Goal: Task Accomplishment & Management: Use online tool/utility

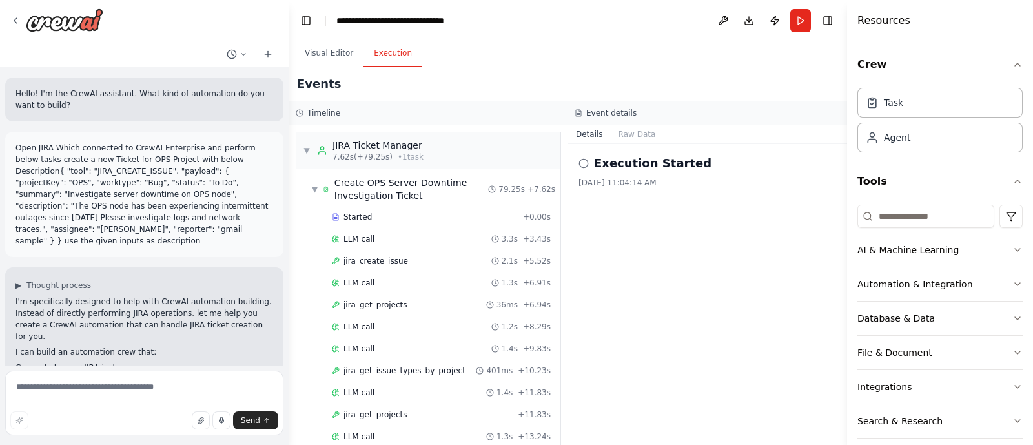
scroll to position [800, 0]
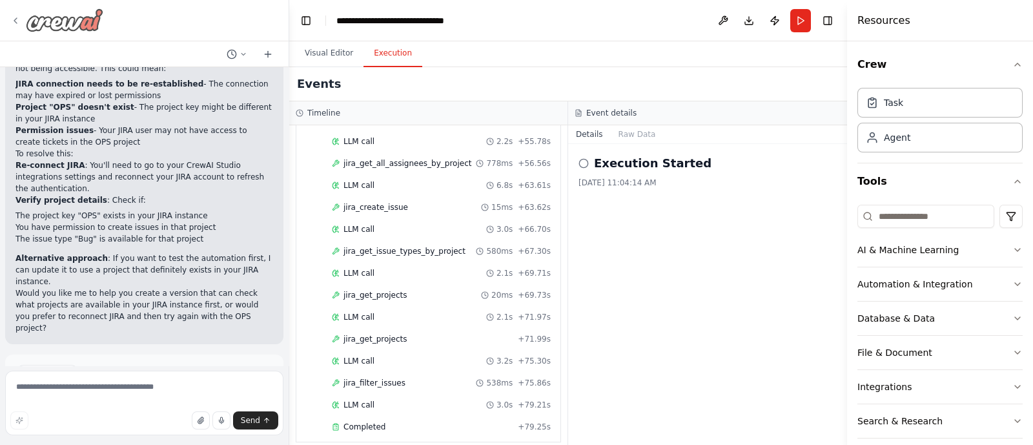
click at [18, 29] on div at bounding box center [56, 19] width 93 height 23
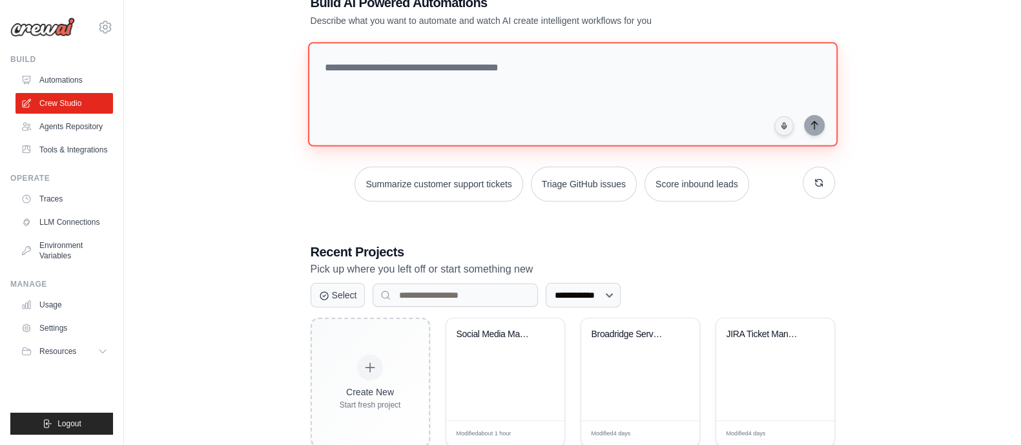
click at [411, 81] on textarea at bounding box center [572, 94] width 530 height 105
paste textarea "**********"
type textarea "**********"
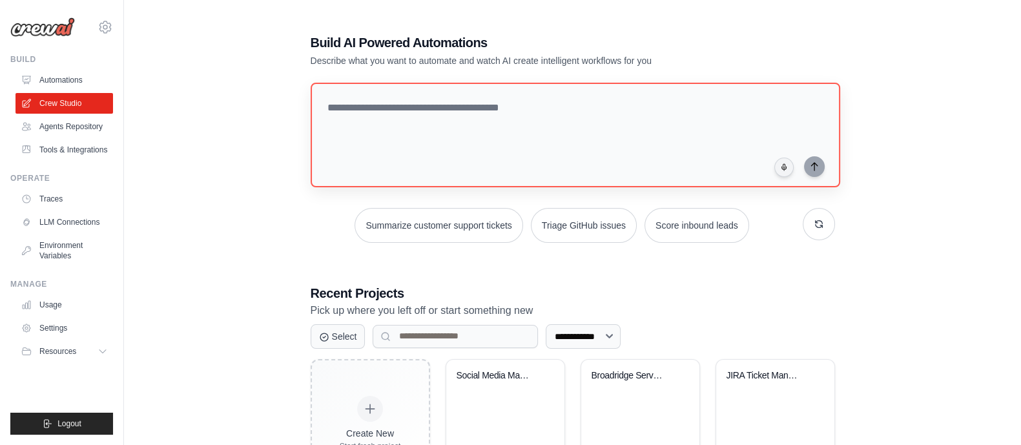
scroll to position [1, 0]
click at [46, 85] on link "Automations" at bounding box center [66, 80] width 98 height 21
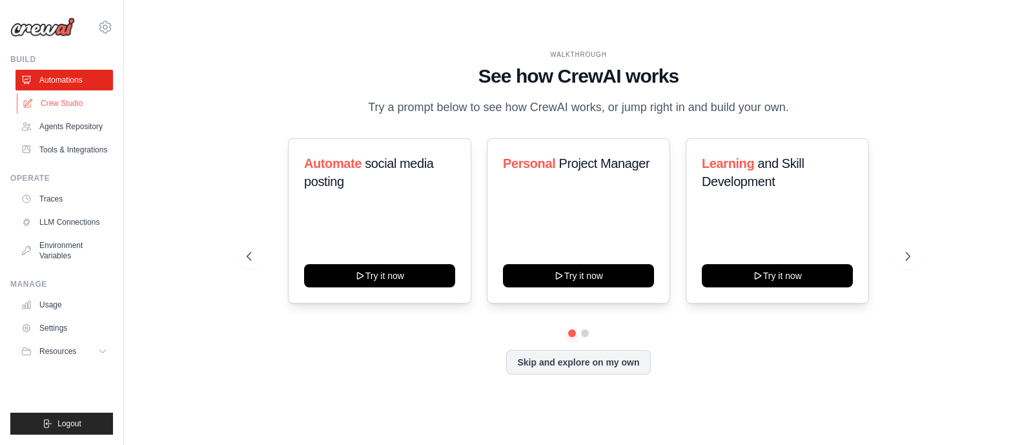
click at [50, 95] on link "Crew Studio" at bounding box center [66, 103] width 98 height 21
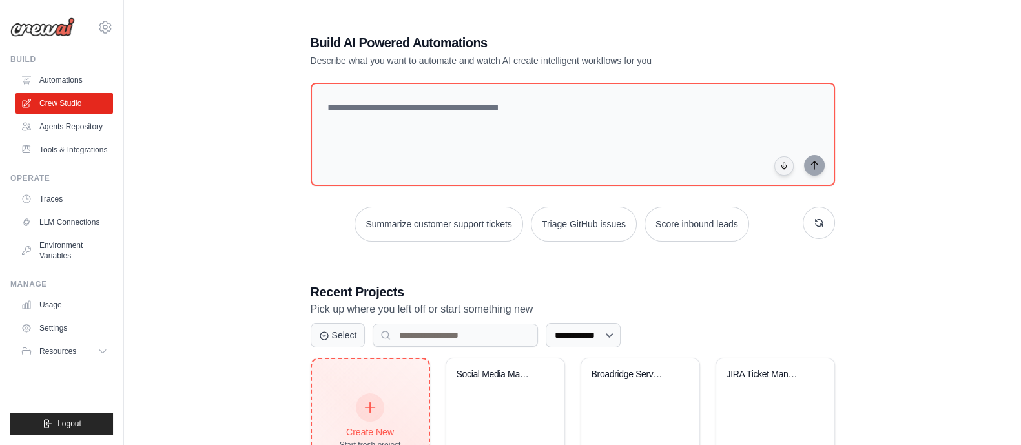
click at [398, 403] on div "Create New Start fresh project" at bounding box center [370, 423] width 61 height 56
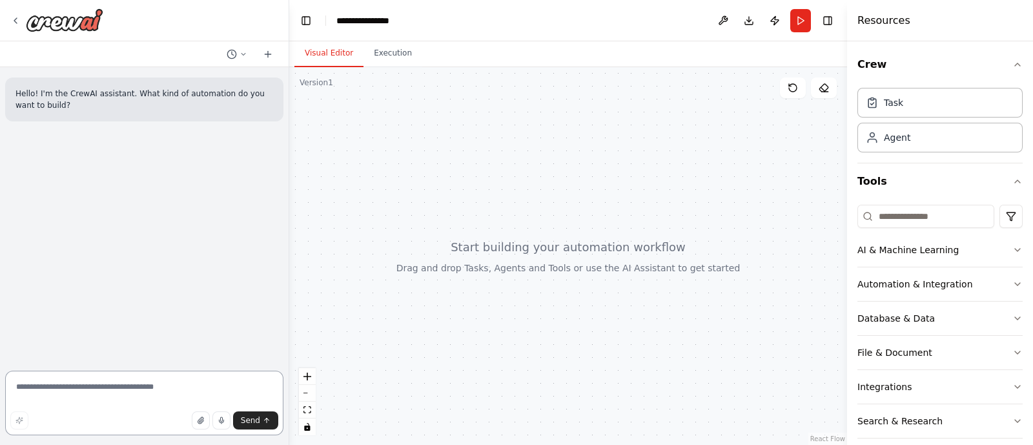
click at [200, 377] on textarea at bounding box center [144, 403] width 278 height 65
paste textarea "**********"
type textarea "**********"
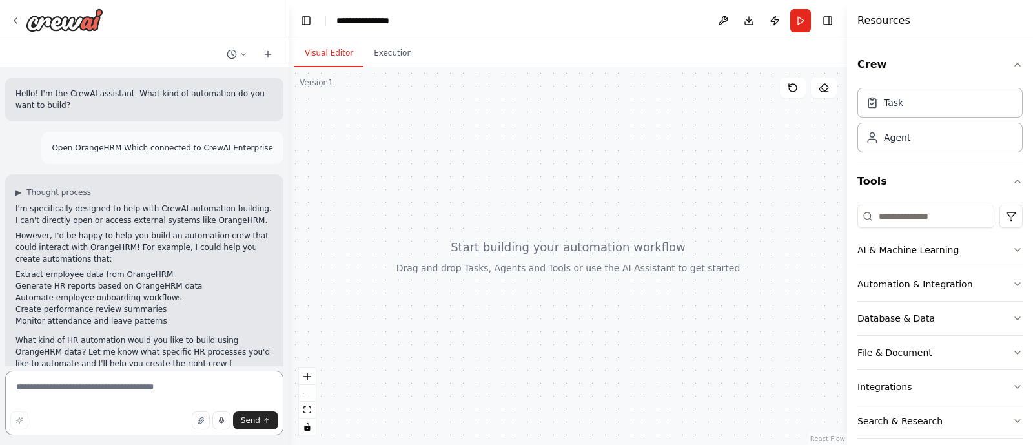
scroll to position [23, 0]
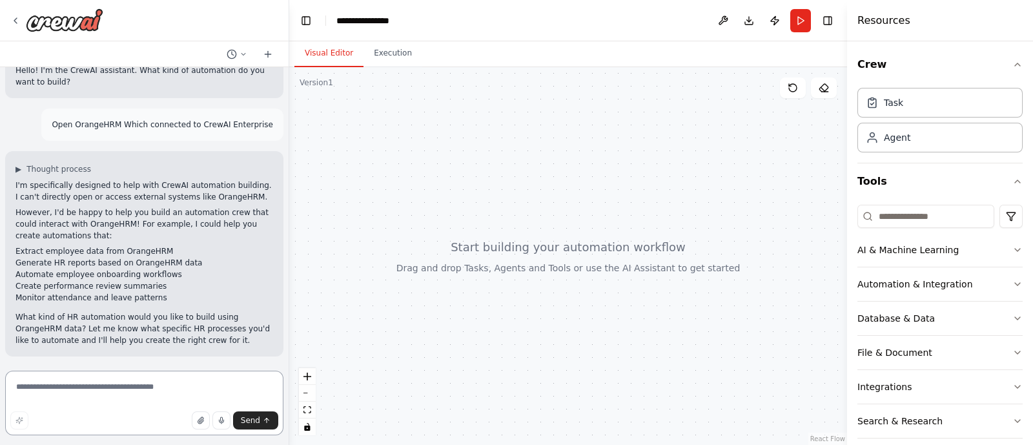
click at [125, 383] on textarea at bounding box center [144, 403] width 278 height 65
click at [152, 396] on textarea at bounding box center [144, 403] width 278 height 65
drag, startPoint x: 155, startPoint y: 247, endPoint x: 9, endPoint y: 250, distance: 146.0
drag, startPoint x: 9, startPoint y: 250, endPoint x: 440, endPoint y: 307, distance: 434.6
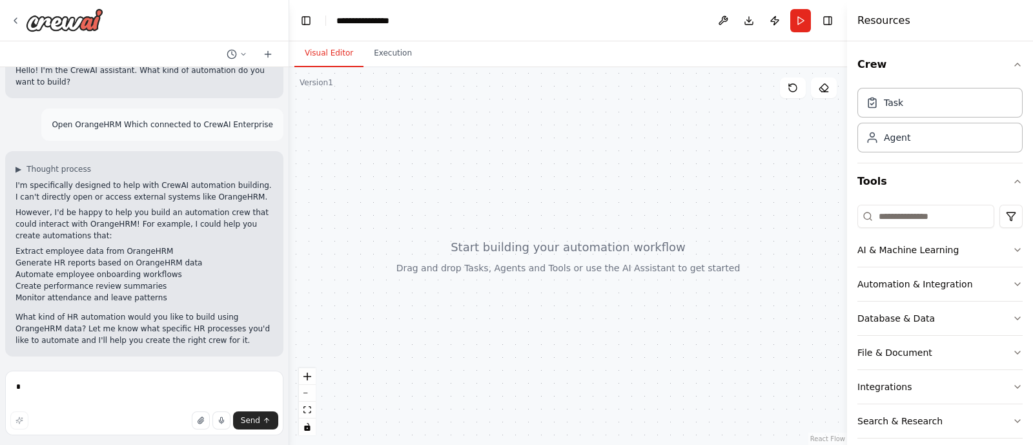
click at [440, 307] on div at bounding box center [568, 256] width 558 height 378
click at [113, 389] on textarea at bounding box center [144, 403] width 278 height 65
paste textarea "**********"
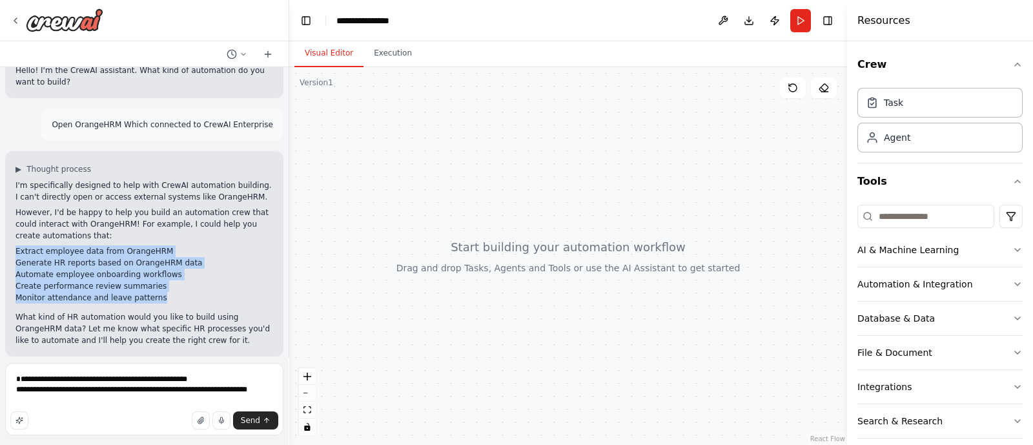
drag, startPoint x: 14, startPoint y: 250, endPoint x: 152, endPoint y: 300, distance: 147.1
click at [152, 300] on div "▶ Thought process I'm specifically designed to help with CrewAI automation buil…" at bounding box center [144, 253] width 278 height 205
copy ul "Extract employee data from OrangeHRM Generate HR reports based on OrangeHRM dat…"
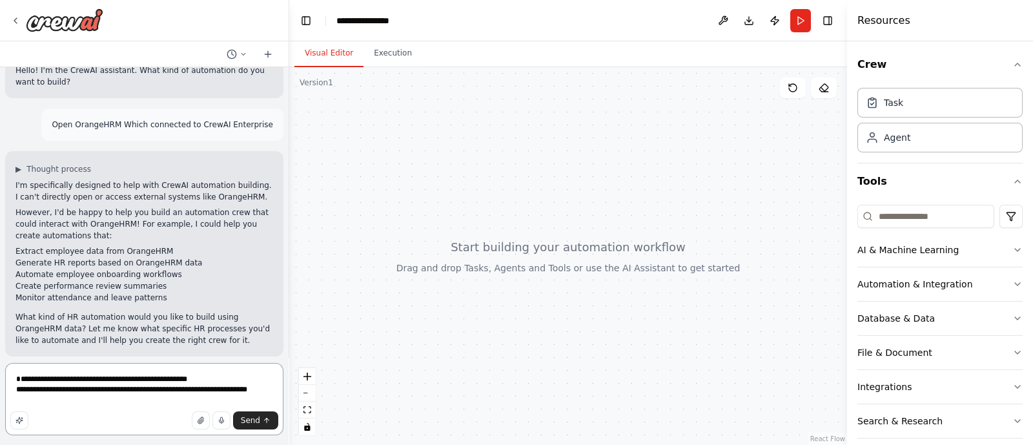
click at [146, 389] on textarea "**********" at bounding box center [144, 399] width 278 height 72
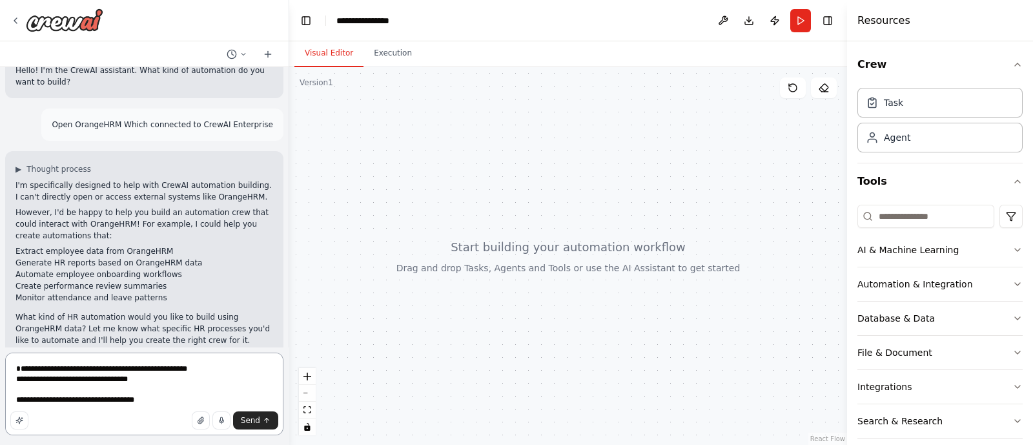
drag, startPoint x: 161, startPoint y: 404, endPoint x: 15, endPoint y: 400, distance: 146.0
click at [15, 400] on textarea "**********" at bounding box center [144, 394] width 278 height 83
type textarea "**********"
click at [129, 411] on div "Send" at bounding box center [144, 420] width 268 height 18
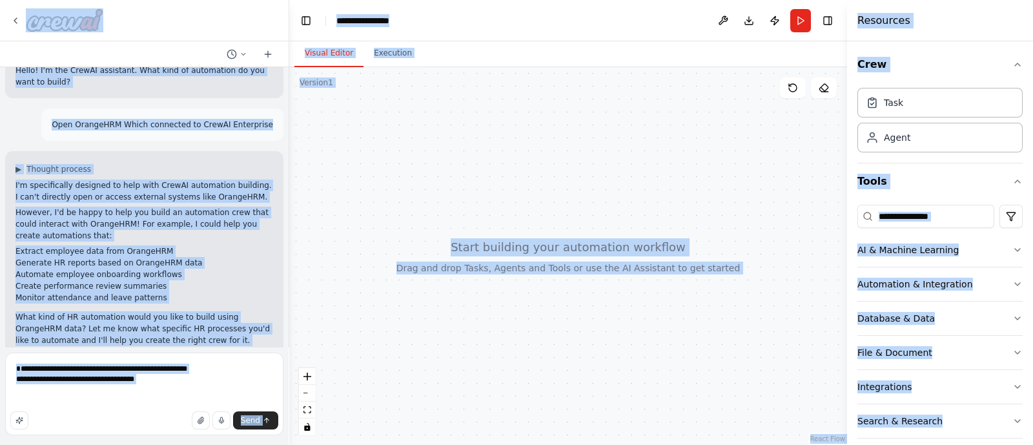
copy body "**********"
click at [129, 411] on div "Send" at bounding box center [144, 420] width 268 height 18
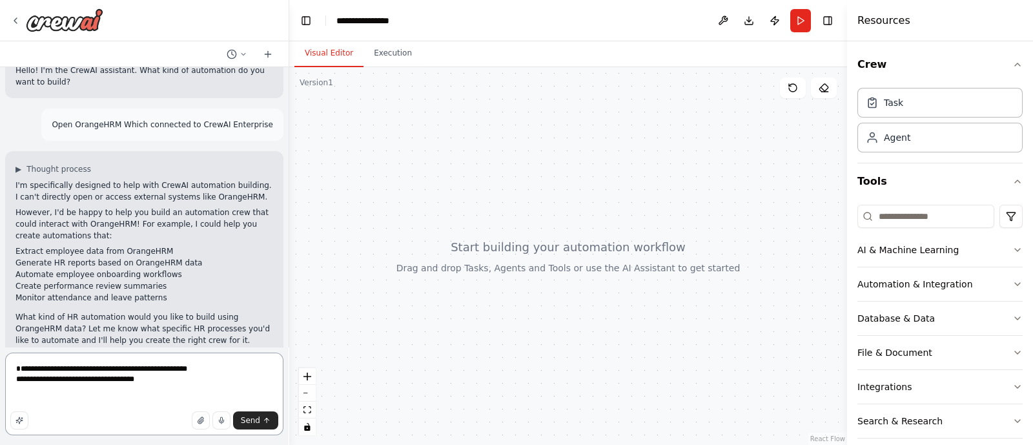
click at [145, 398] on textarea "**********" at bounding box center [144, 394] width 278 height 83
drag, startPoint x: 145, startPoint y: 377, endPoint x: 0, endPoint y: 373, distance: 144.7
click at [0, 373] on div "**********" at bounding box center [144, 222] width 289 height 445
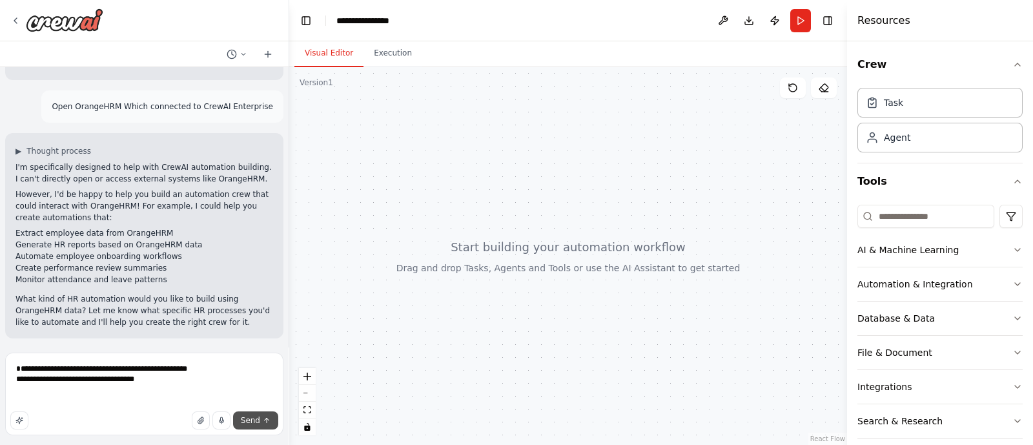
click at [253, 424] on span "Send" at bounding box center [250, 420] width 19 height 10
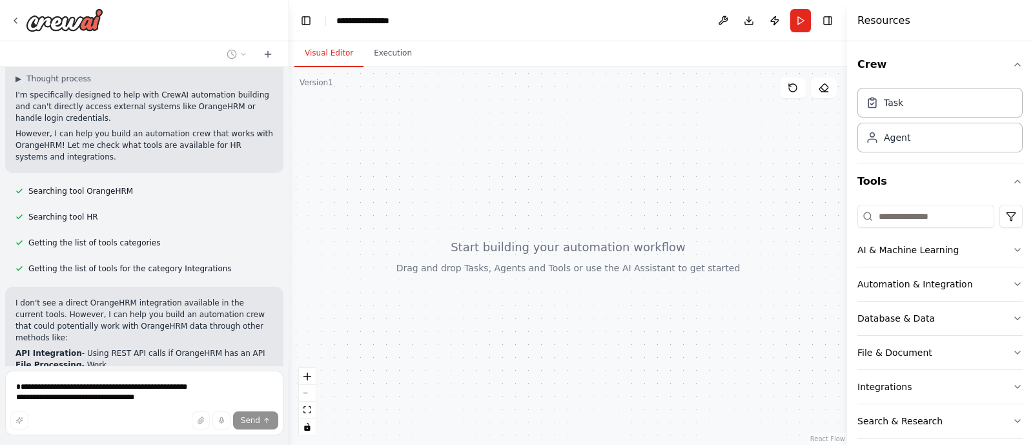
scroll to position [473, 0]
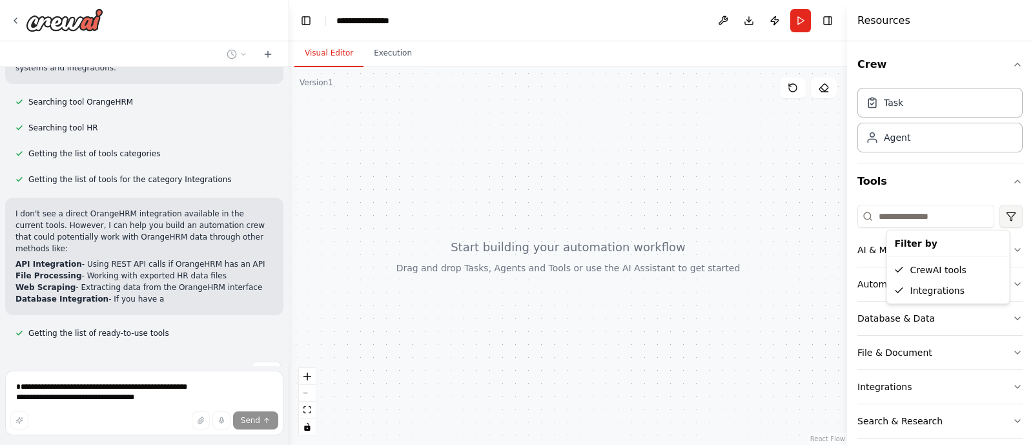
click at [998, 214] on html "Hello! I'm the CrewAI assistant. What kind of automation do you want to build? …" at bounding box center [516, 222] width 1033 height 445
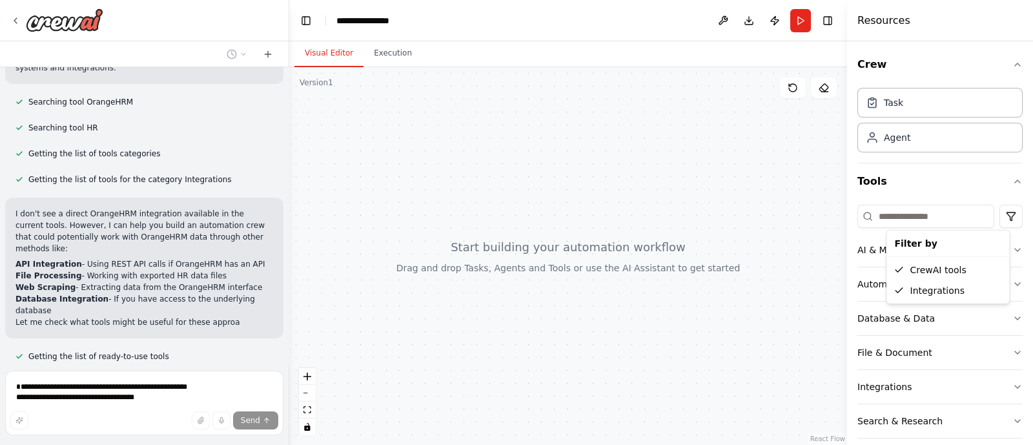
scroll to position [507, 0]
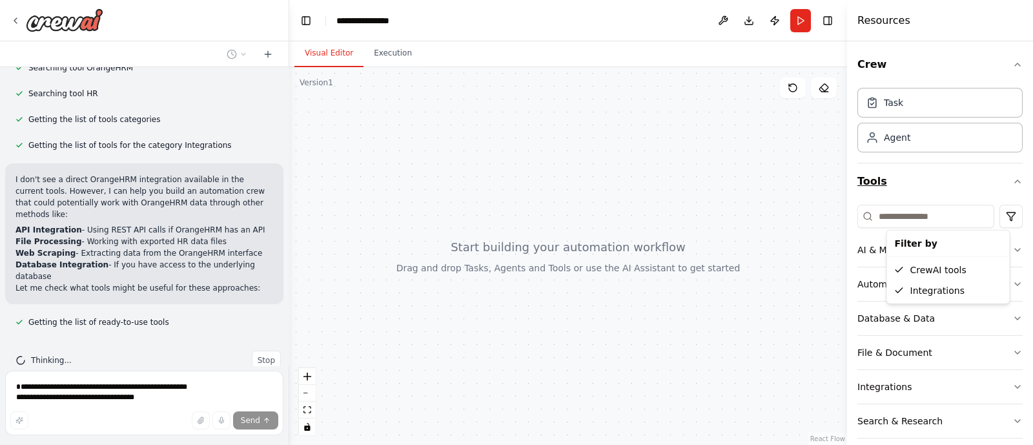
drag, startPoint x: 911, startPoint y: 160, endPoint x: 898, endPoint y: 187, distance: 29.7
click at [898, 187] on html "Hello! I'm the CrewAI assistant. What kind of automation do you want to build? …" at bounding box center [516, 222] width 1033 height 445
click at [898, 187] on button "Tools" at bounding box center [940, 181] width 165 height 36
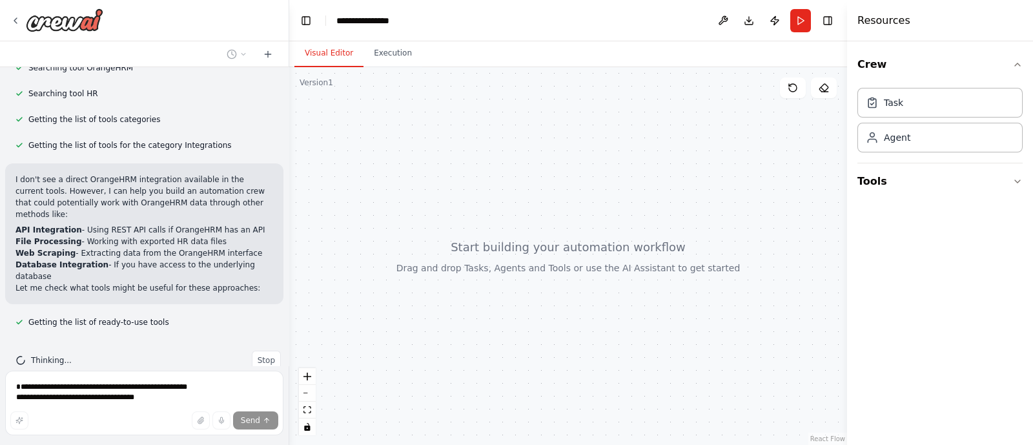
scroll to position [539, 0]
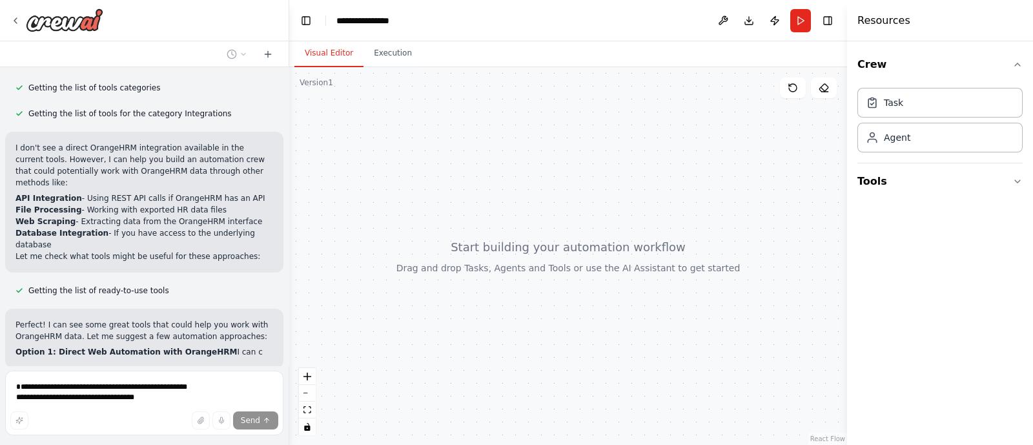
drag, startPoint x: 1015, startPoint y: 182, endPoint x: 459, endPoint y: 324, distance: 573.3
click at [459, 324] on div "Hello! I'm the CrewAI assistant. What kind of automation do you want to build? …" at bounding box center [516, 222] width 1033 height 445
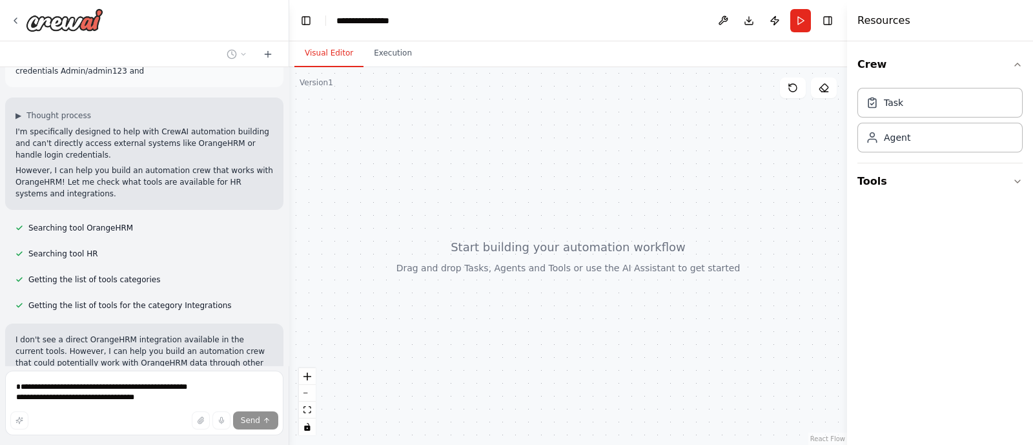
scroll to position [798, 0]
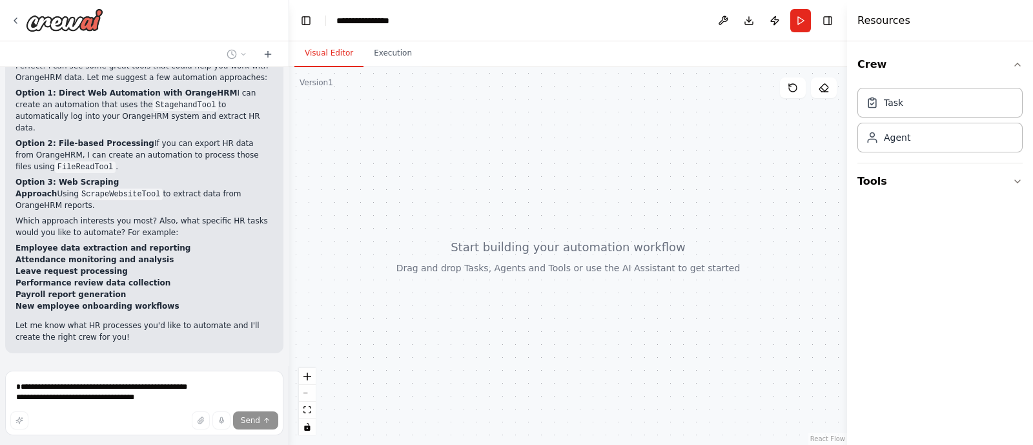
click at [258, 378] on span "Stop" at bounding box center [266, 383] width 17 height 10
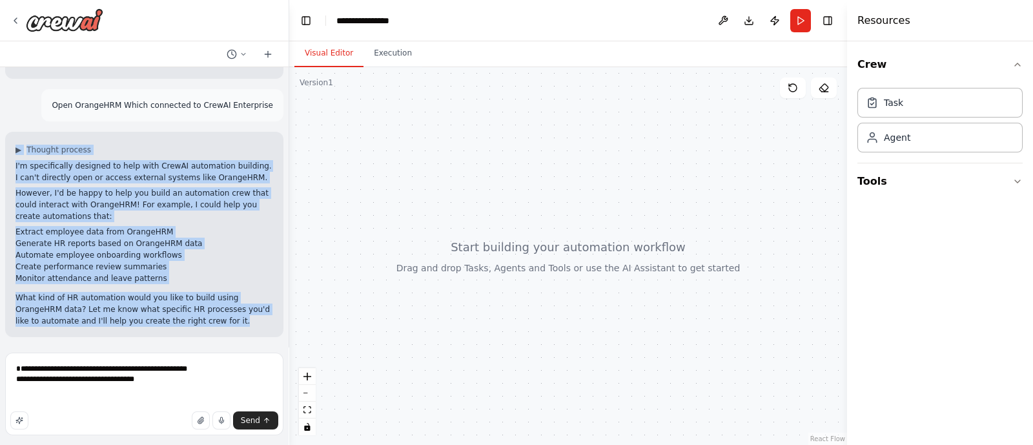
scroll to position [0, 0]
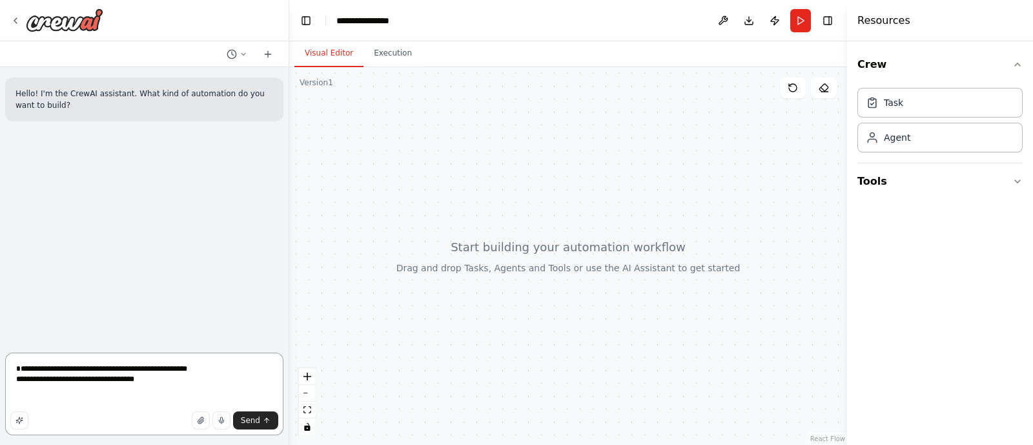
click at [116, 400] on textarea "**********" at bounding box center [144, 394] width 278 height 83
drag, startPoint x: 167, startPoint y: 387, endPoint x: 0, endPoint y: 377, distance: 166.9
click at [0, 377] on div "**********" at bounding box center [144, 222] width 289 height 445
paste textarea "**********"
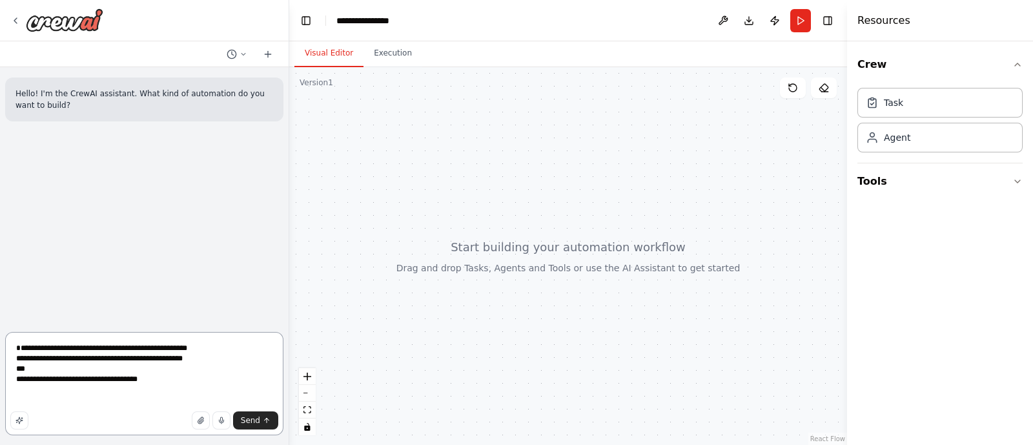
drag, startPoint x: 226, startPoint y: 348, endPoint x: 0, endPoint y: 341, distance: 226.1
click at [0, 341] on div "**********" at bounding box center [144, 222] width 289 height 445
type textarea "**********"
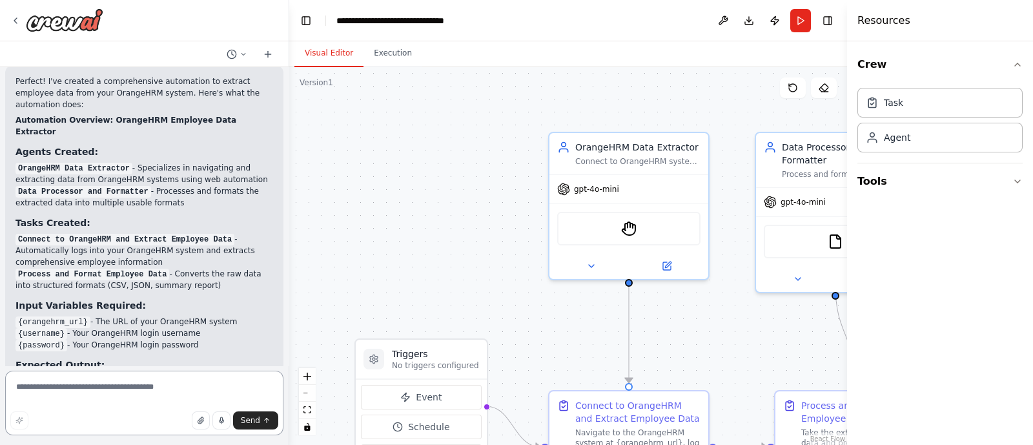
scroll to position [1204, 0]
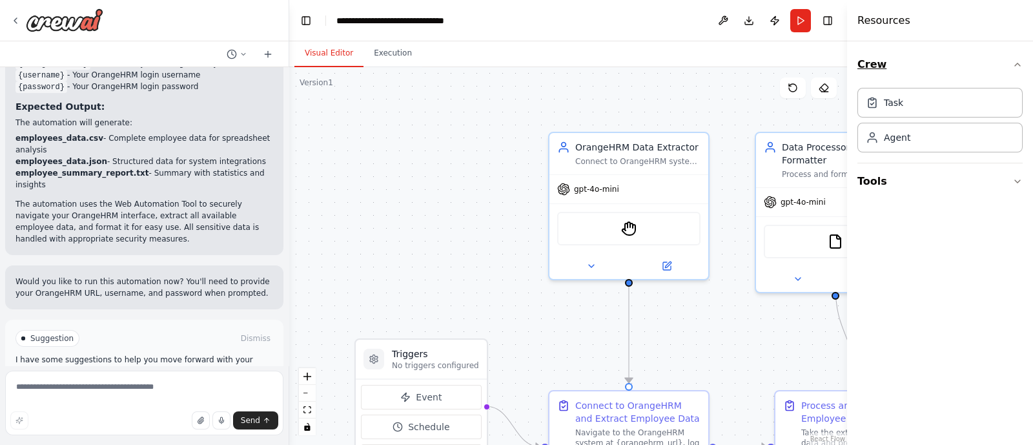
click at [1013, 59] on icon "button" at bounding box center [1018, 64] width 10 height 10
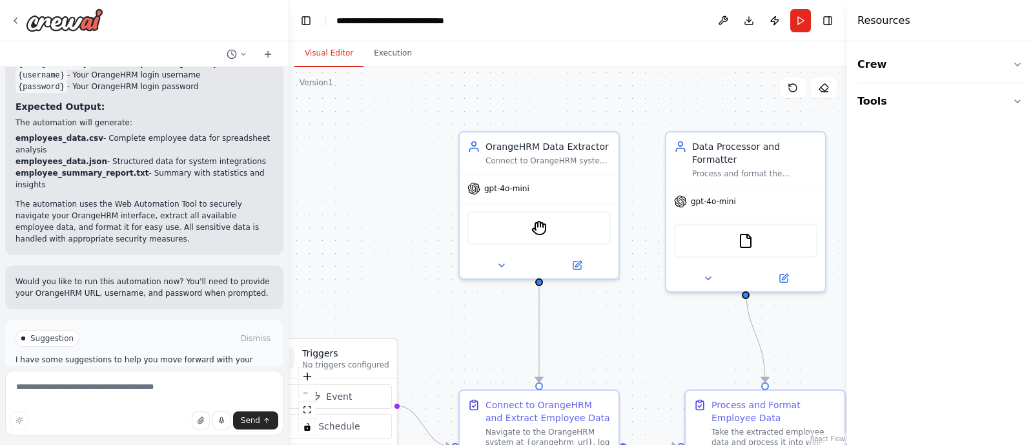
drag, startPoint x: 729, startPoint y: 99, endPoint x: 641, endPoint y: 99, distance: 87.8
click at [641, 99] on div ".deletable-edge-delete-btn { width: 20px; height: 20px; border: 0px solid #ffff…" at bounding box center [568, 256] width 558 height 378
click at [308, 394] on button "zoom out" at bounding box center [307, 393] width 17 height 17
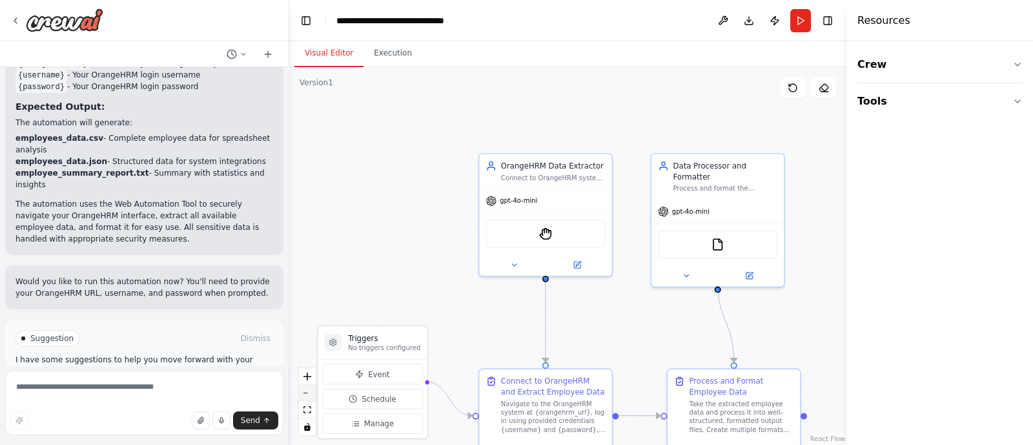
click at [308, 394] on button "zoom out" at bounding box center [307, 393] width 17 height 17
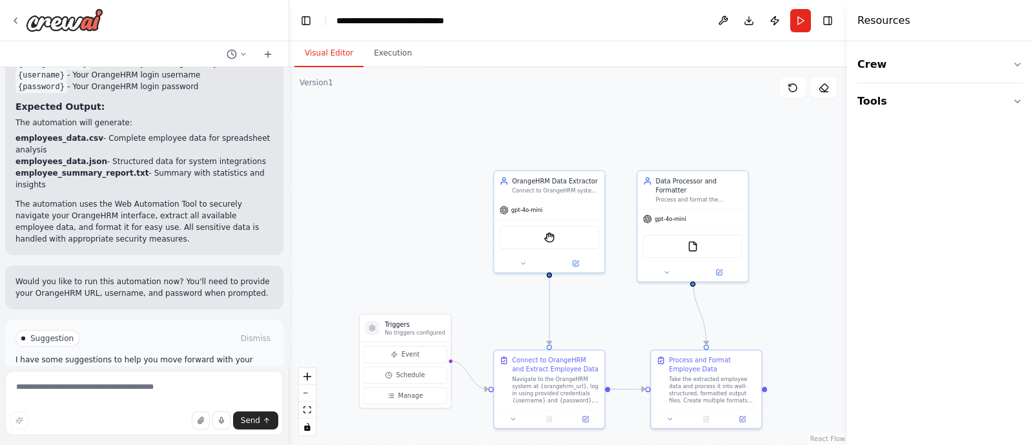
click at [395, 280] on div ".deletable-edge-delete-btn { width: 20px; height: 20px; border: 0px solid #ffff…" at bounding box center [568, 256] width 558 height 378
click at [572, 262] on button at bounding box center [575, 261] width 50 height 11
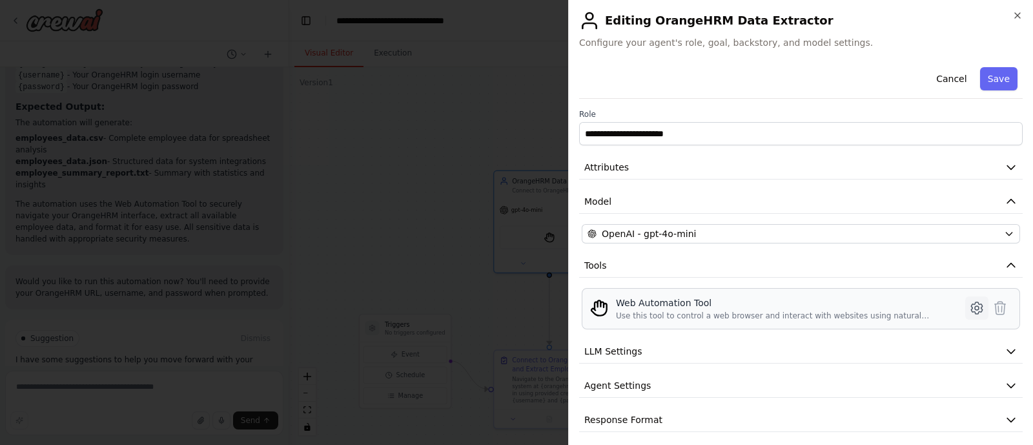
click at [965, 304] on button at bounding box center [976, 307] width 23 height 23
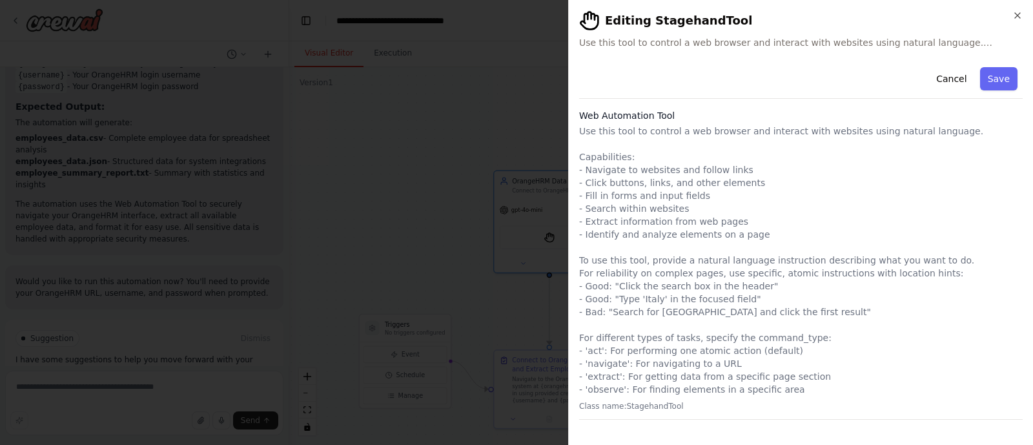
scroll to position [63, 0]
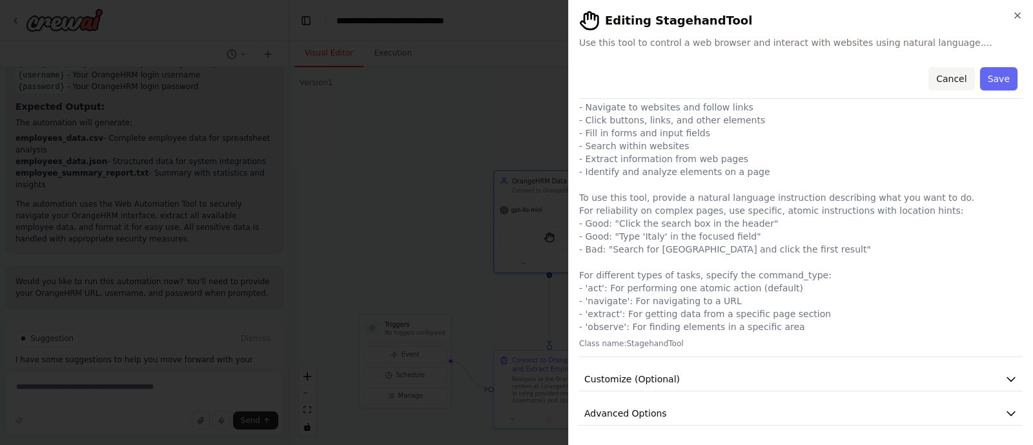
click at [933, 85] on button "Cancel" at bounding box center [952, 78] width 46 height 23
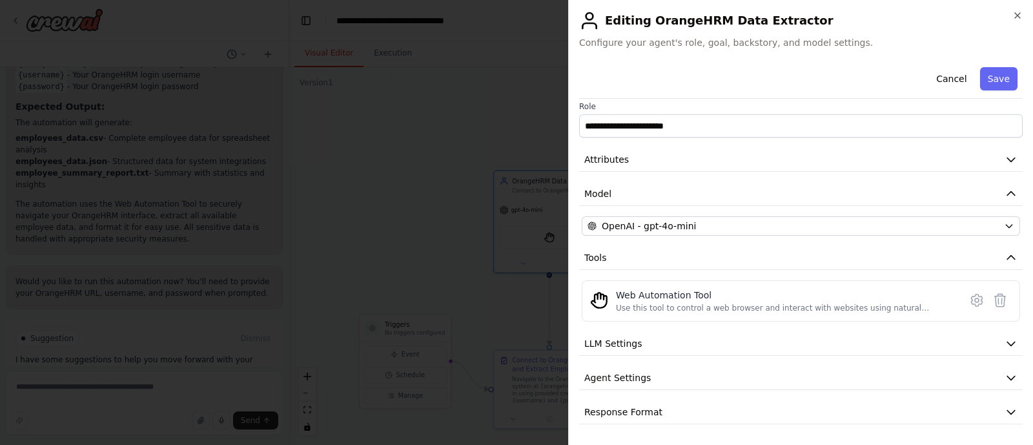
scroll to position [6, 0]
click at [980, 85] on button "Save" at bounding box center [998, 78] width 37 height 23
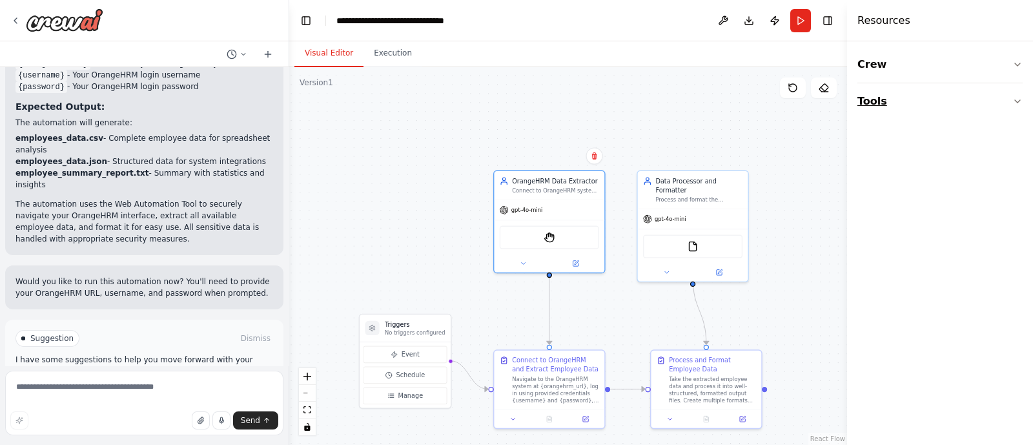
click at [1004, 108] on button "Tools" at bounding box center [940, 101] width 165 height 36
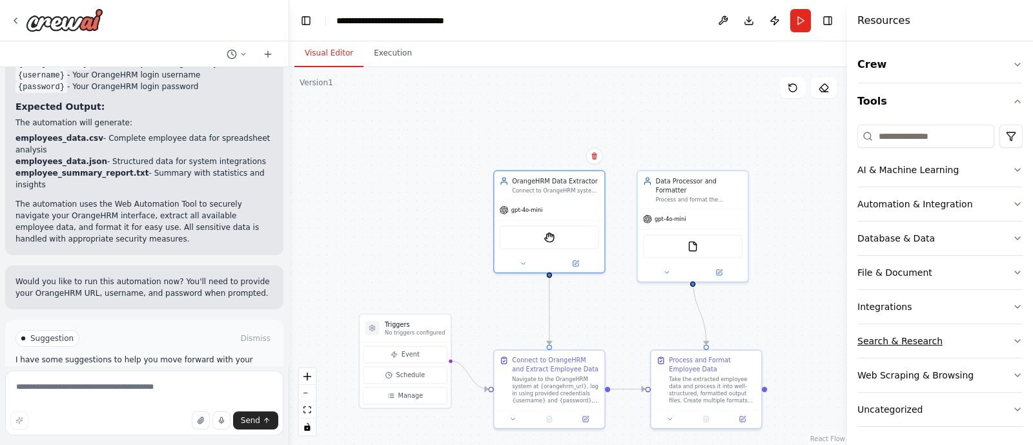
click at [927, 337] on div "Search & Research" at bounding box center [900, 341] width 85 height 13
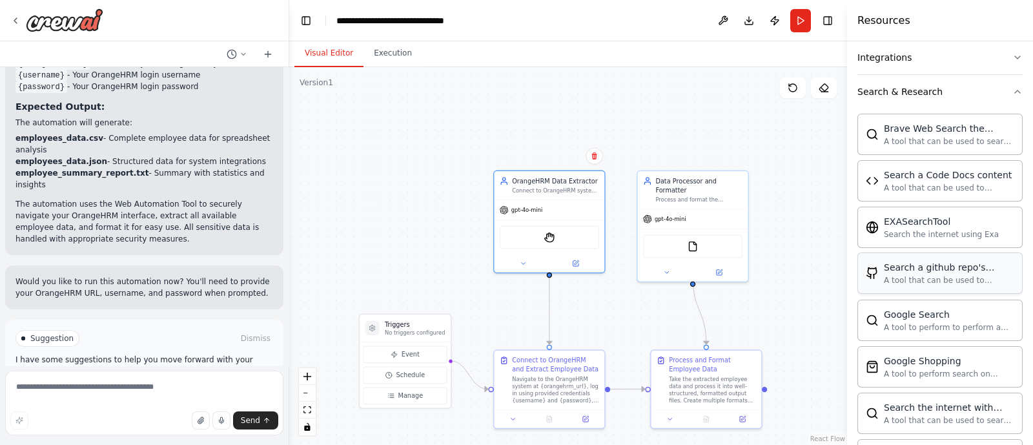
scroll to position [250, 0]
click at [938, 324] on div "A tool to perform to perform a Google search with a search_query." at bounding box center [949, 327] width 130 height 10
click at [938, 324] on div "A tool to perform to perform a Google search with a search_query." at bounding box center [949, 326] width 130 height 10
click at [954, 362] on div "Google Shopping" at bounding box center [949, 359] width 130 height 13
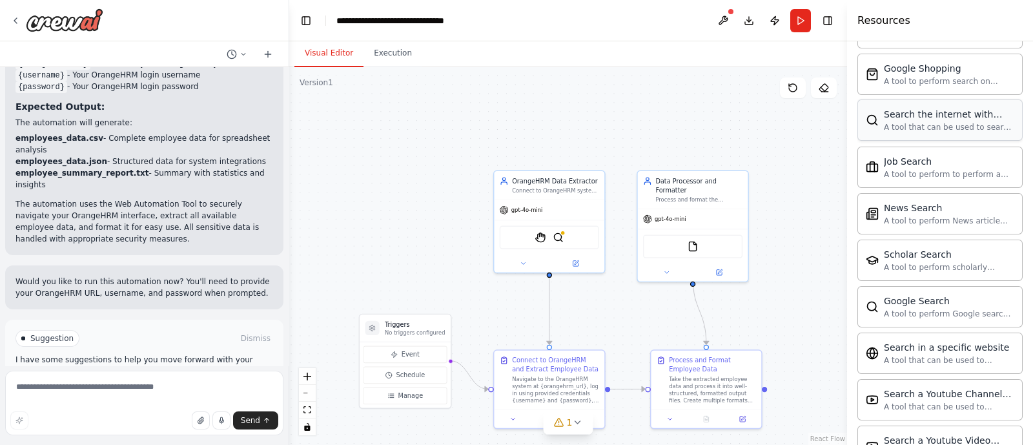
scroll to position [542, 0]
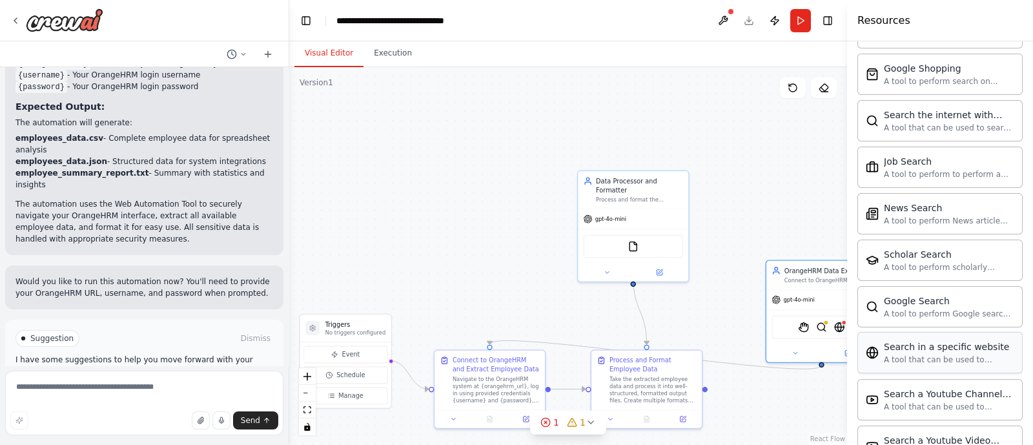
drag, startPoint x: 547, startPoint y: 237, endPoint x: 968, endPoint y: 331, distance: 431.5
click at [968, 331] on div "Hello! I'm the CrewAI assistant. What kind of automation do you want to build? …" at bounding box center [516, 222] width 1033 height 445
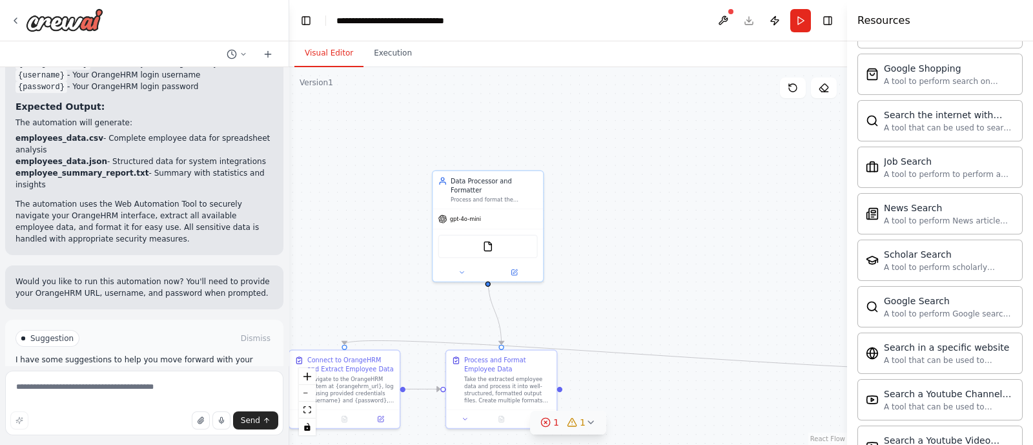
click at [546, 422] on icon at bounding box center [546, 422] width 10 height 10
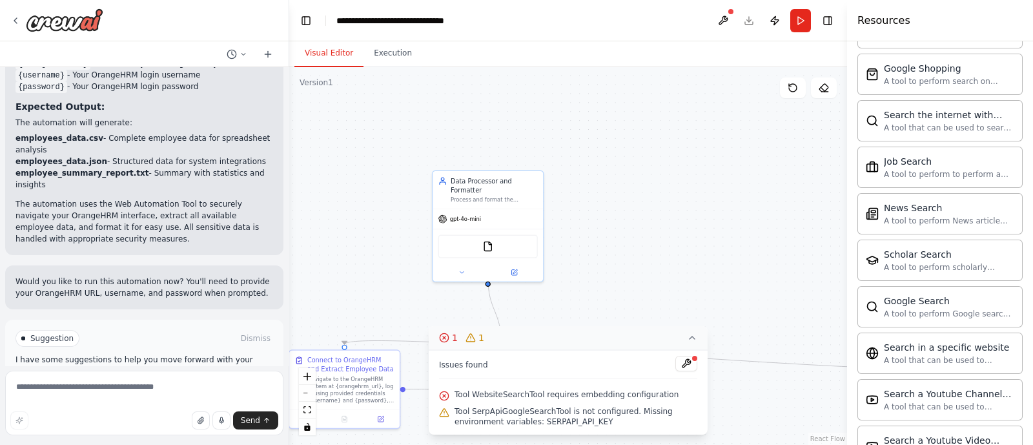
click at [442, 339] on icon at bounding box center [444, 338] width 10 height 10
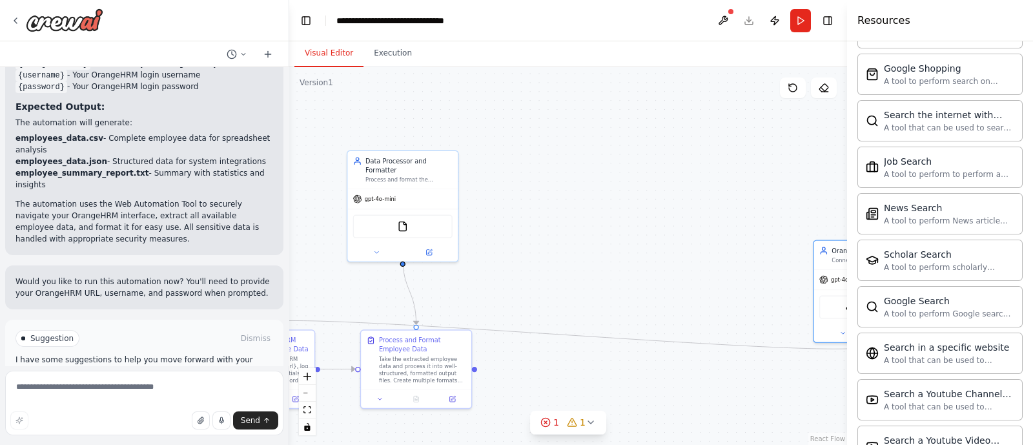
drag, startPoint x: 705, startPoint y: 290, endPoint x: 471, endPoint y: 214, distance: 245.7
click at [471, 214] on div ".deletable-edge-delete-btn { width: 20px; height: 20px; border: 0px solid #ffff…" at bounding box center [568, 256] width 558 height 378
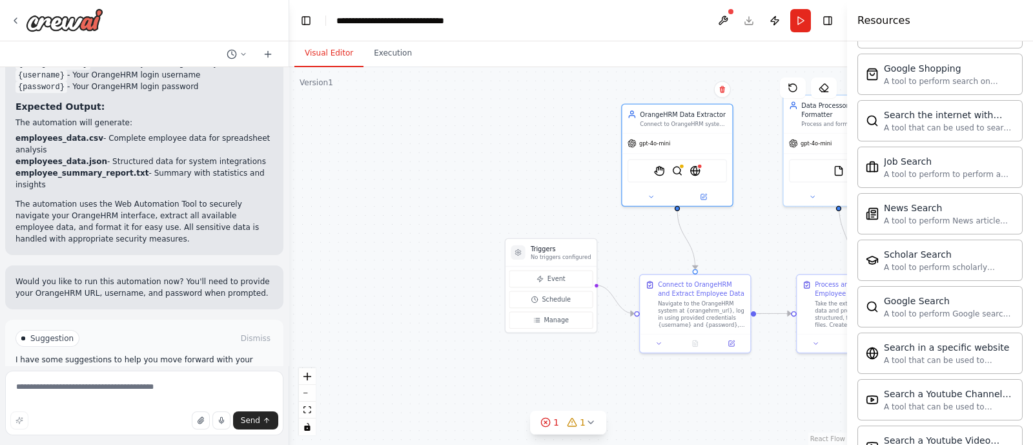
drag, startPoint x: 737, startPoint y: 220, endPoint x: 614, endPoint y: 145, distance: 144.9
click at [623, 145] on div "gpt-4o-mini" at bounding box center [678, 144] width 110 height 20
click at [697, 197] on icon at bounding box center [694, 195] width 7 height 7
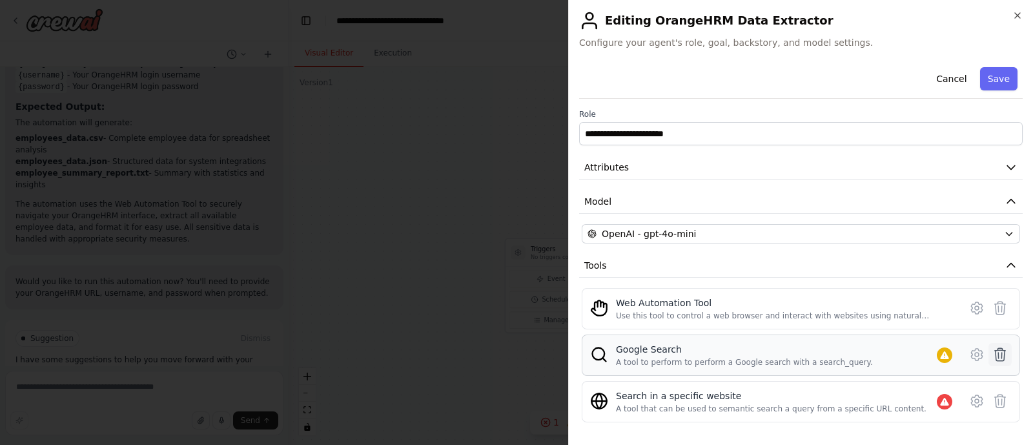
click at [993, 355] on icon at bounding box center [1000, 354] width 15 height 15
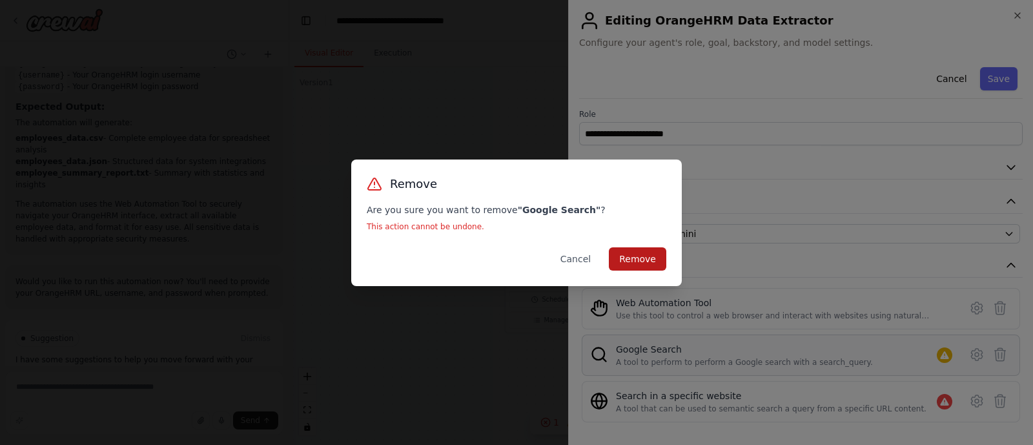
click at [617, 263] on button "Remove" at bounding box center [637, 258] width 57 height 23
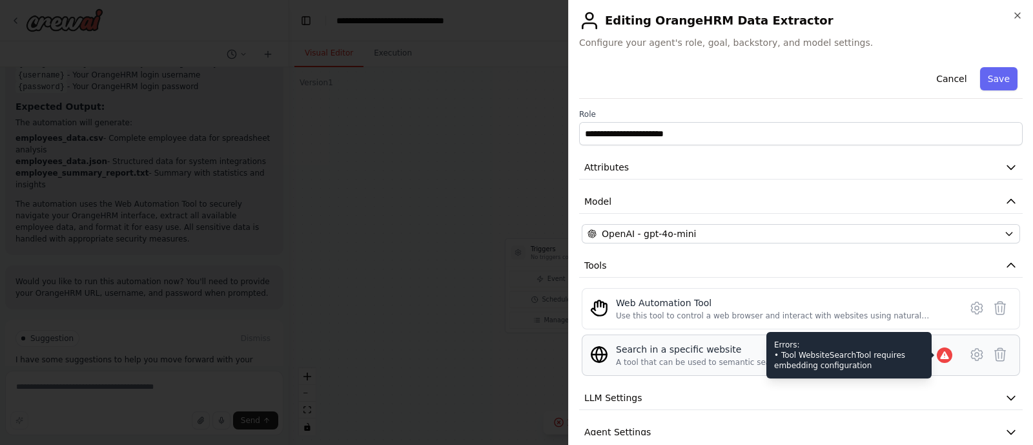
click at [937, 360] on div at bounding box center [944, 354] width 15 height 15
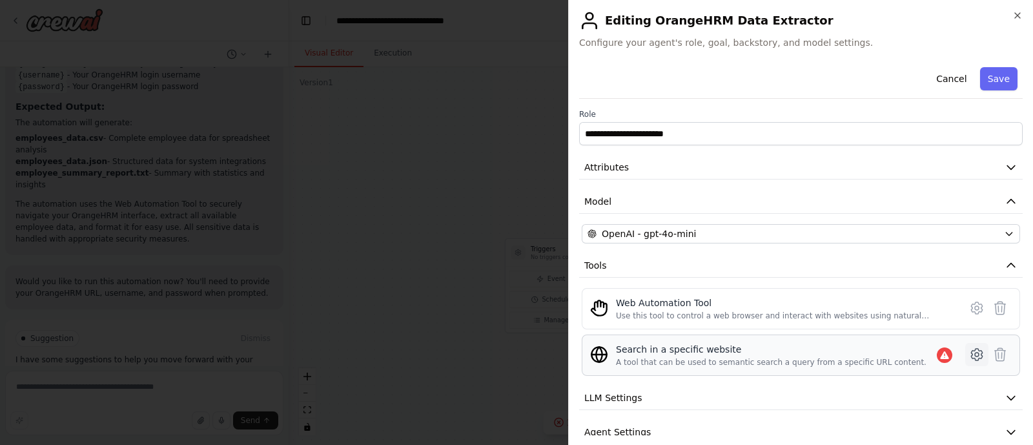
click at [969, 361] on button at bounding box center [976, 354] width 23 height 23
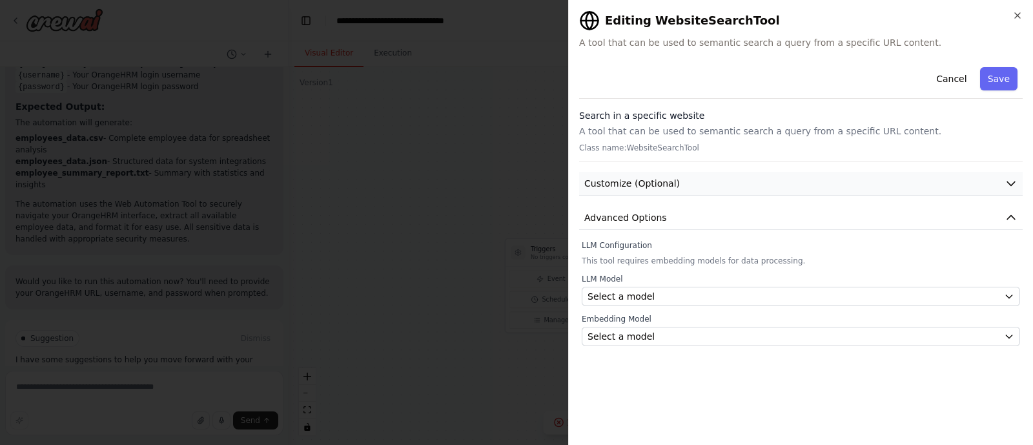
click at [706, 176] on button "Customize (Optional)" at bounding box center [801, 184] width 444 height 24
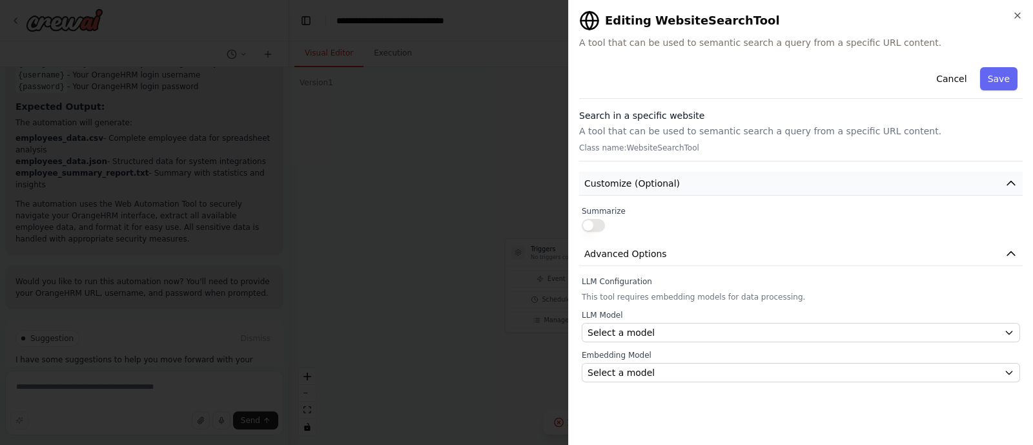
click at [706, 176] on button "Customize (Optional)" at bounding box center [801, 184] width 444 height 24
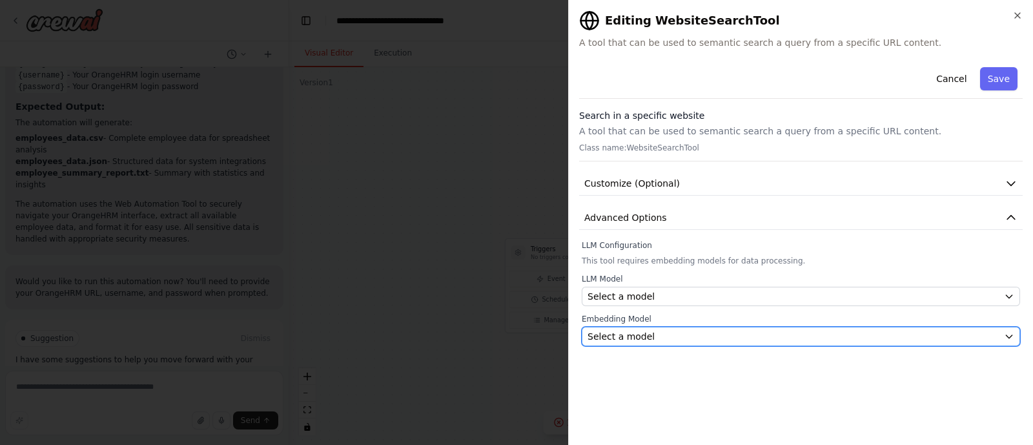
click at [807, 337] on div "Select a model" at bounding box center [793, 336] width 411 height 13
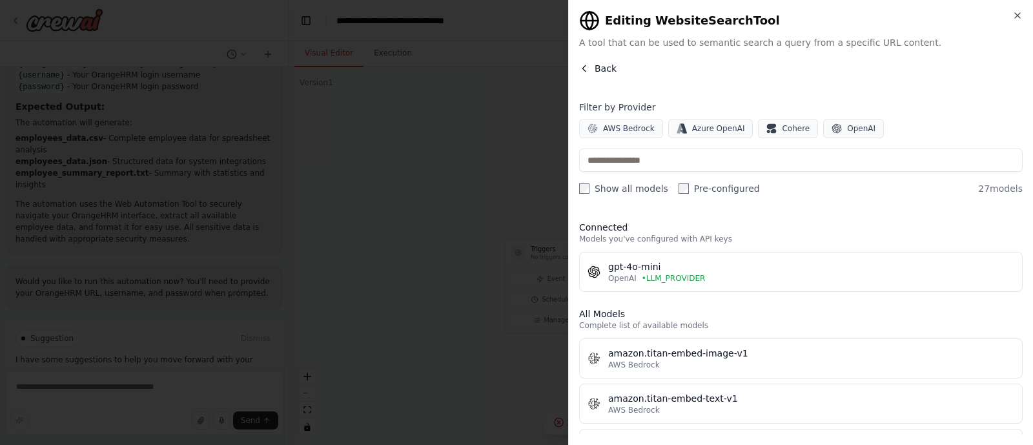
click at [584, 69] on icon "button" at bounding box center [584, 68] width 3 height 6
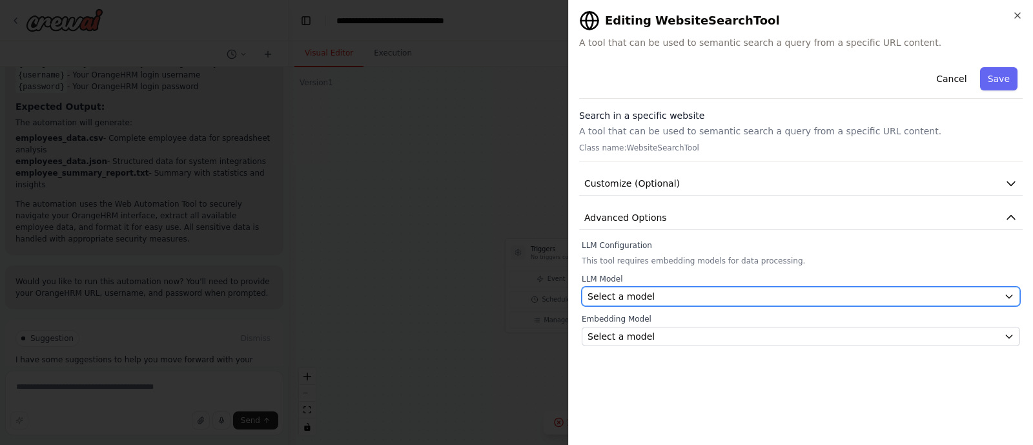
click at [905, 301] on div "Select a model" at bounding box center [793, 296] width 411 height 13
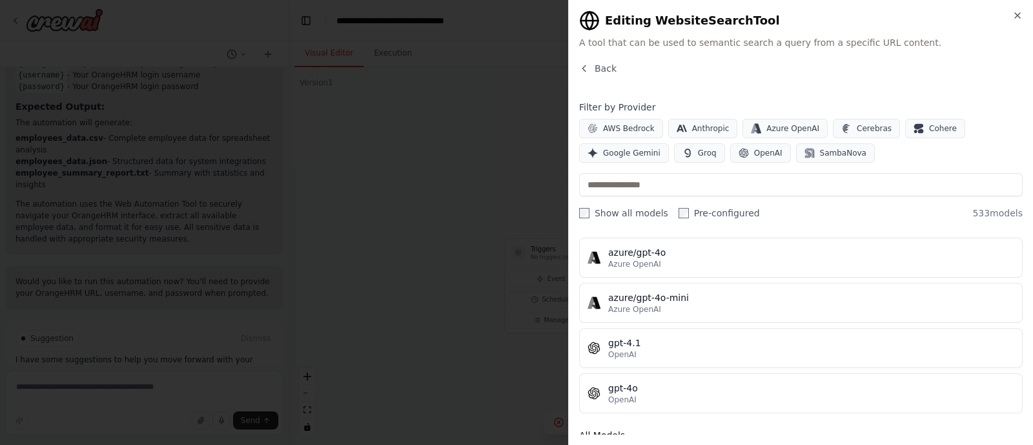
scroll to position [0, 0]
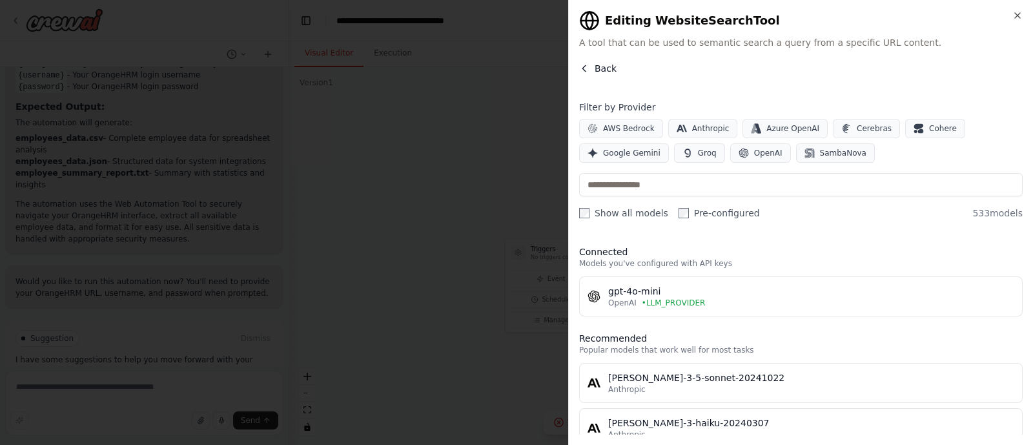
click at [604, 69] on span "Back" at bounding box center [606, 68] width 22 height 13
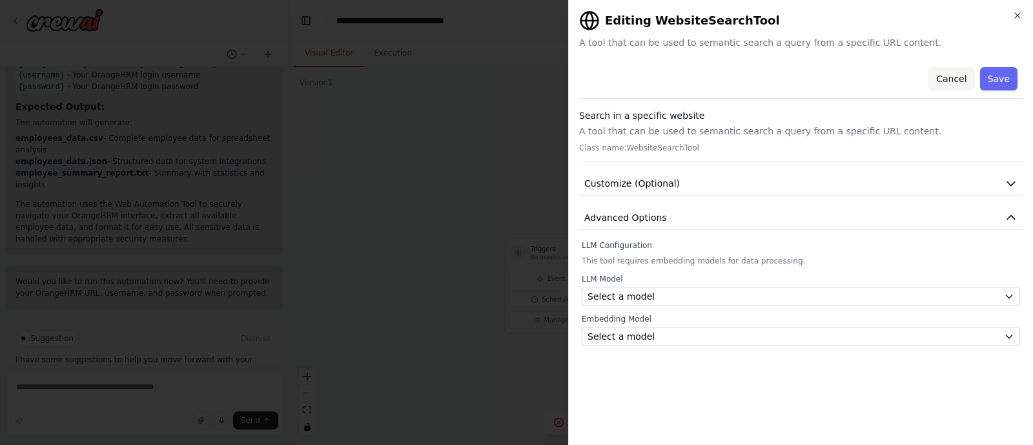
click at [966, 83] on button "Cancel" at bounding box center [952, 78] width 46 height 23
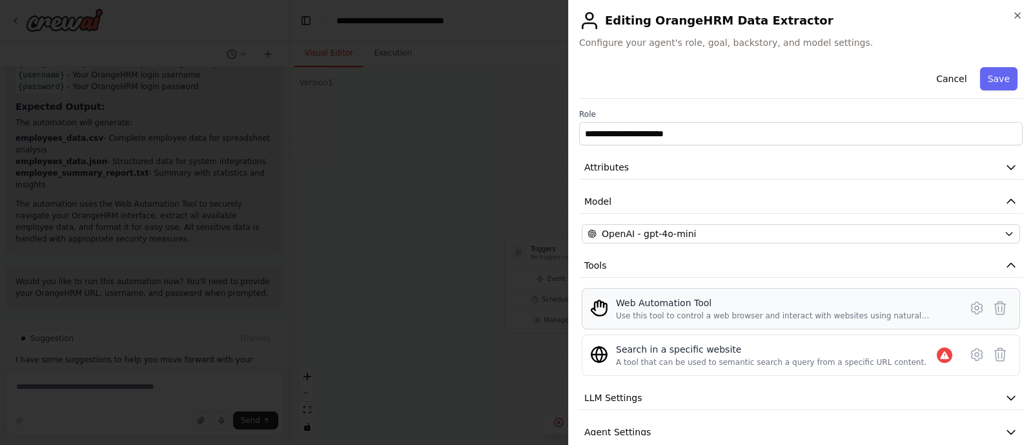
scroll to position [52, 0]
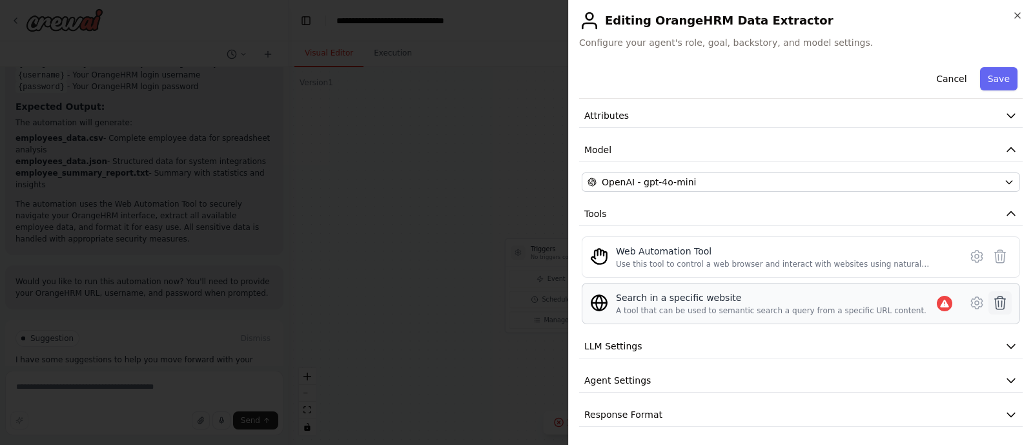
click at [993, 305] on icon at bounding box center [1000, 302] width 15 height 15
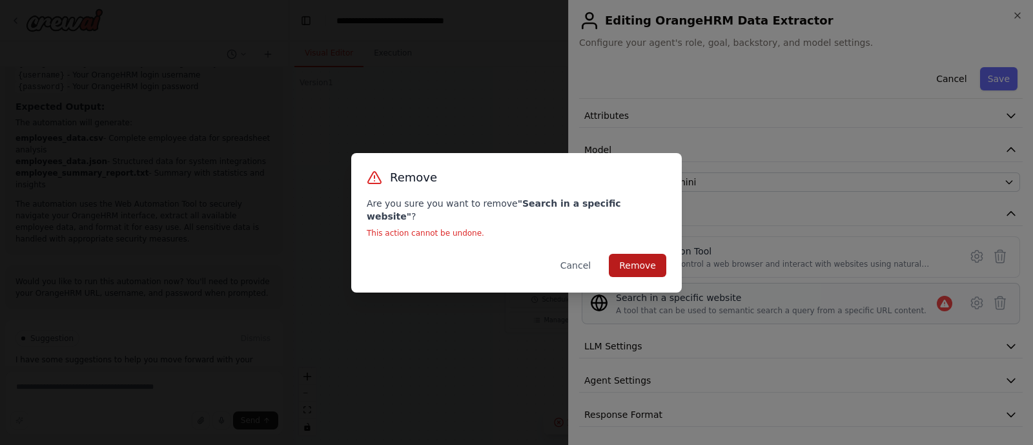
click at [648, 258] on button "Remove" at bounding box center [637, 265] width 57 height 23
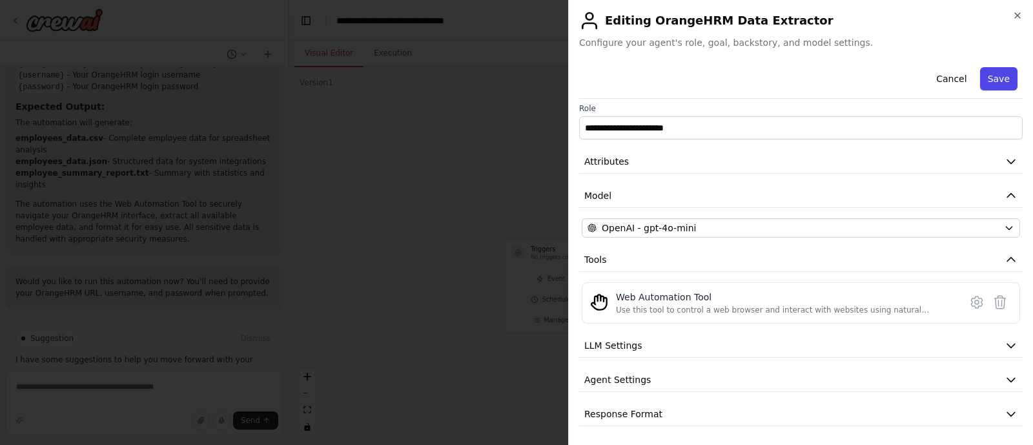
click at [992, 80] on button "Save" at bounding box center [998, 78] width 37 height 23
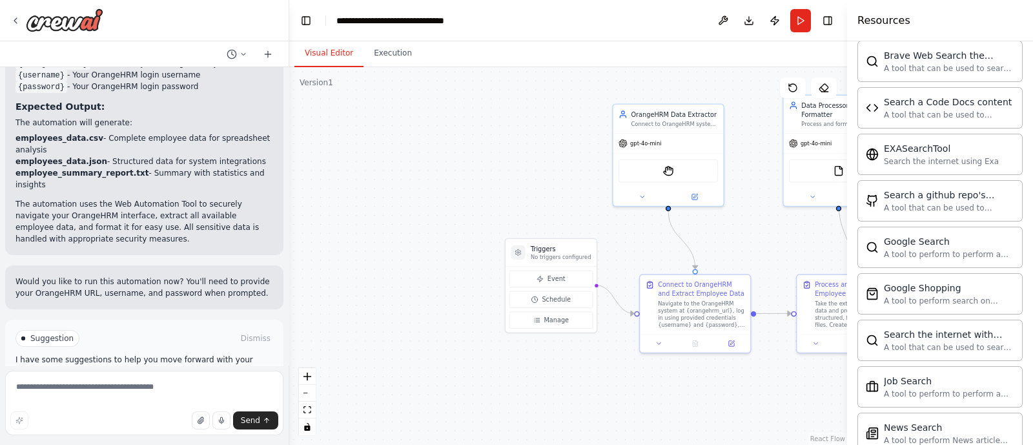
scroll to position [319, 0]
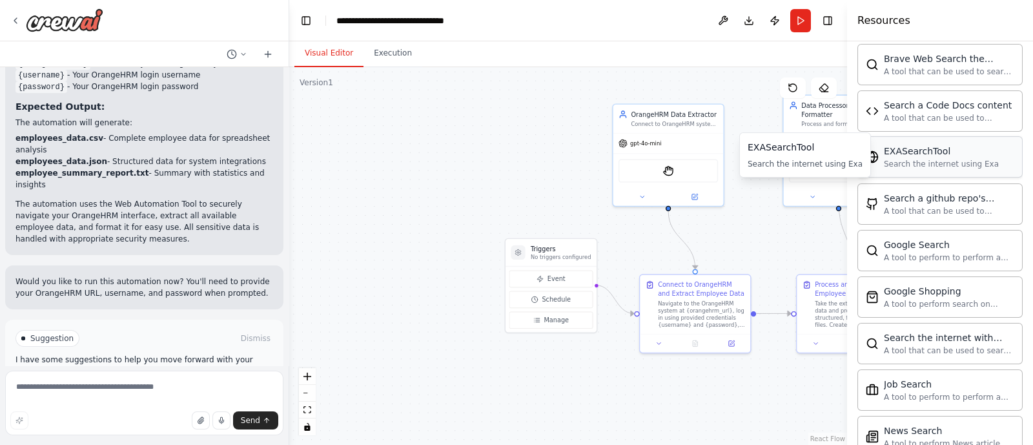
click at [904, 170] on div "EXASearchTool Search the internet using Exa" at bounding box center [940, 156] width 165 height 41
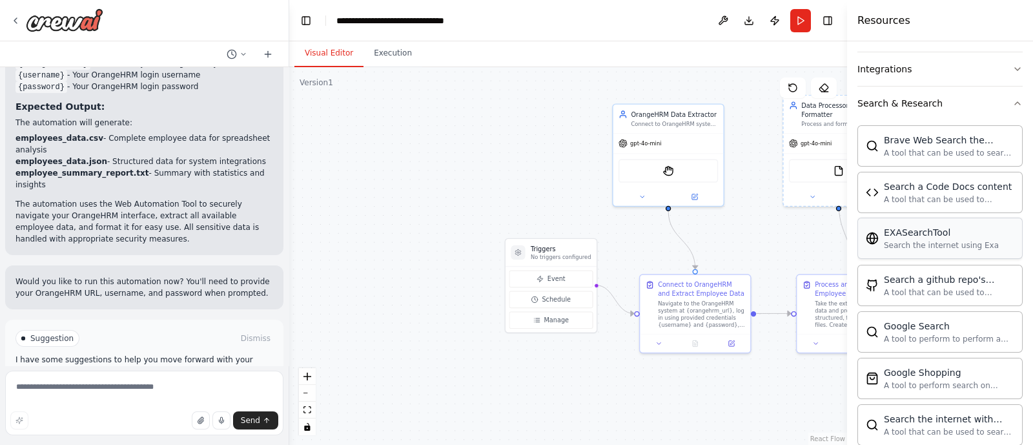
scroll to position [260, 0]
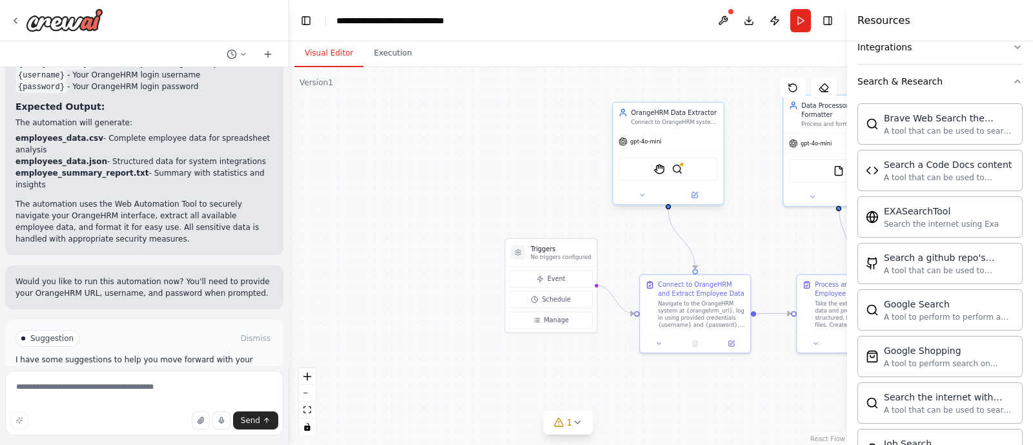
click at [689, 171] on div "StagehandTool BraveSearchTool" at bounding box center [668, 169] width 99 height 23
click at [682, 171] on img at bounding box center [677, 168] width 11 height 11
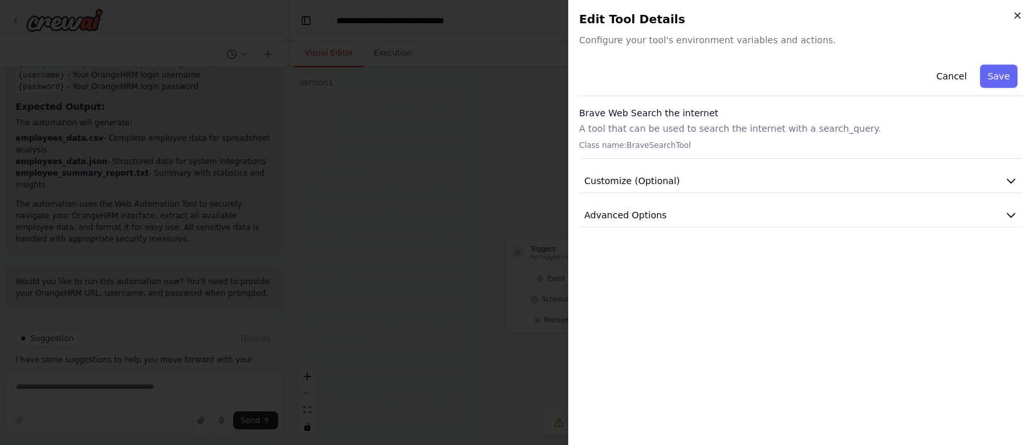
click at [1016, 16] on icon "button" at bounding box center [1017, 15] width 5 height 5
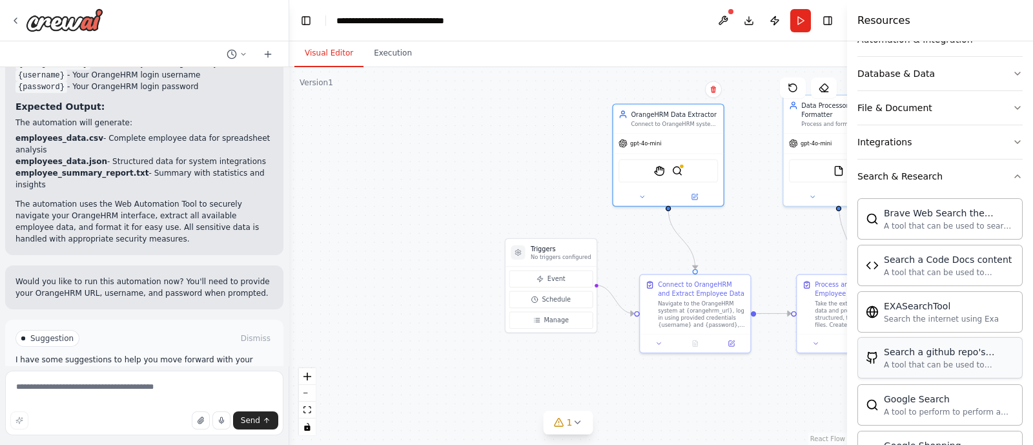
scroll to position [0, 0]
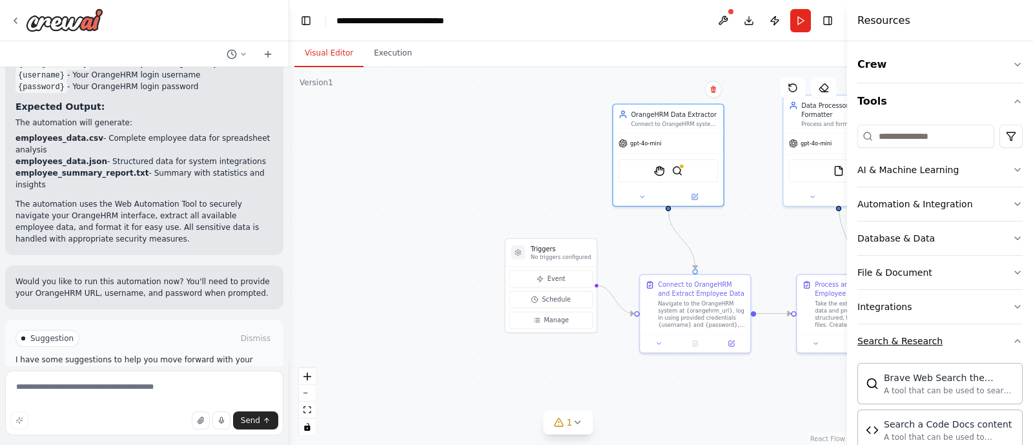
click at [1013, 339] on icon "button" at bounding box center [1018, 341] width 10 height 10
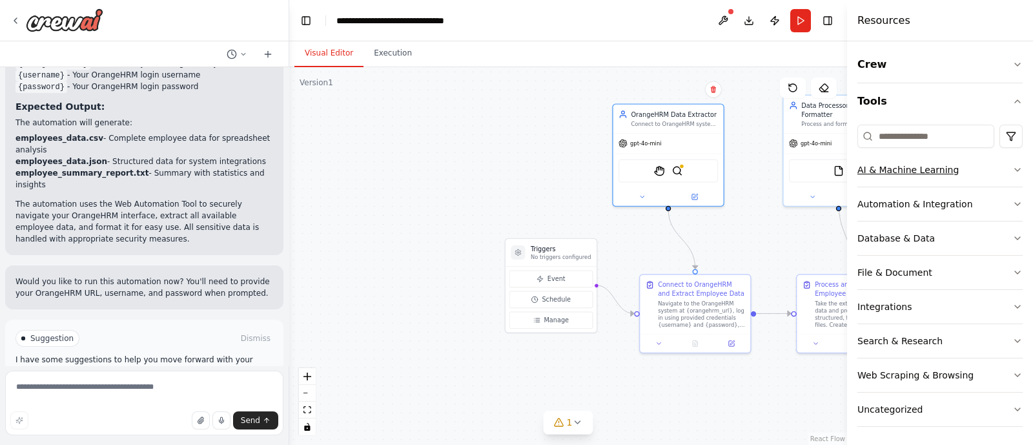
click at [985, 166] on button "AI & Machine Learning" at bounding box center [940, 170] width 165 height 34
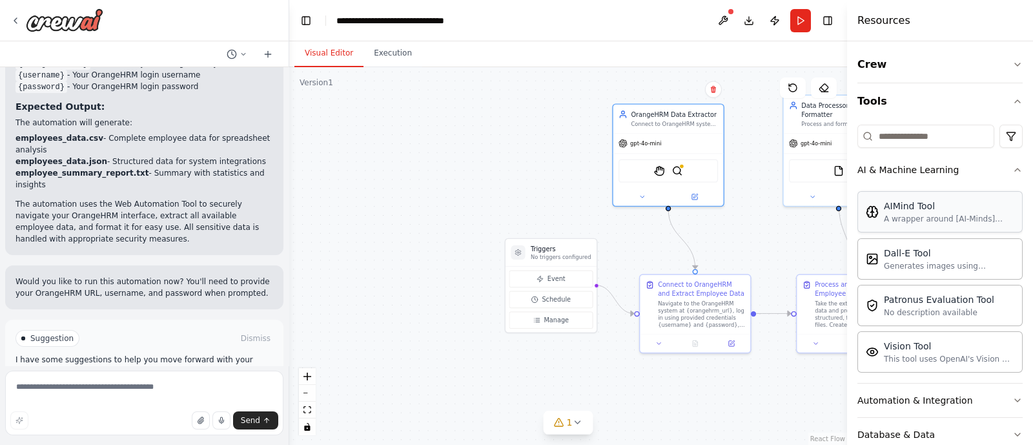
click at [963, 212] on div "AIMind Tool A wrapper around [AI-Minds](https://mindsdb.com/minds). Useful for …" at bounding box center [949, 212] width 130 height 25
click at [959, 262] on div "Generates images using OpenAI's Dall-E model." at bounding box center [949, 265] width 130 height 10
click at [922, 356] on div "This tool uses OpenAI's Vision API to describe the contents of an image." at bounding box center [949, 358] width 130 height 10
click at [1002, 175] on button "AI & Machine Learning" at bounding box center [940, 170] width 165 height 34
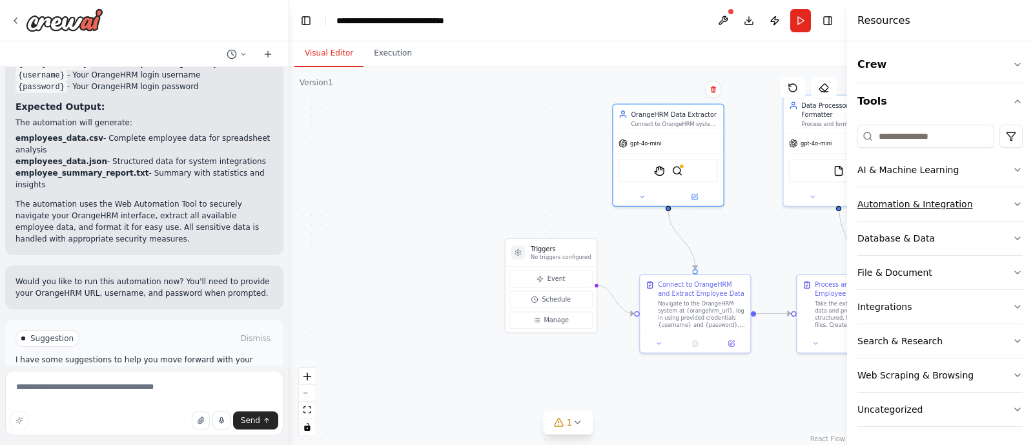
click at [987, 218] on button "Automation & Integration" at bounding box center [940, 204] width 165 height 34
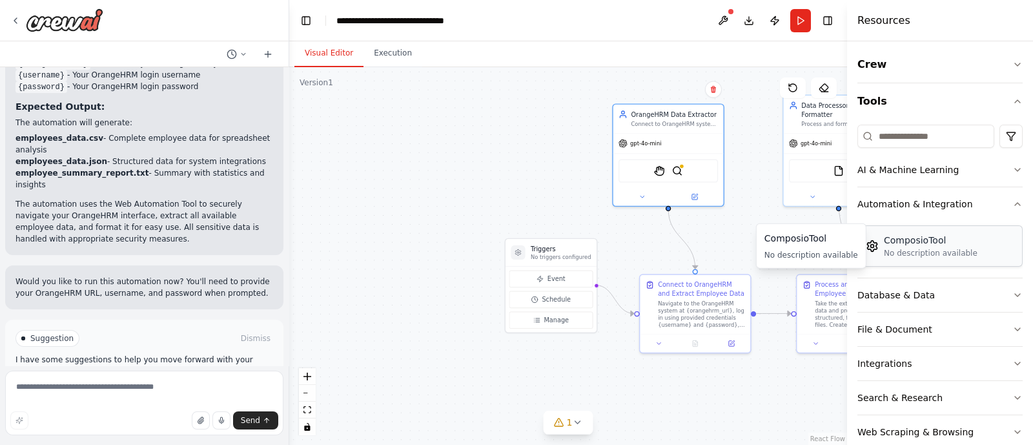
click at [921, 255] on div "No description available" at bounding box center [931, 253] width 94 height 10
click at [699, 194] on button at bounding box center [694, 195] width 50 height 11
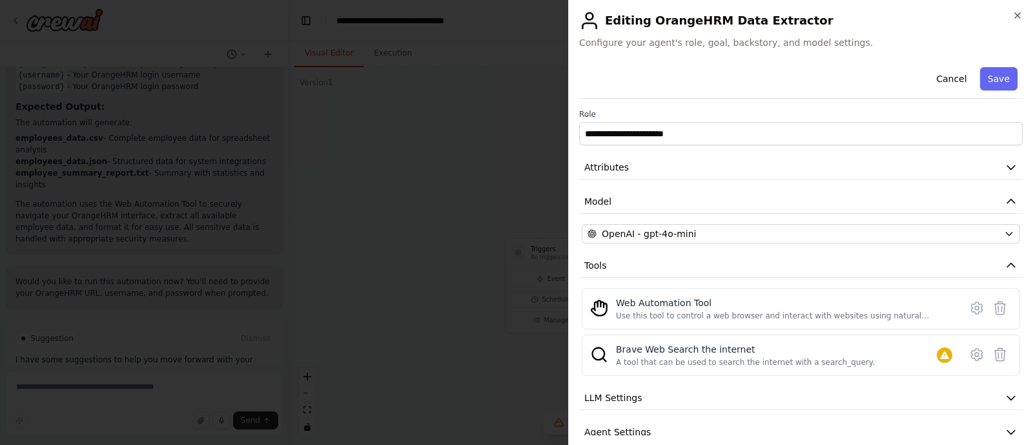
click at [948, 153] on div "**********" at bounding box center [801, 270] width 444 height 417
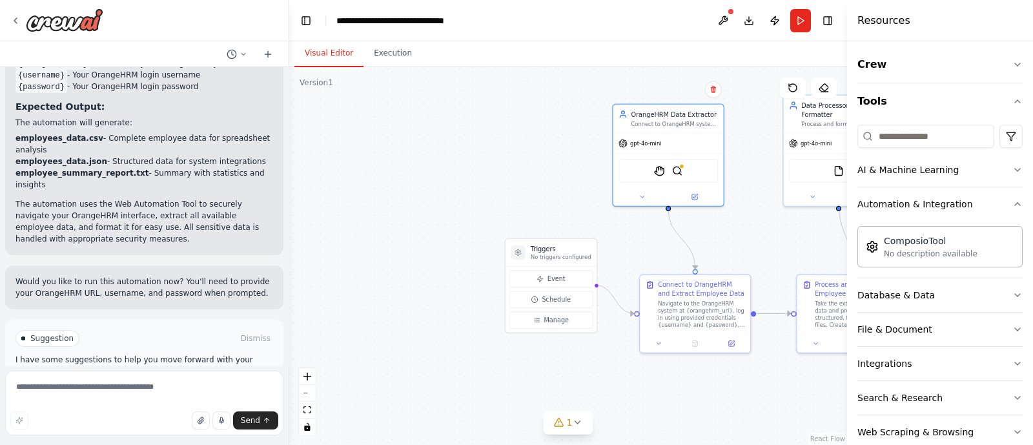
click at [608, 166] on div ".deletable-edge-delete-btn { width: 20px; height: 20px; border: 0px solid #ffff…" at bounding box center [568, 256] width 558 height 378
click at [611, 166] on div ".deletable-edge-delete-btn { width: 20px; height: 20px; border: 0px solid #ffff…" at bounding box center [568, 256] width 558 height 378
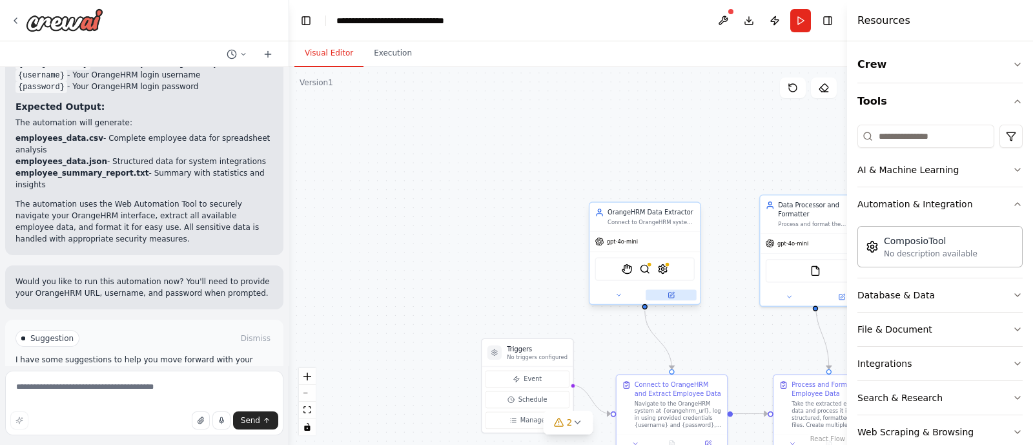
click at [667, 292] on button at bounding box center [671, 295] width 51 height 11
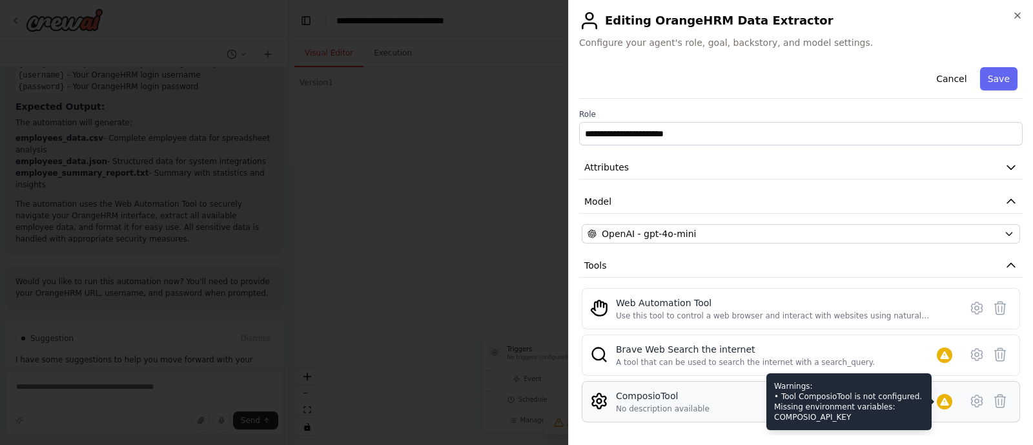
click at [940, 399] on icon at bounding box center [944, 402] width 8 height 8
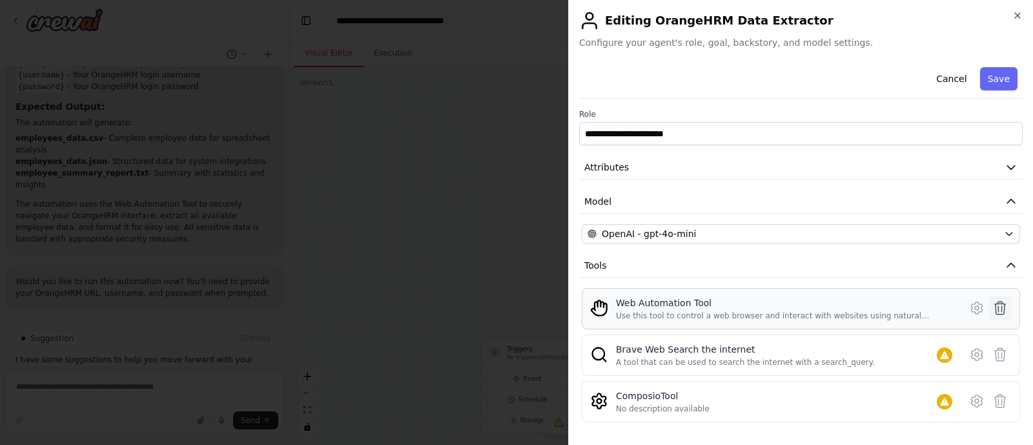
click at [995, 311] on icon at bounding box center [1000, 308] width 11 height 13
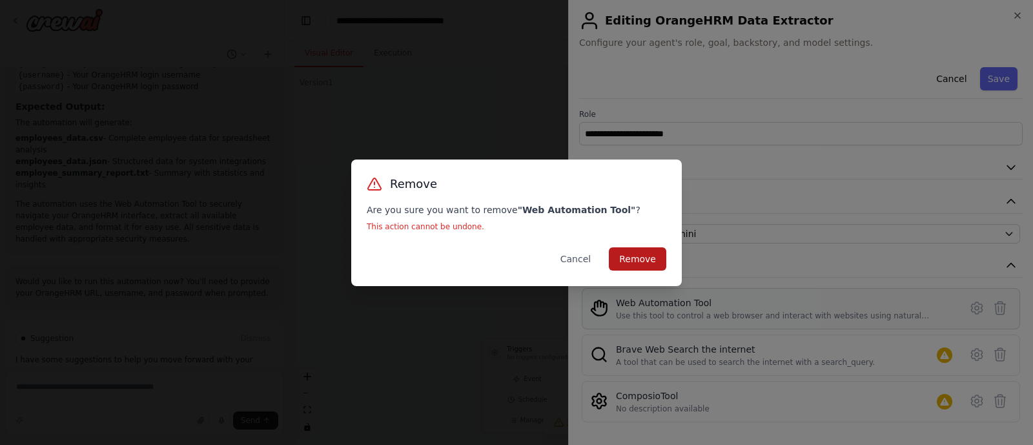
click at [630, 253] on button "Remove" at bounding box center [637, 258] width 57 height 23
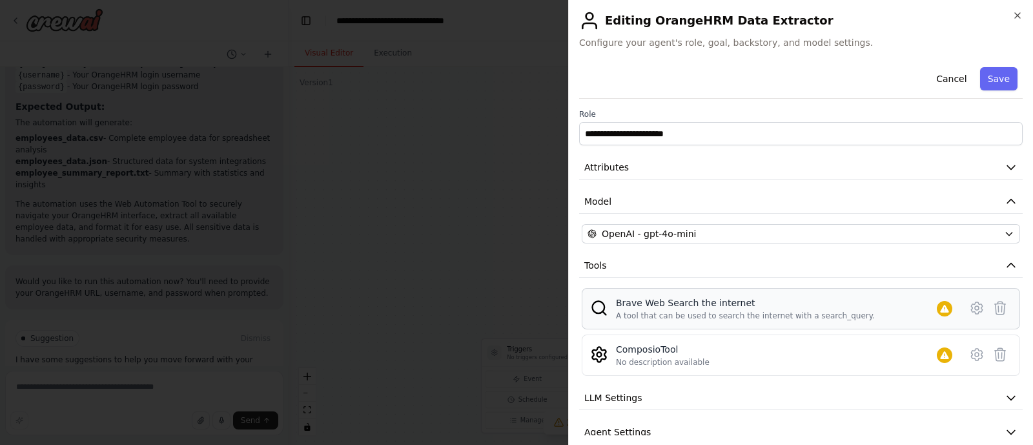
click at [685, 311] on div "A tool that can be used to search the internet with a search_query." at bounding box center [745, 316] width 259 height 10
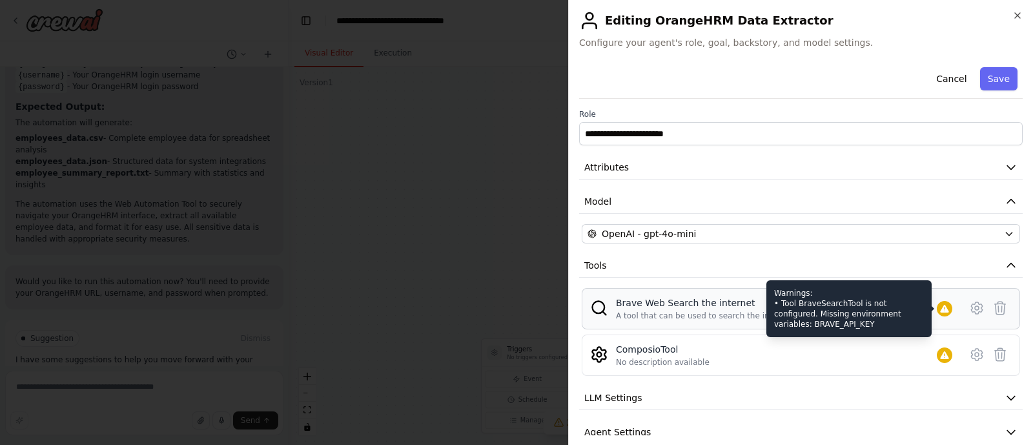
click at [940, 307] on icon at bounding box center [944, 309] width 8 height 8
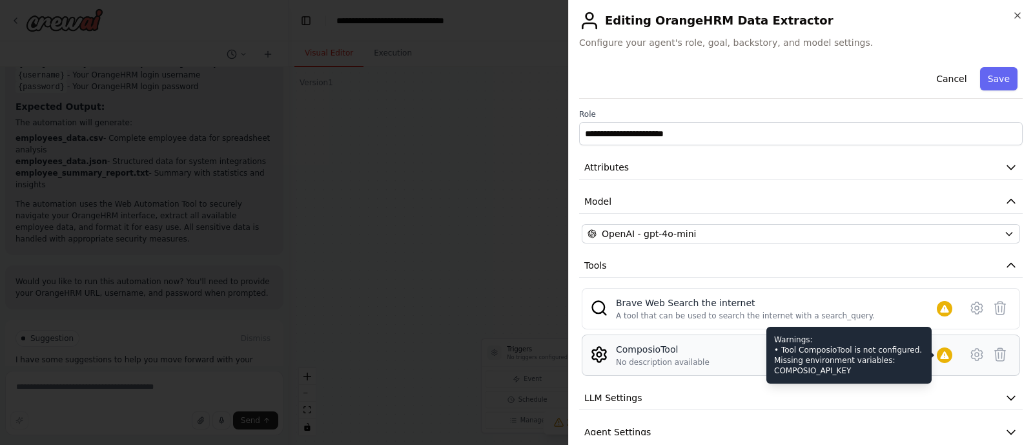
click at [940, 356] on icon at bounding box center [944, 355] width 8 height 8
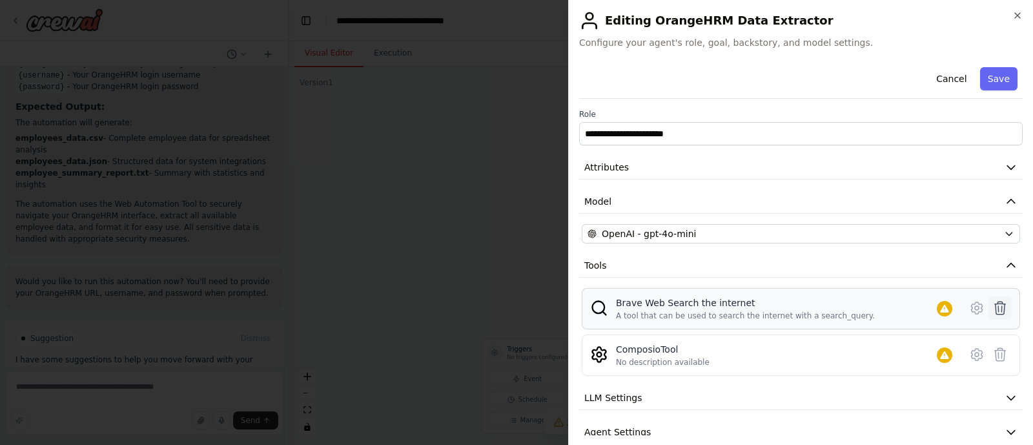
click at [993, 309] on icon at bounding box center [1000, 307] width 15 height 15
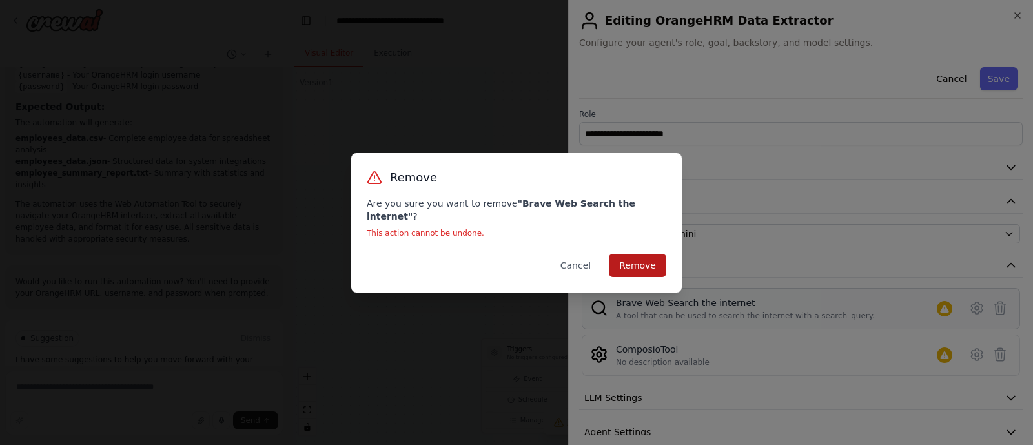
click at [655, 254] on button "Remove" at bounding box center [637, 265] width 57 height 23
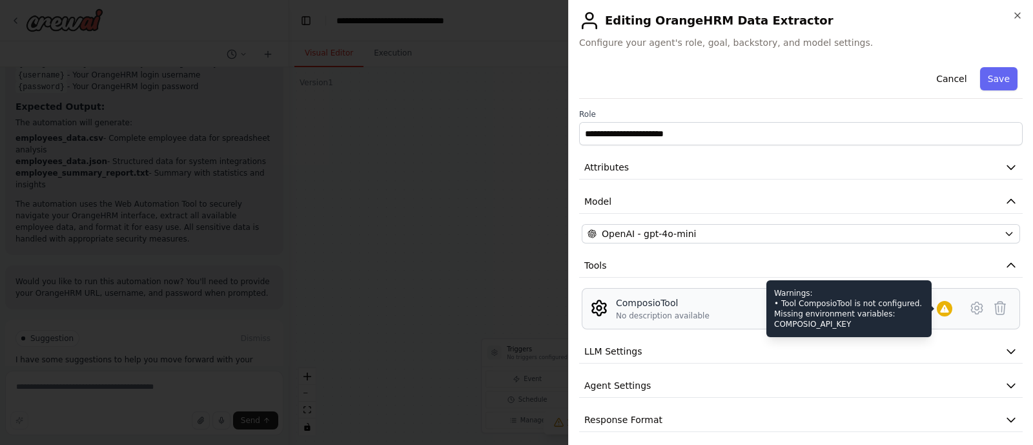
click at [940, 311] on icon at bounding box center [944, 309] width 8 height 8
click at [940, 305] on icon at bounding box center [944, 309] width 8 height 8
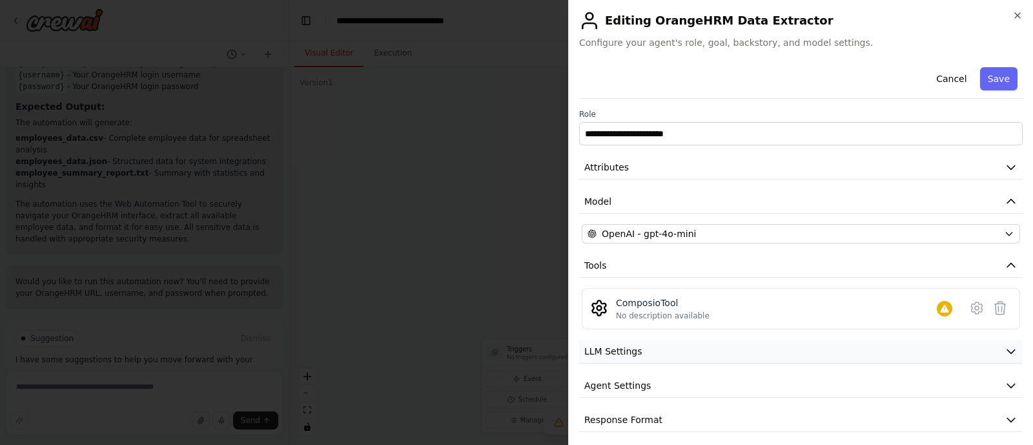
click at [971, 356] on button "LLM Settings" at bounding box center [801, 352] width 444 height 24
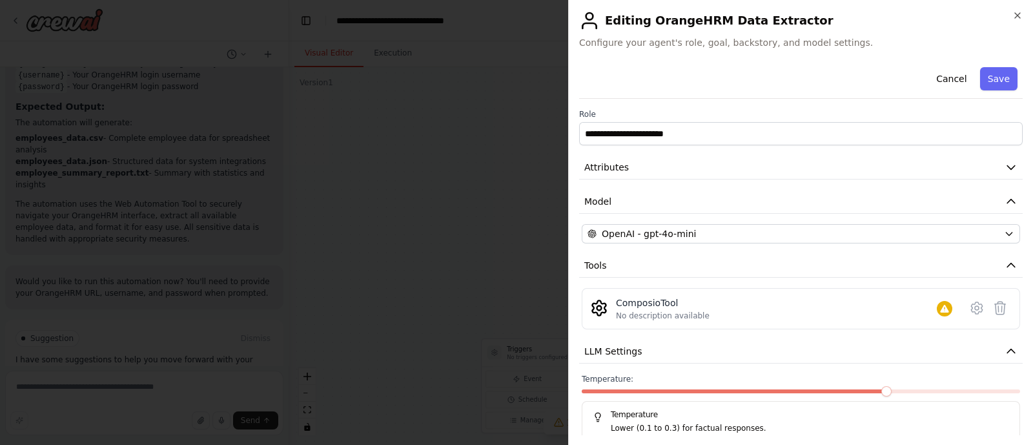
scroll to position [98, 0]
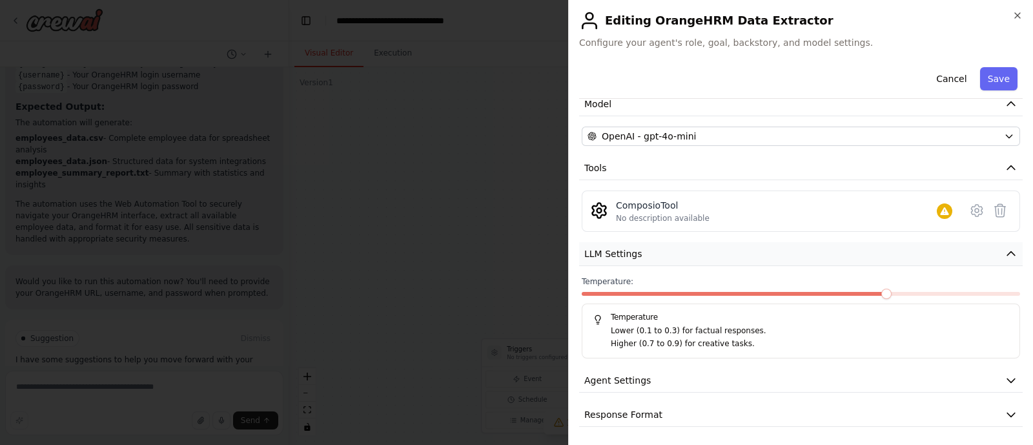
click at [1005, 250] on icon "button" at bounding box center [1011, 253] width 13 height 13
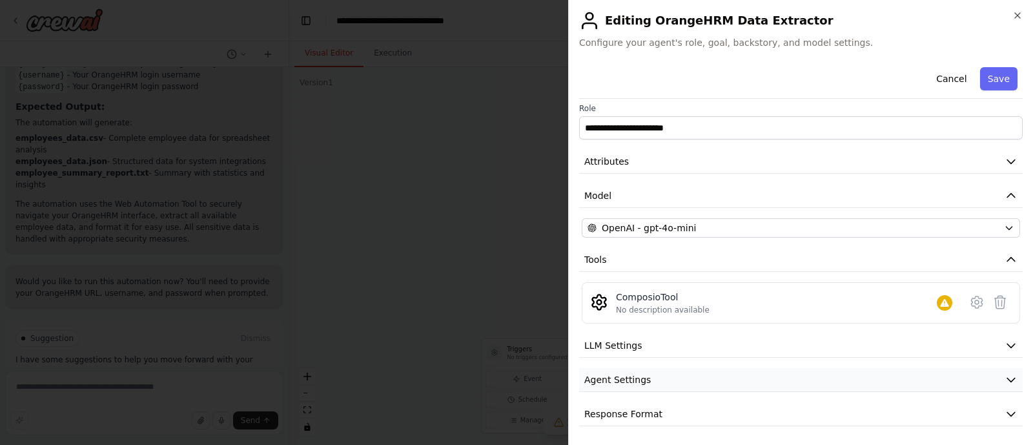
click at [979, 378] on button "Agent Settings" at bounding box center [801, 380] width 444 height 24
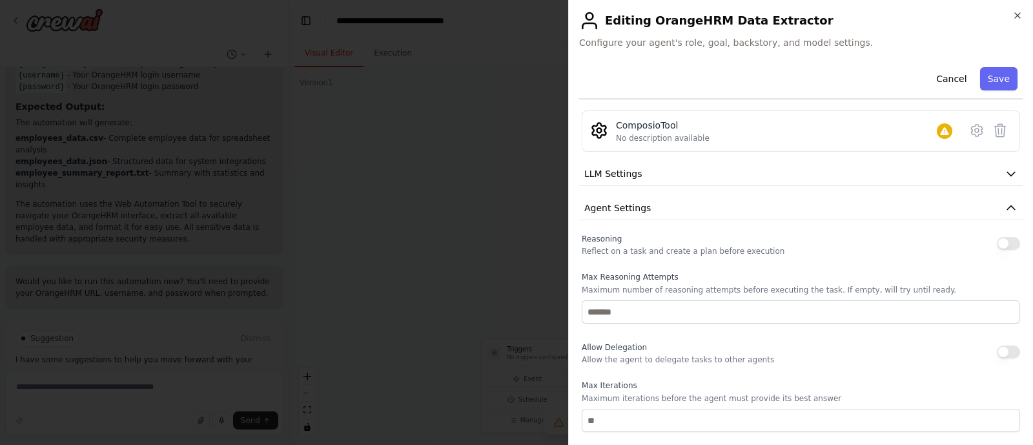
scroll to position [174, 0]
click at [998, 220] on button "Agent Settings" at bounding box center [801, 212] width 444 height 24
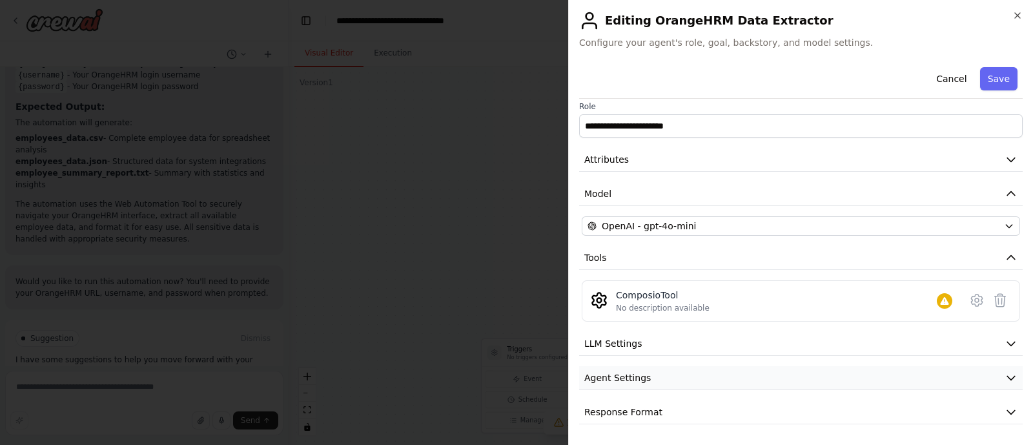
scroll to position [6, 0]
click at [967, 405] on button "Response Format" at bounding box center [801, 414] width 444 height 24
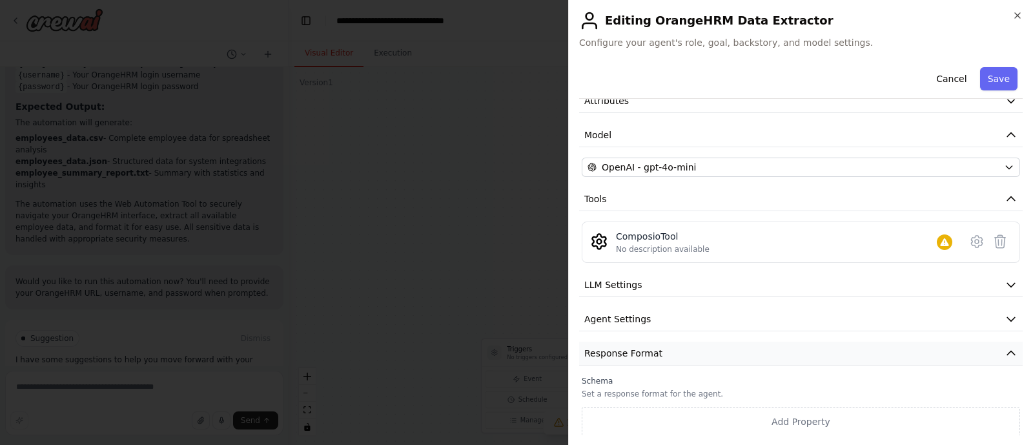
scroll to position [67, 0]
click at [1005, 349] on icon "button" at bounding box center [1011, 353] width 13 height 13
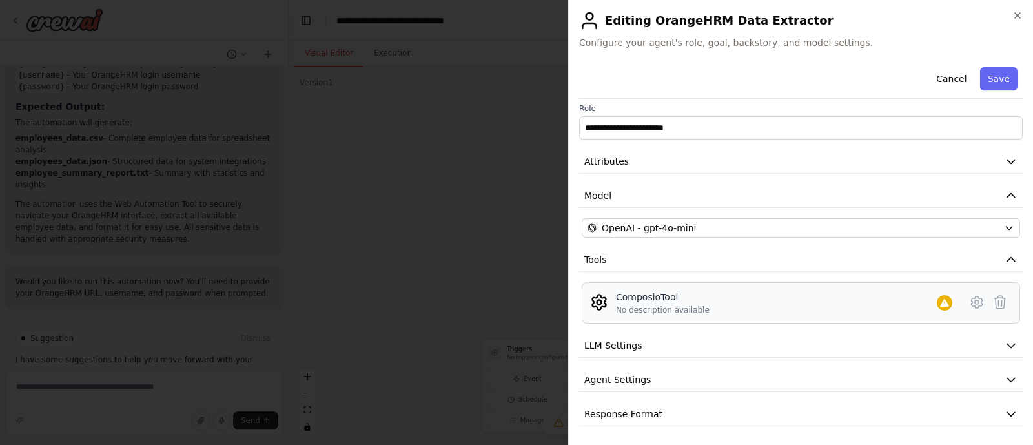
scroll to position [0, 0]
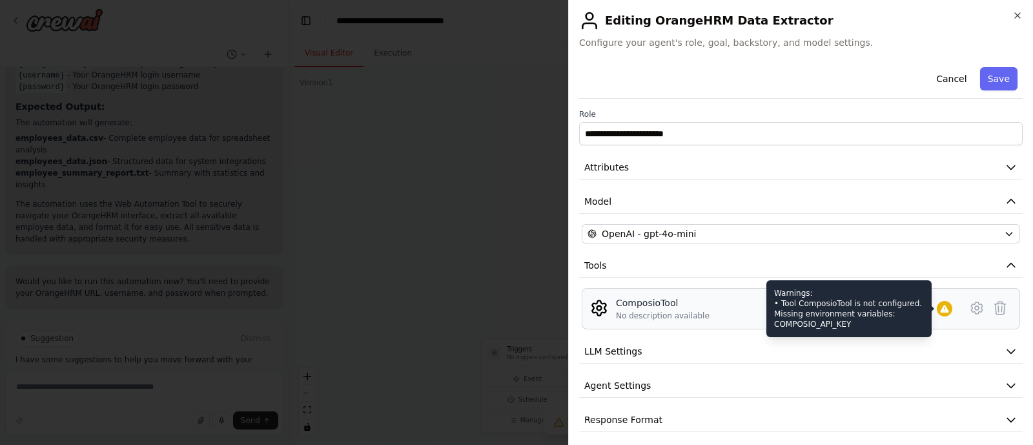
click at [937, 315] on div at bounding box center [944, 308] width 15 height 15
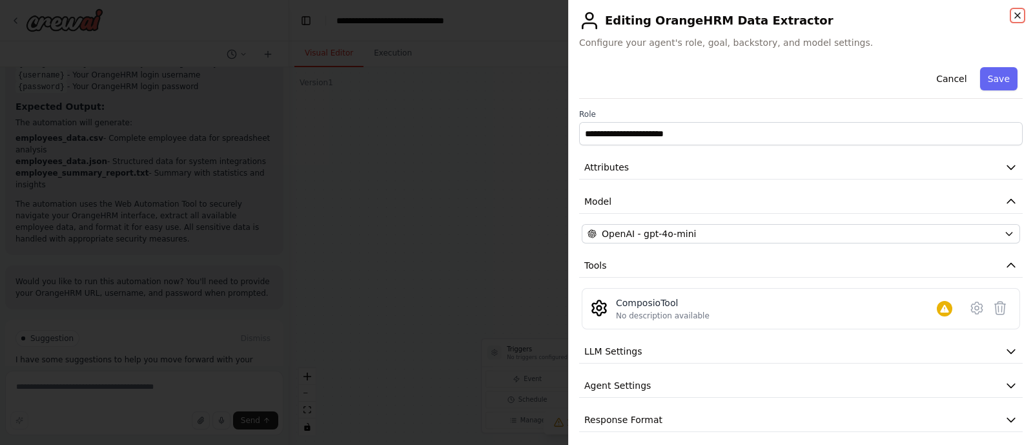
click at [1014, 14] on icon "button" at bounding box center [1018, 15] width 10 height 10
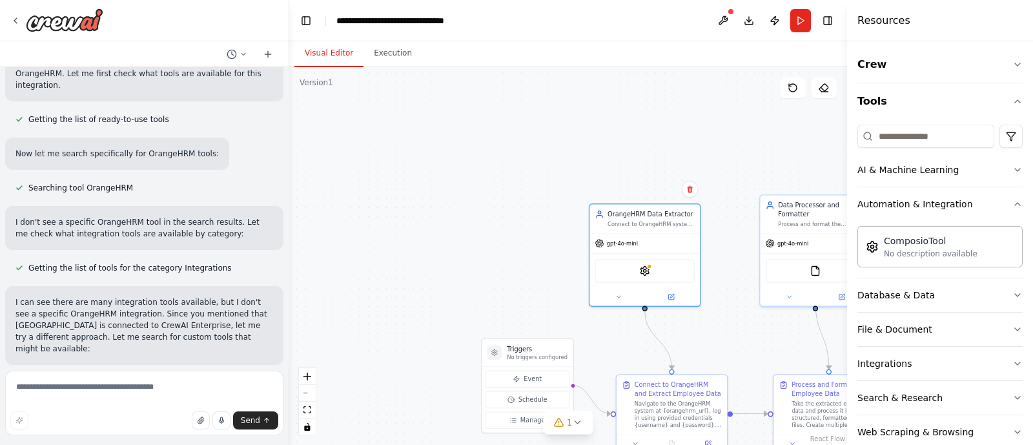
scroll to position [131, 0]
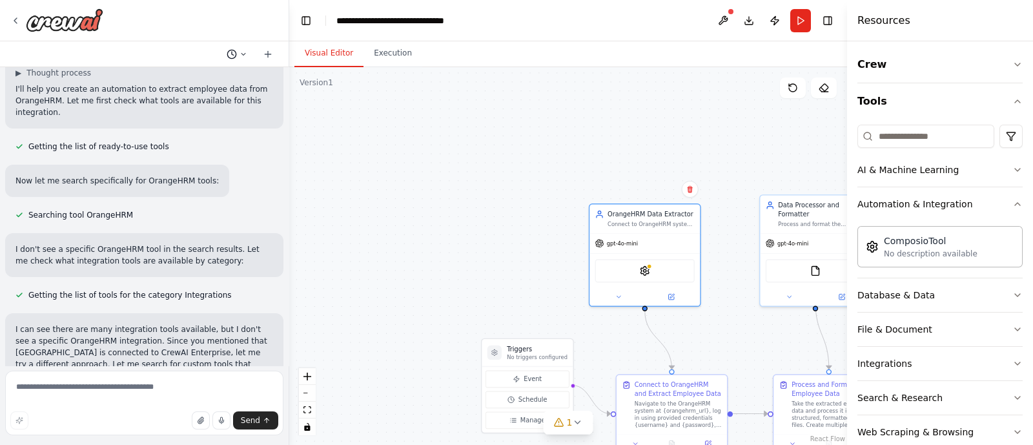
click at [224, 46] on button at bounding box center [237, 53] width 31 height 15
click at [378, 176] on div ".deletable-edge-delete-btn { width: 20px; height: 20px; border: 0px solid #ffff…" at bounding box center [568, 256] width 558 height 378
click at [205, 429] on div at bounding box center [144, 222] width 289 height 445
click at [160, 386] on textarea at bounding box center [144, 403] width 278 height 65
paste textarea "**********"
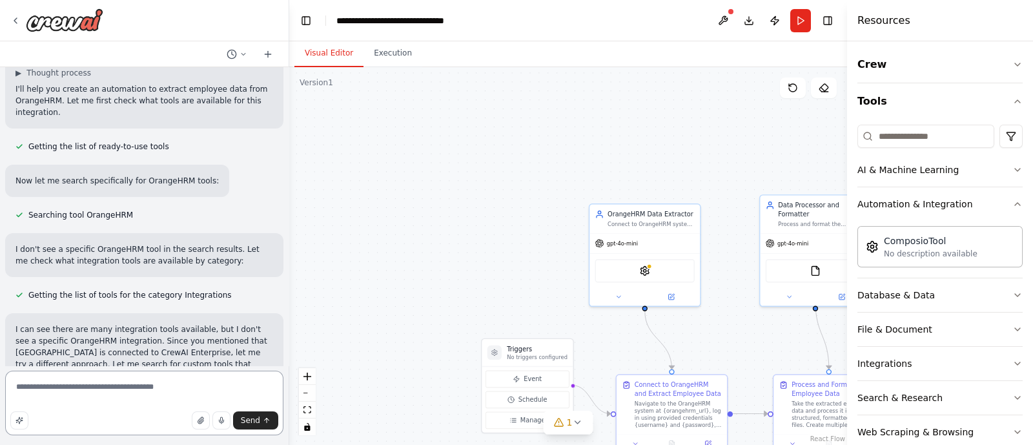
type textarea "**********"
click at [676, 300] on div at bounding box center [645, 295] width 110 height 18
click at [670, 296] on icon at bounding box center [670, 295] width 5 height 5
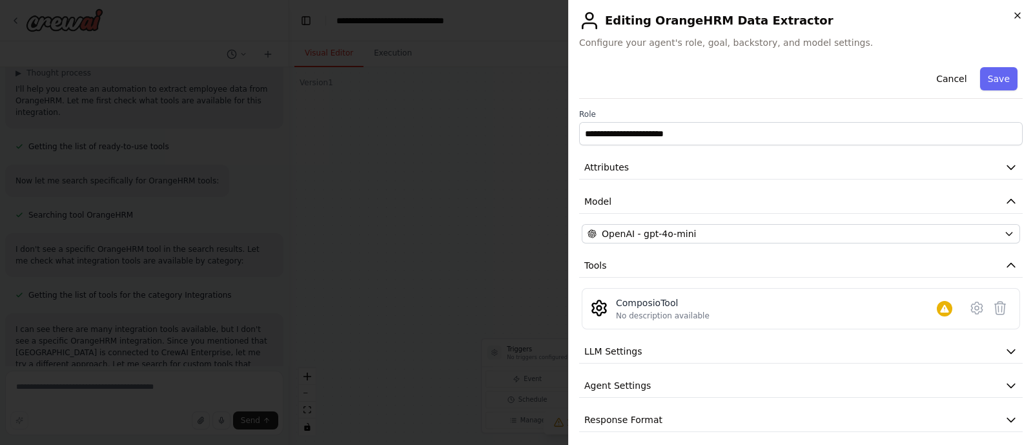
click at [1014, 16] on icon "button" at bounding box center [1018, 15] width 10 height 10
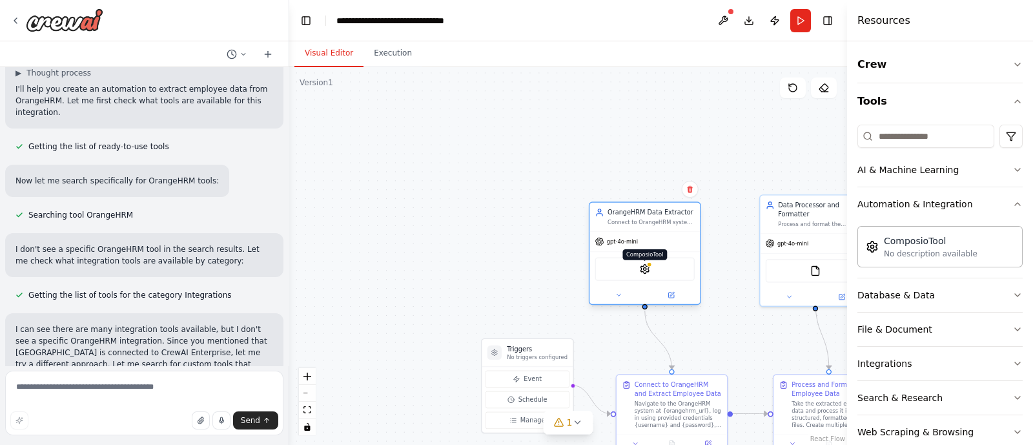
click at [646, 273] on img at bounding box center [644, 268] width 11 height 11
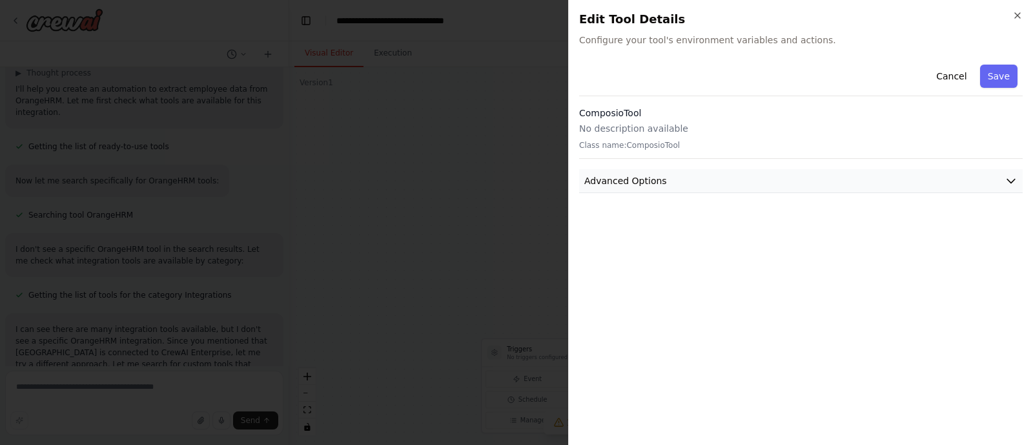
click at [901, 170] on button "Advanced Options" at bounding box center [801, 181] width 444 height 24
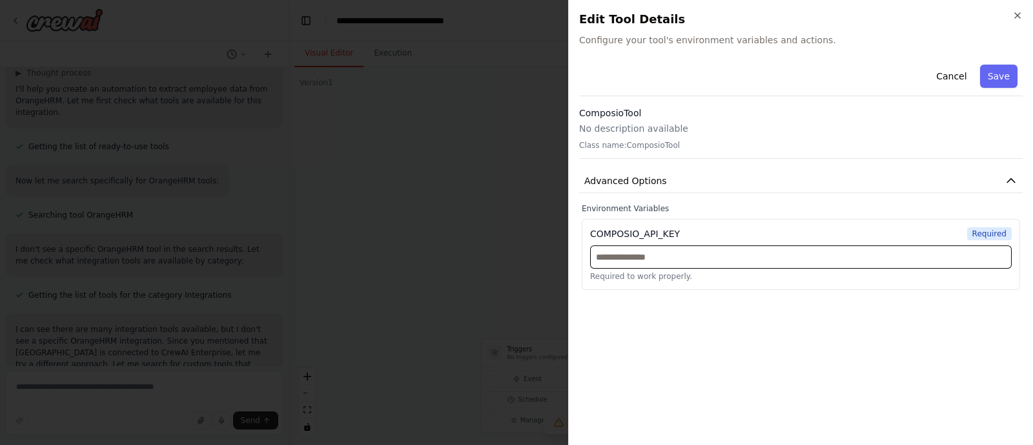
click at [768, 262] on input "text" at bounding box center [801, 256] width 422 height 23
paste input "**********"
type input "**********"
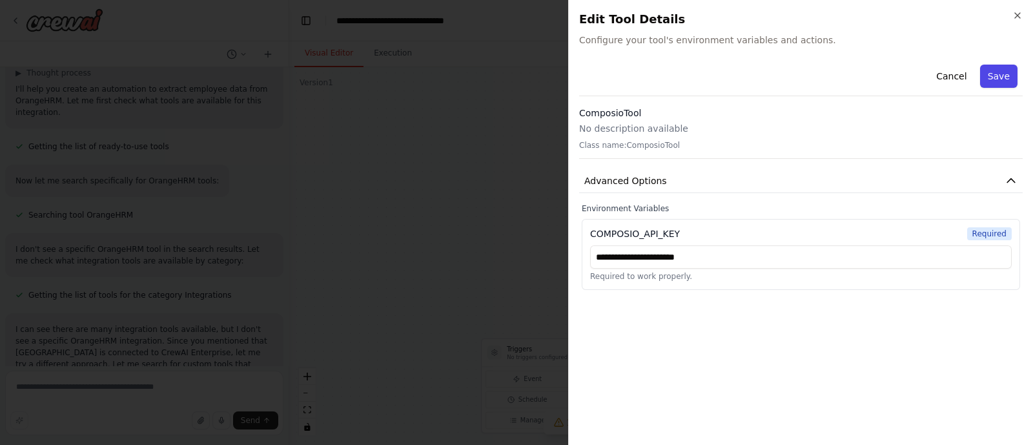
click at [991, 85] on button "Save" at bounding box center [998, 76] width 37 height 23
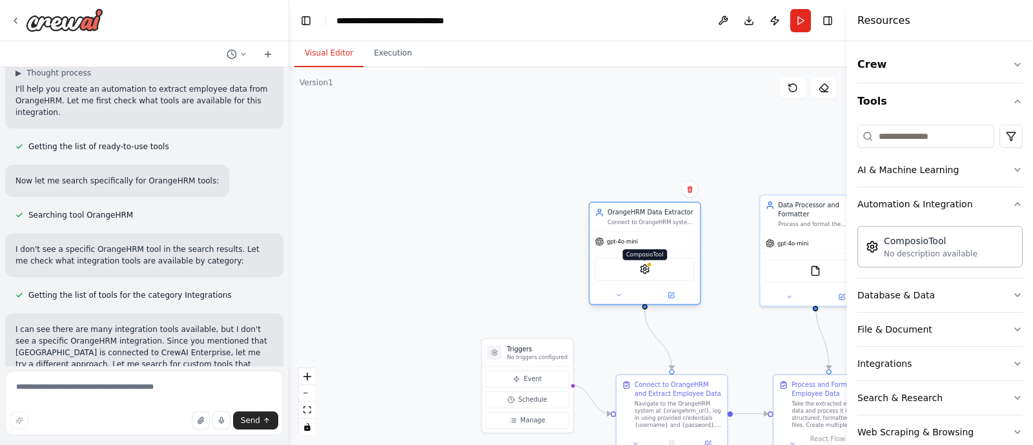
click at [646, 271] on img at bounding box center [644, 268] width 11 height 11
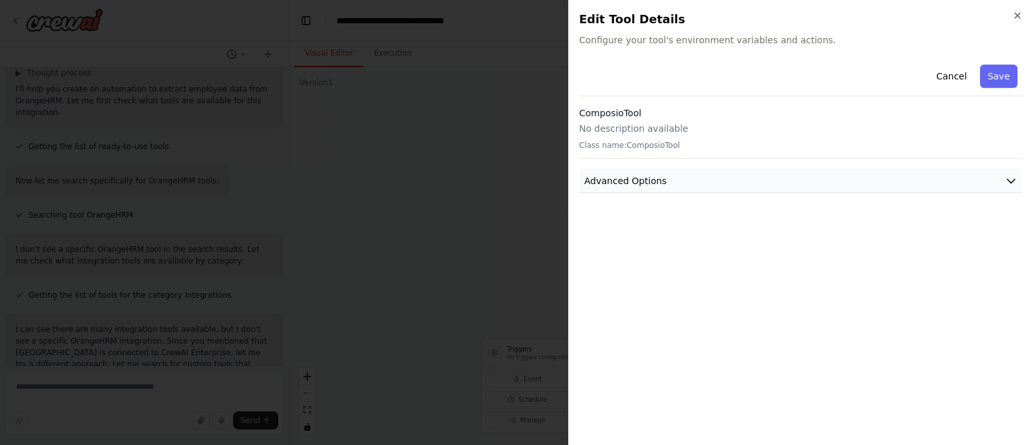
click at [933, 169] on button "Advanced Options" at bounding box center [801, 181] width 444 height 24
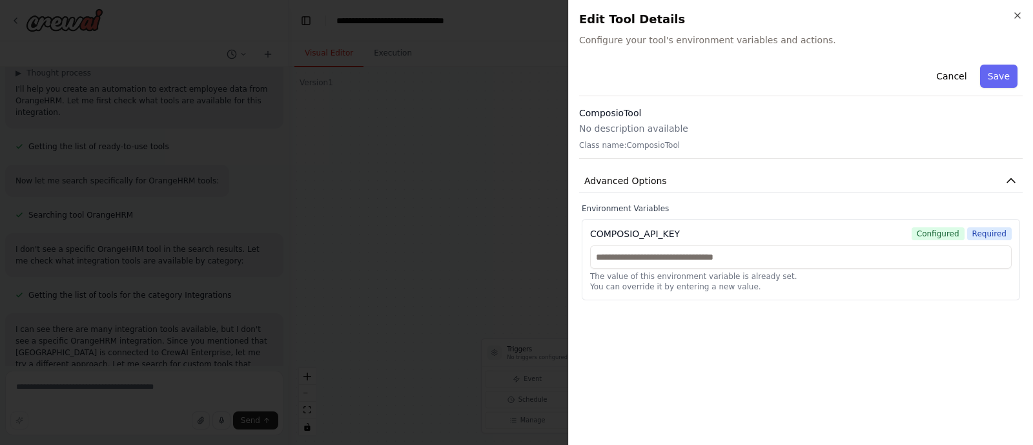
click at [778, 114] on h3 "ComposioTool" at bounding box center [801, 113] width 444 height 13
click at [1001, 83] on button "Save" at bounding box center [998, 76] width 37 height 23
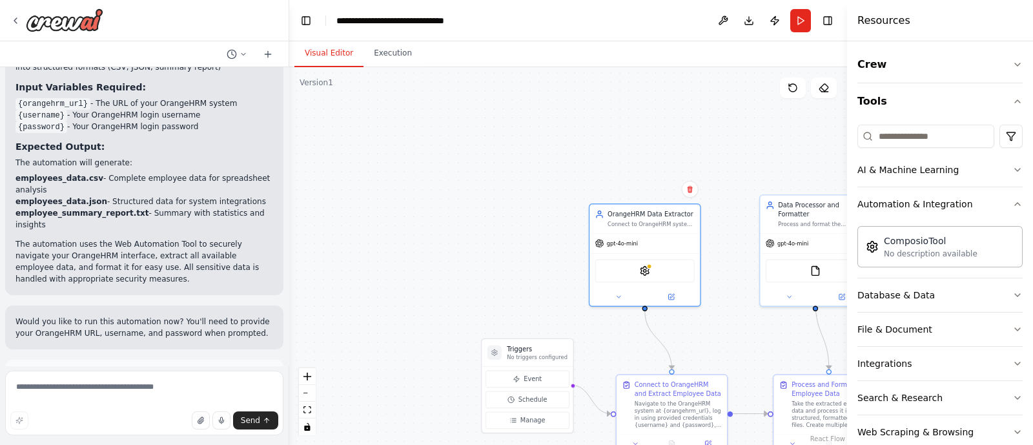
scroll to position [1204, 0]
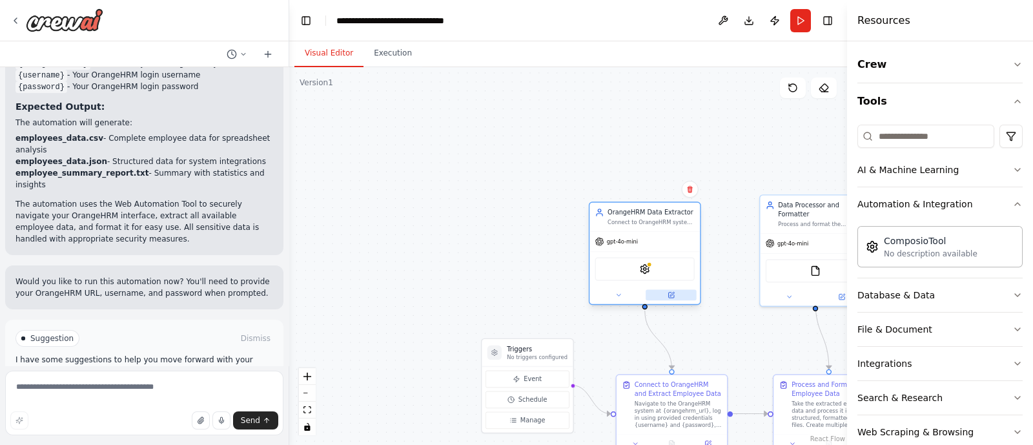
click at [672, 294] on icon at bounding box center [672, 294] width 4 height 4
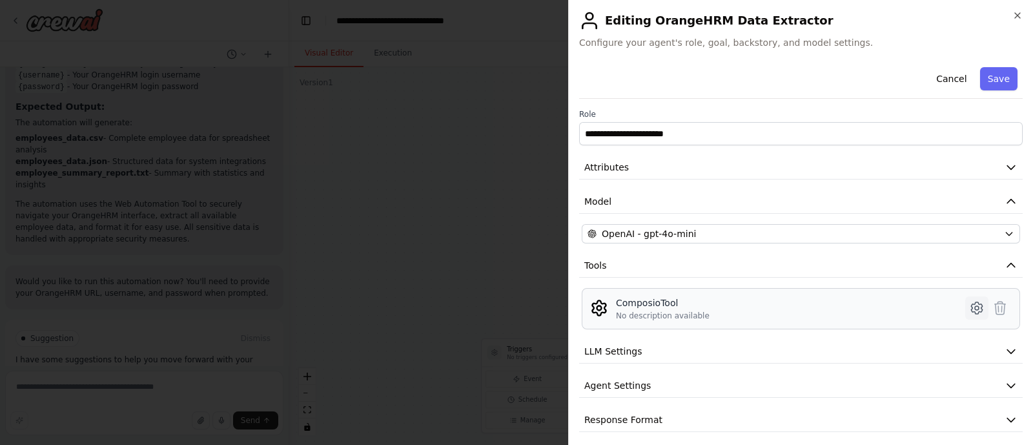
click at [969, 305] on icon at bounding box center [976, 307] width 15 height 15
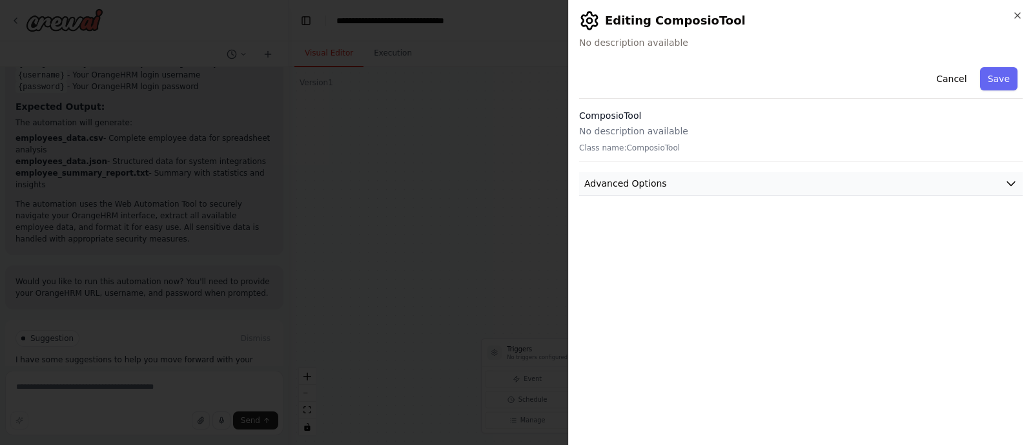
click at [1003, 187] on button "Advanced Options" at bounding box center [801, 184] width 444 height 24
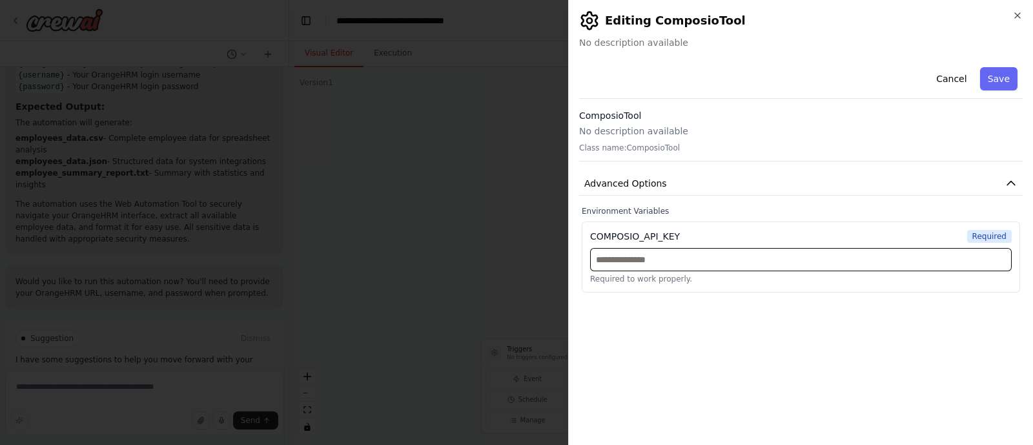
click at [861, 265] on input "text" at bounding box center [801, 259] width 422 height 23
paste input "**********"
type input "**********"
click at [991, 85] on button "Save" at bounding box center [998, 78] width 37 height 23
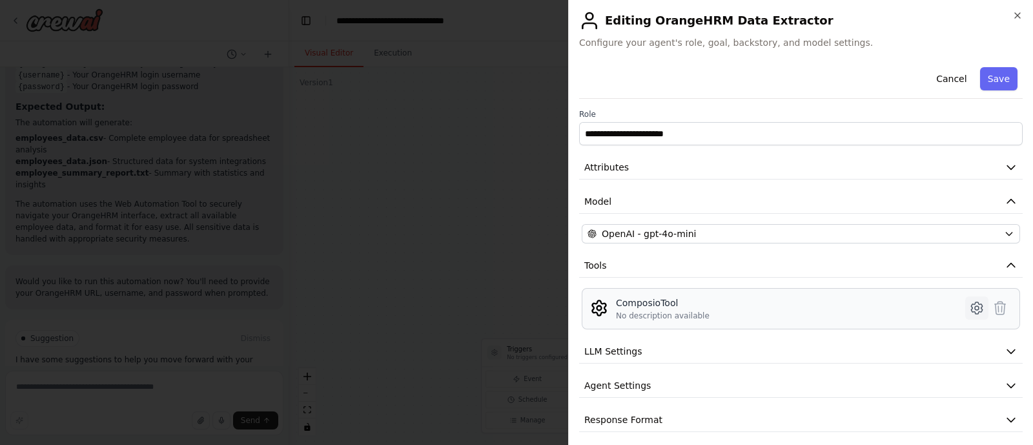
click at [975, 309] on icon at bounding box center [977, 308] width 4 height 4
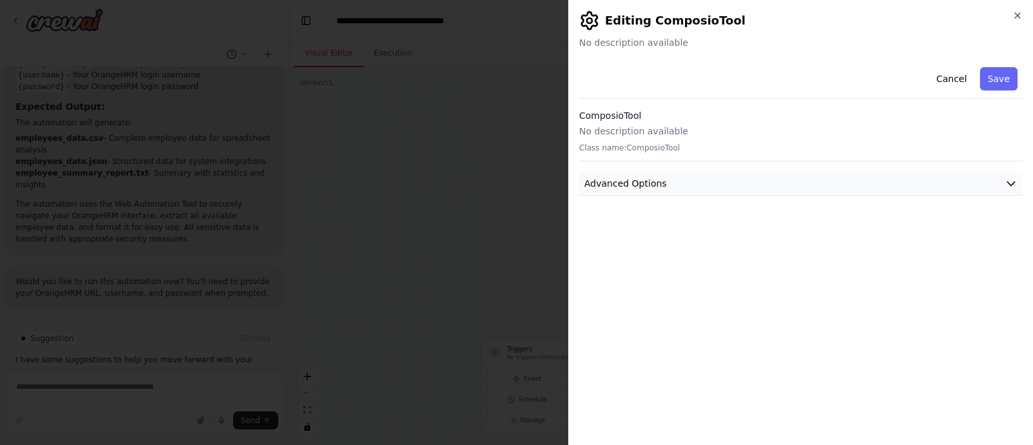
click at [729, 189] on button "Advanced Options" at bounding box center [801, 184] width 444 height 24
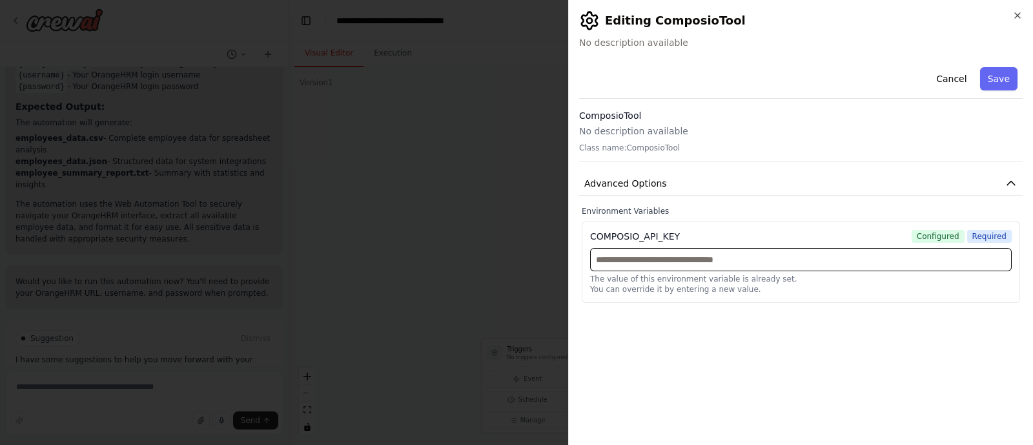
click at [732, 263] on input "text" at bounding box center [801, 259] width 422 height 23
paste input "**********"
type input "**********"
click at [991, 81] on button "Save" at bounding box center [998, 78] width 37 height 23
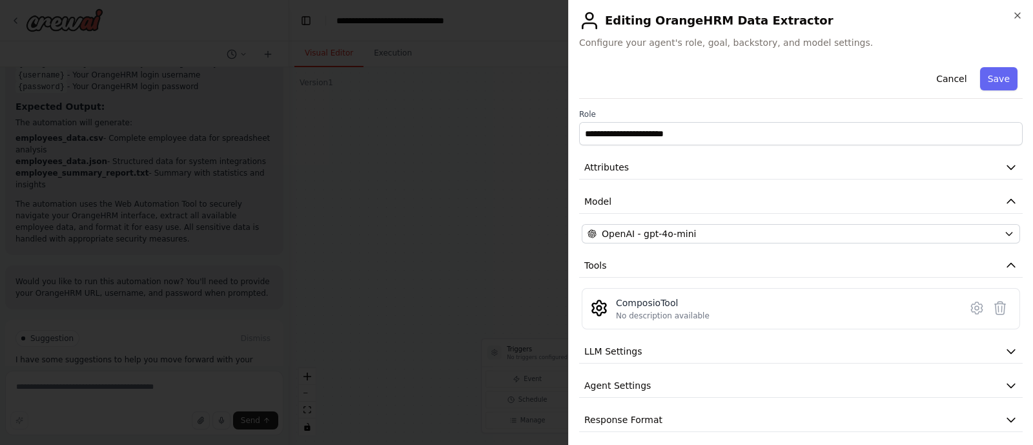
click at [991, 81] on button "Save" at bounding box center [998, 78] width 37 height 23
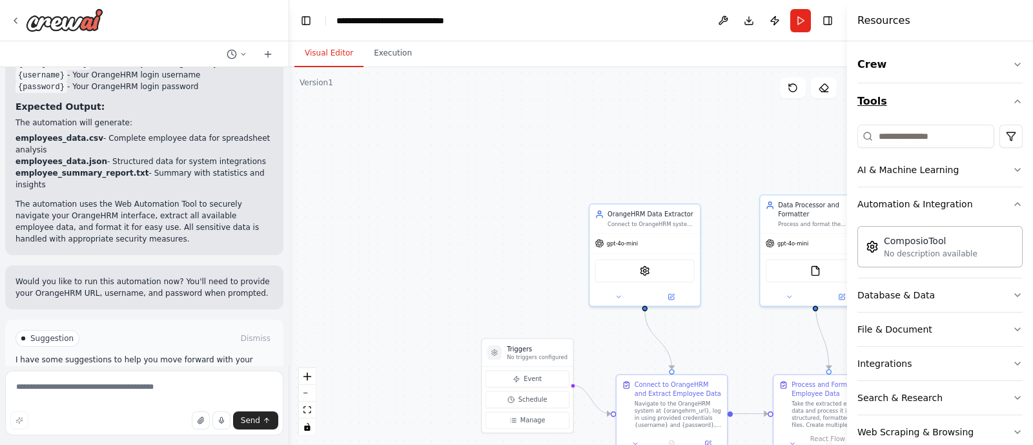
click at [1013, 104] on icon "button" at bounding box center [1018, 101] width 10 height 10
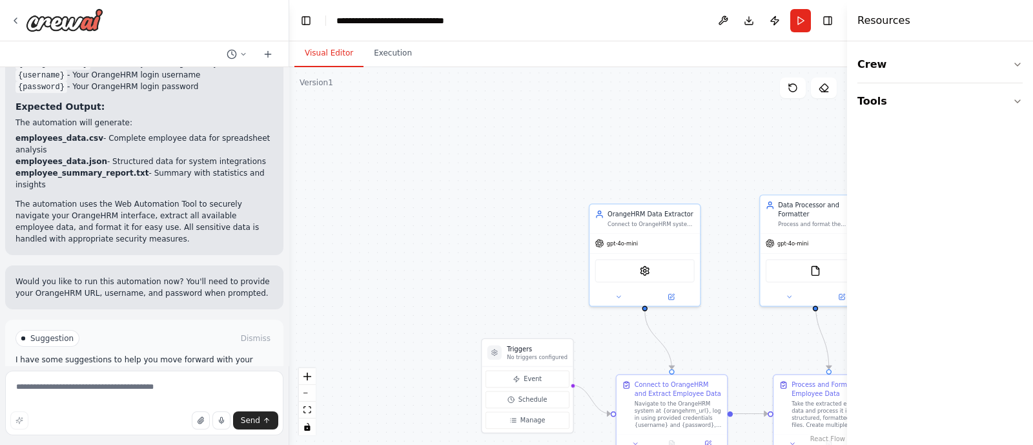
click at [155, 388] on span "Run Automation" at bounding box center [150, 393] width 63 height 10
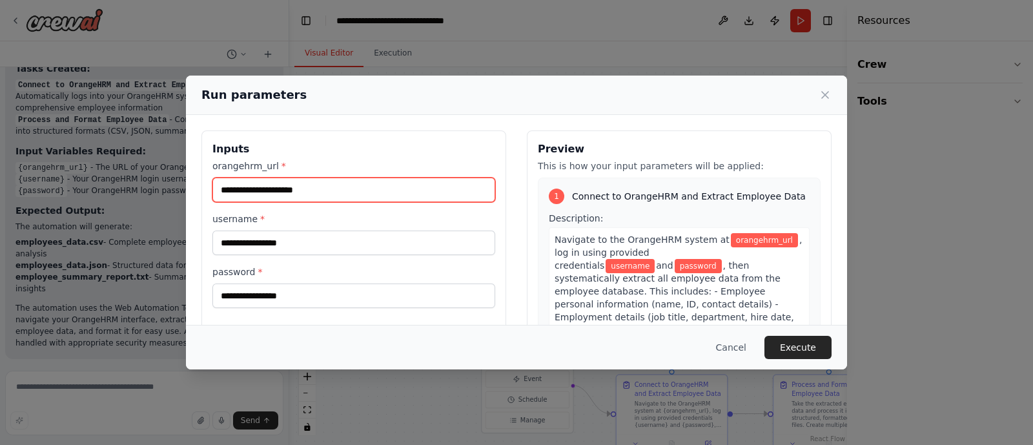
click at [326, 189] on input "orangehrm_url *" at bounding box center [353, 190] width 283 height 25
click at [425, 196] on input "orangehrm_url *" at bounding box center [353, 190] width 283 height 25
paste input "**********"
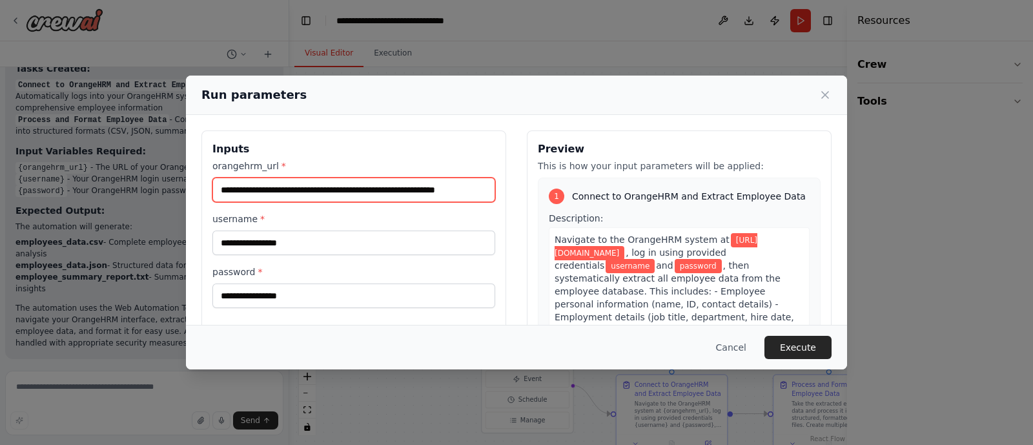
scroll to position [0, 29]
type input "**********"
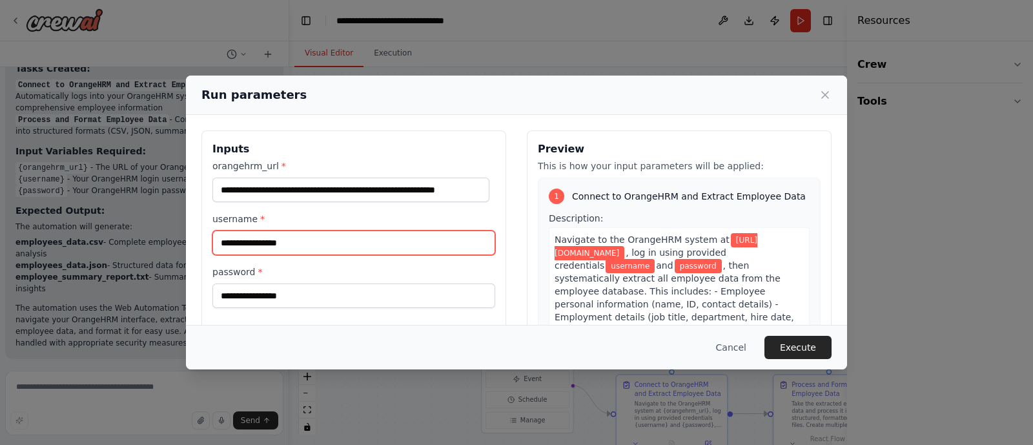
scroll to position [0, 0]
click at [354, 249] on input "username *" at bounding box center [353, 243] width 283 height 25
type input "*****"
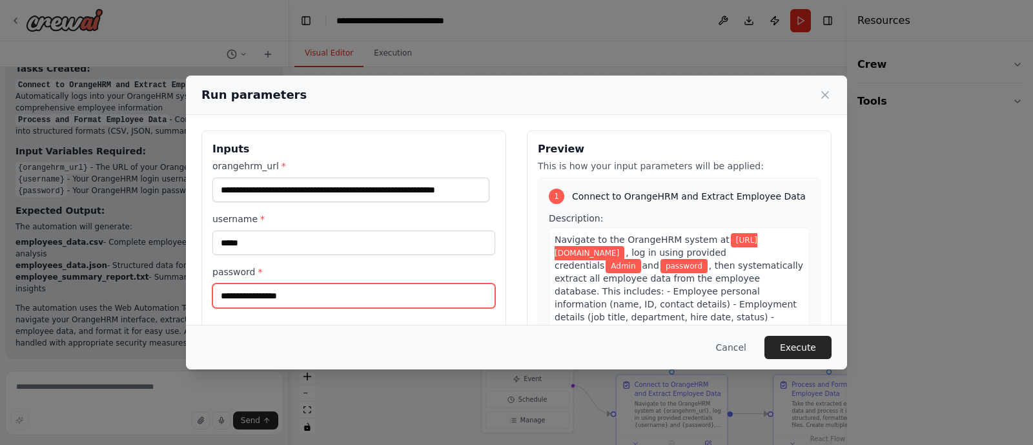
click at [303, 297] on input "password *" at bounding box center [353, 296] width 283 height 25
type input "********"
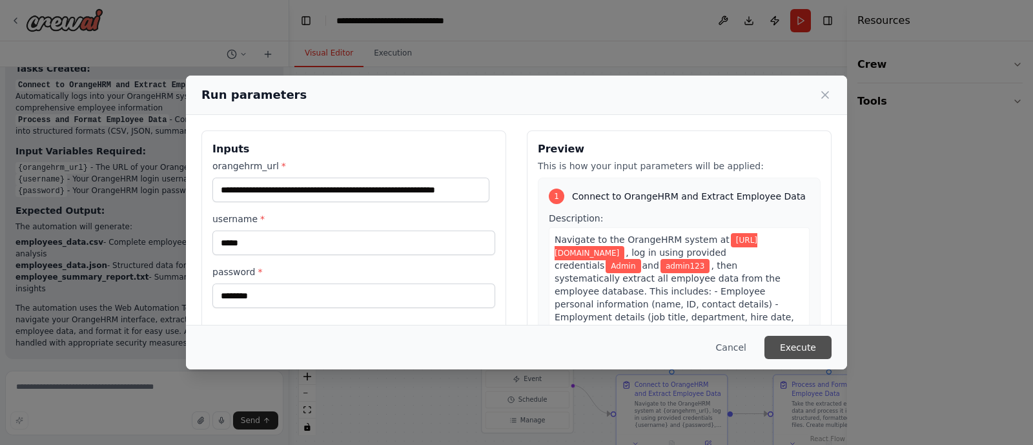
click at [814, 342] on button "Execute" at bounding box center [798, 347] width 67 height 23
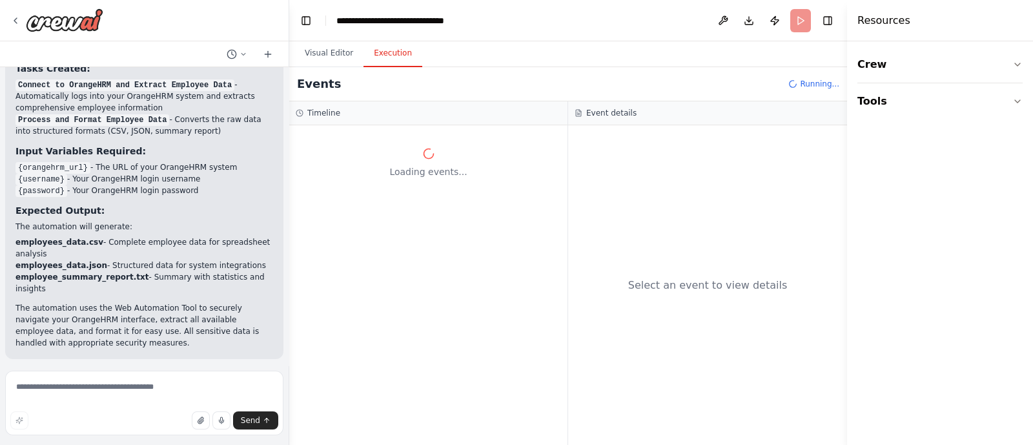
scroll to position [1204, 0]
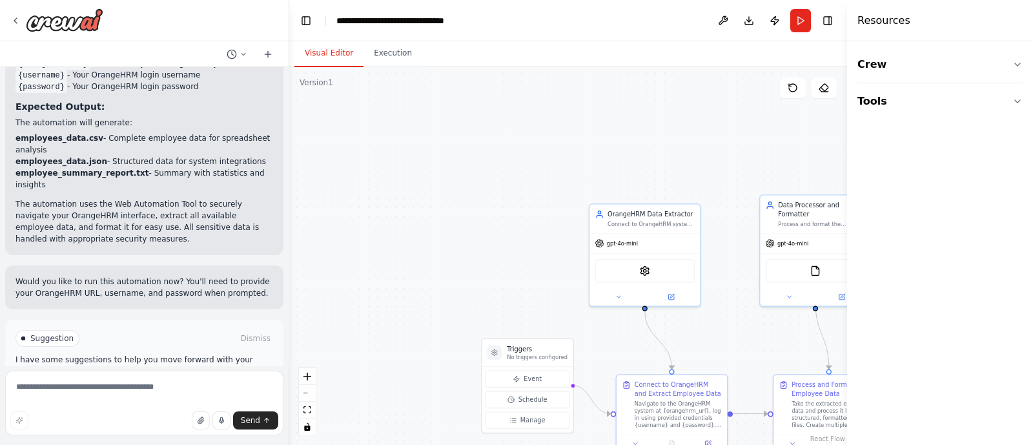
click at [323, 54] on button "Visual Editor" at bounding box center [328, 53] width 69 height 27
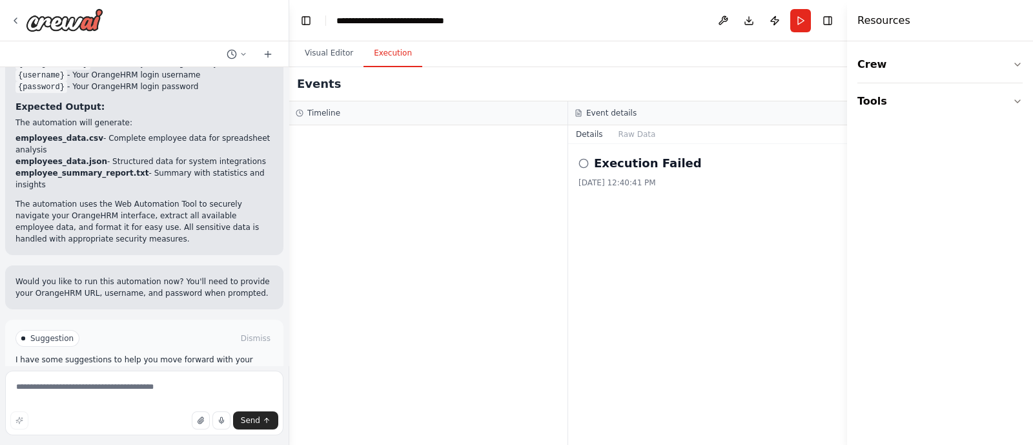
click at [391, 63] on button "Execution" at bounding box center [393, 53] width 59 height 27
click at [633, 127] on button "Raw Data" at bounding box center [637, 134] width 53 height 18
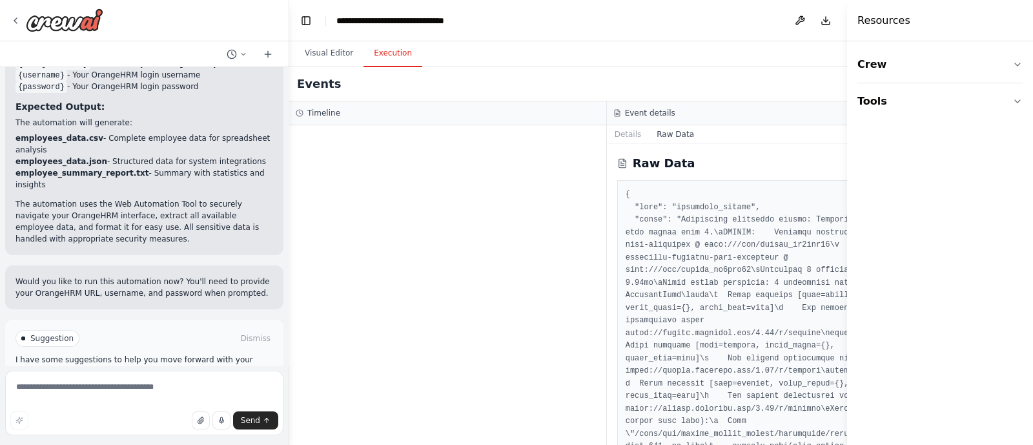
scroll to position [2126, 0]
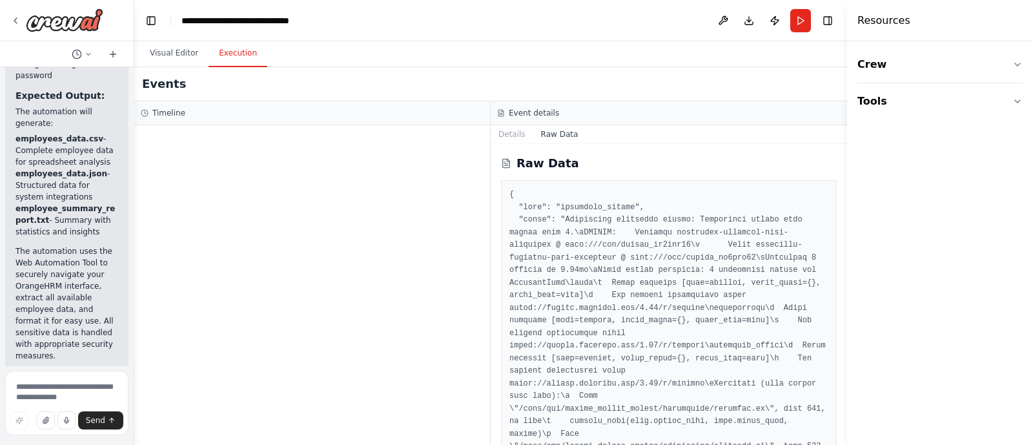
drag, startPoint x: 285, startPoint y: 207, endPoint x: 109, endPoint y: 233, distance: 177.5
click at [109, 233] on div "Hello! I'm the CrewAI assistant. What kind of automation do you want to build? …" at bounding box center [67, 222] width 134 height 445
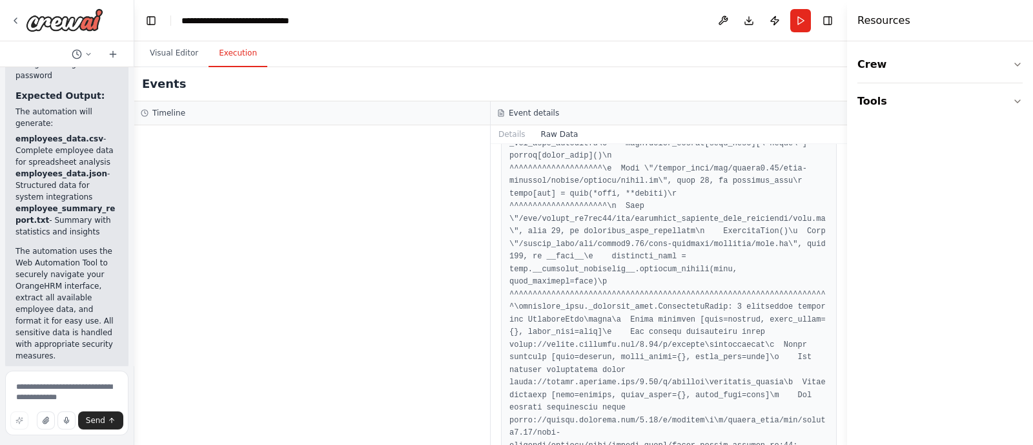
scroll to position [1122, 0]
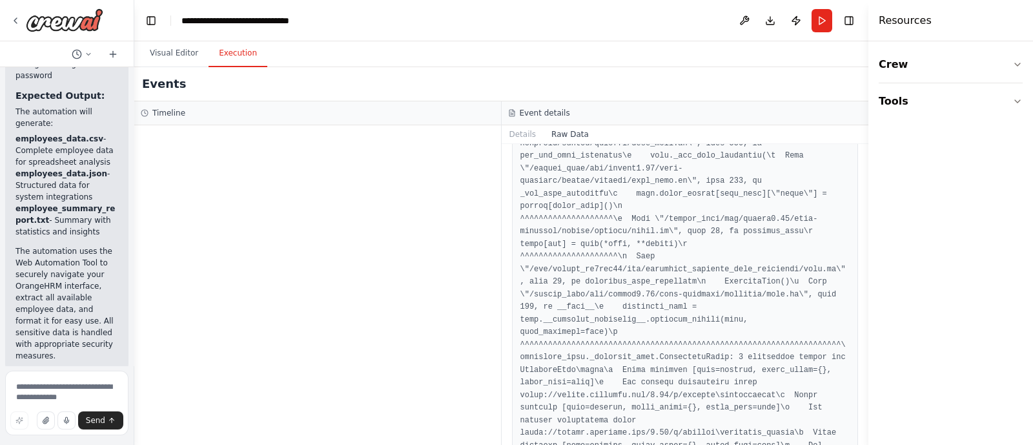
drag, startPoint x: 851, startPoint y: 311, endPoint x: 1020, endPoint y: 308, distance: 168.6
click at [1020, 308] on div "Resources Crew Tools" at bounding box center [951, 222] width 165 height 445
click at [913, 72] on button "Crew" at bounding box center [951, 64] width 144 height 36
click at [981, 70] on button "Crew" at bounding box center [951, 64] width 144 height 36
click at [947, 113] on button "Tools" at bounding box center [951, 101] width 144 height 36
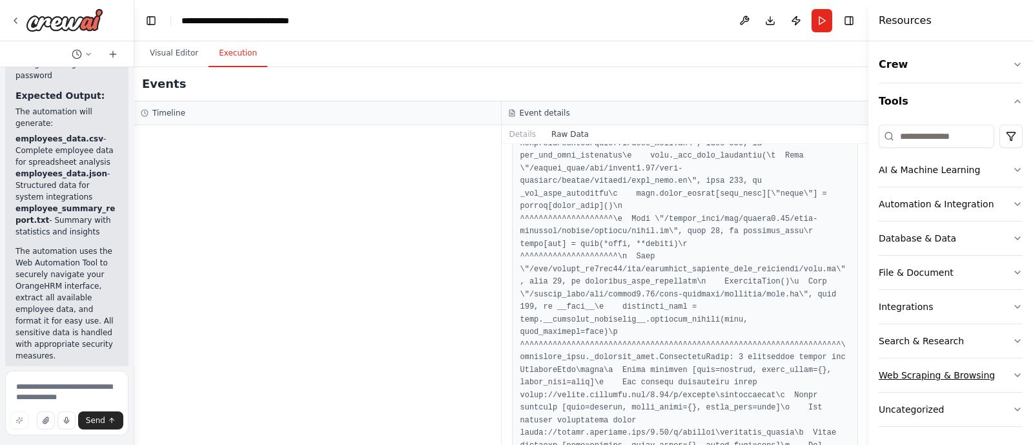
click at [944, 373] on div "Web Scraping & Browsing" at bounding box center [937, 375] width 116 height 13
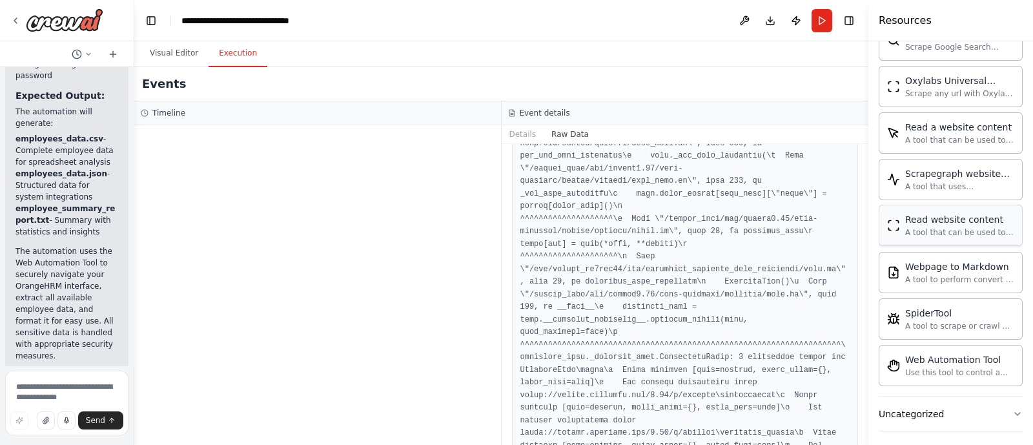
scroll to position [705, 0]
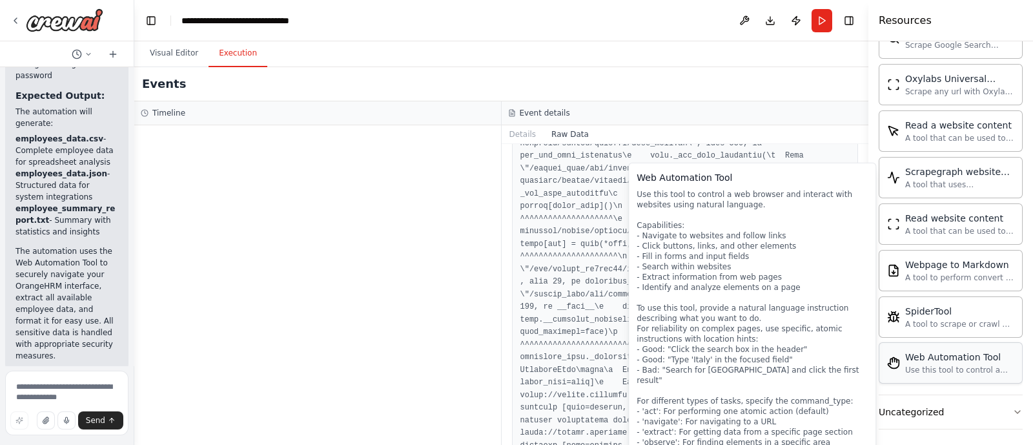
click at [929, 365] on div "Use this tool to control a web browser and interact with websites using natural…" at bounding box center [959, 370] width 109 height 10
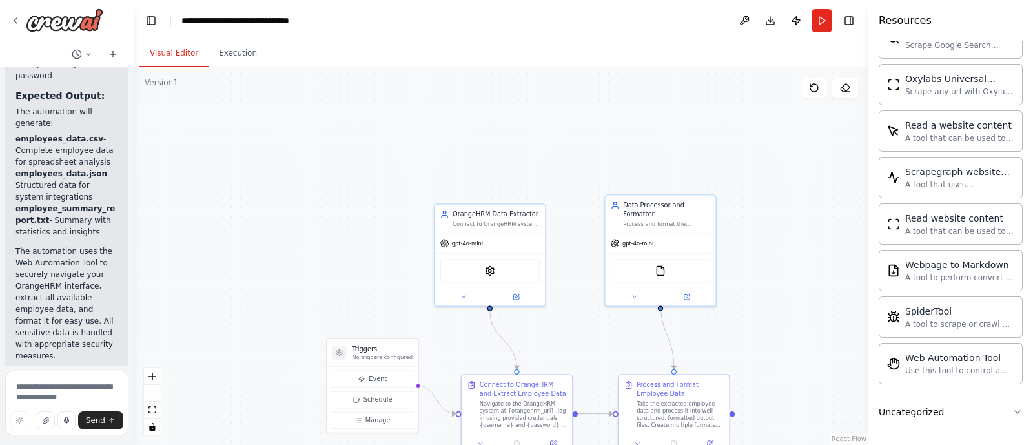
click at [175, 53] on button "Visual Editor" at bounding box center [173, 53] width 69 height 27
click at [515, 296] on icon at bounding box center [515, 295] width 5 height 5
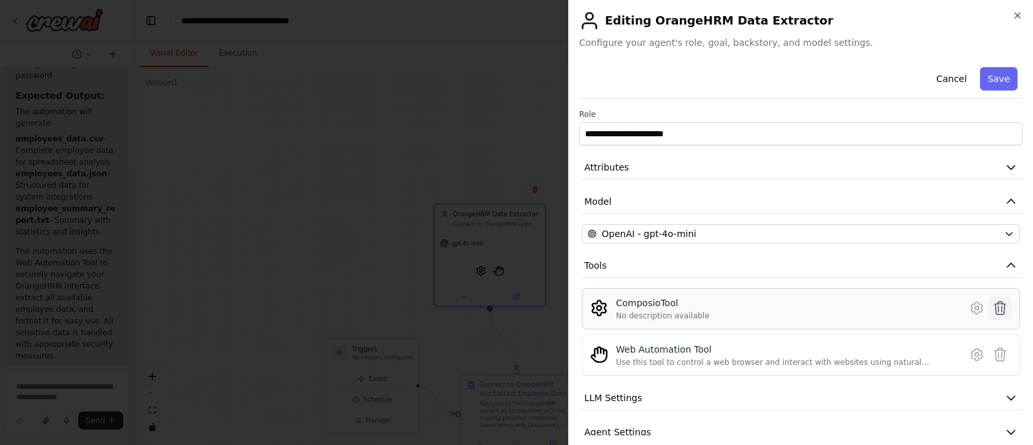
click at [995, 305] on icon at bounding box center [1000, 308] width 11 height 13
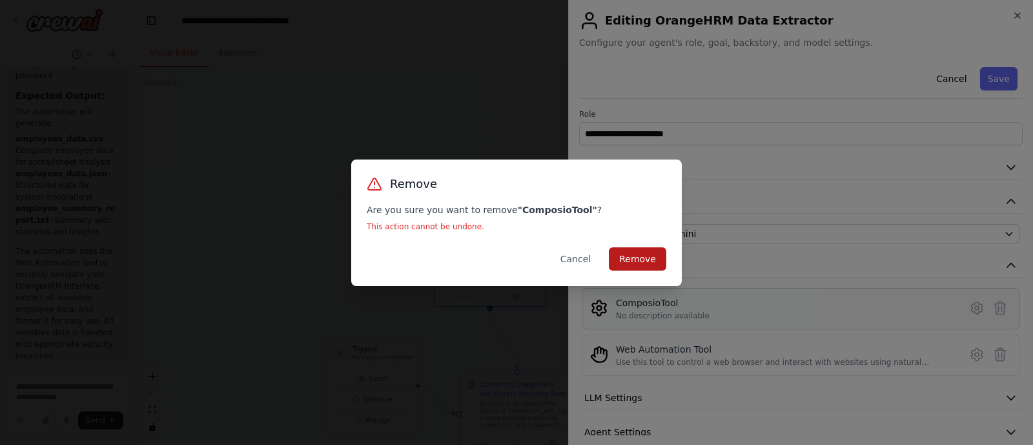
click at [655, 261] on button "Remove" at bounding box center [637, 258] width 57 height 23
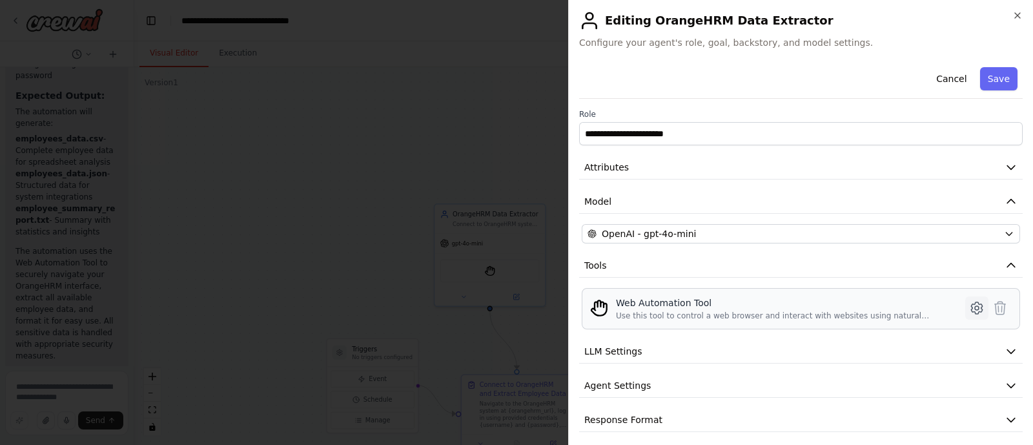
click at [969, 310] on icon at bounding box center [976, 307] width 15 height 15
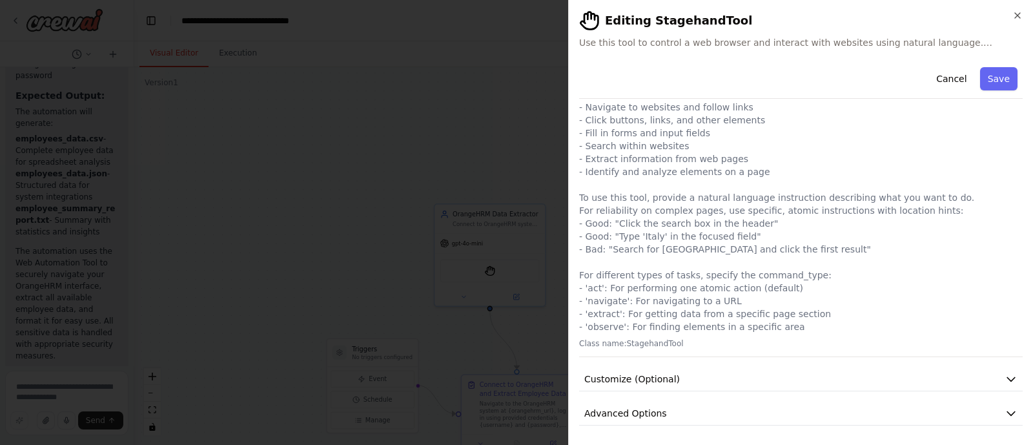
scroll to position [0, 0]
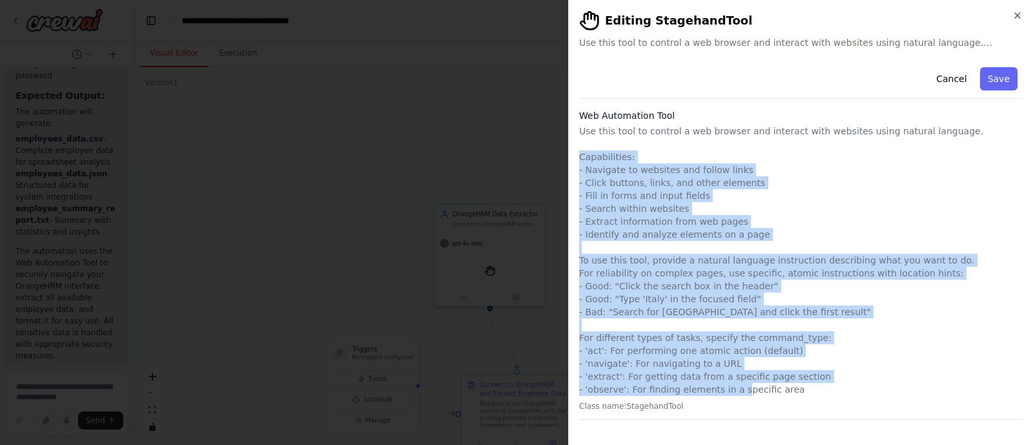
drag, startPoint x: 580, startPoint y: 160, endPoint x: 781, endPoint y: 386, distance: 302.4
click at [781, 386] on p "Use this tool to control a web browser and interact with websites using natural…" at bounding box center [801, 260] width 444 height 271
copy p "Capabilities: - Navigate to websites and follow links - Click buttons, links, a…"
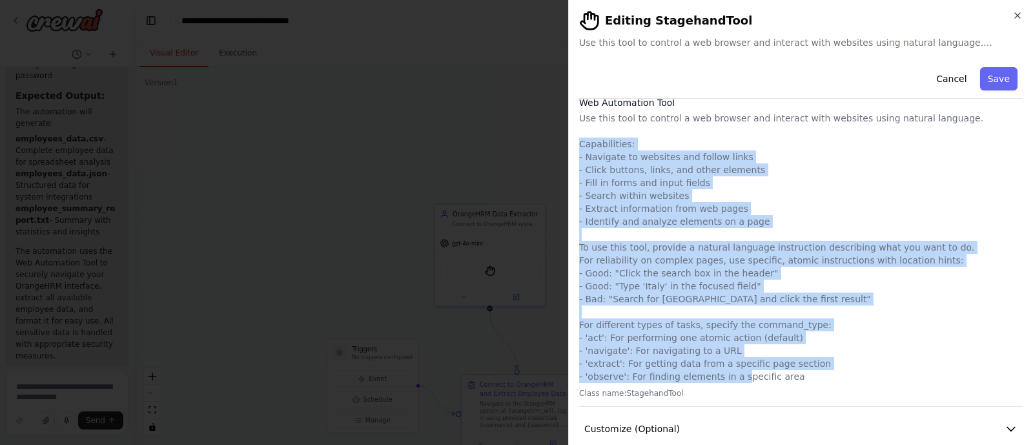
scroll to position [63, 0]
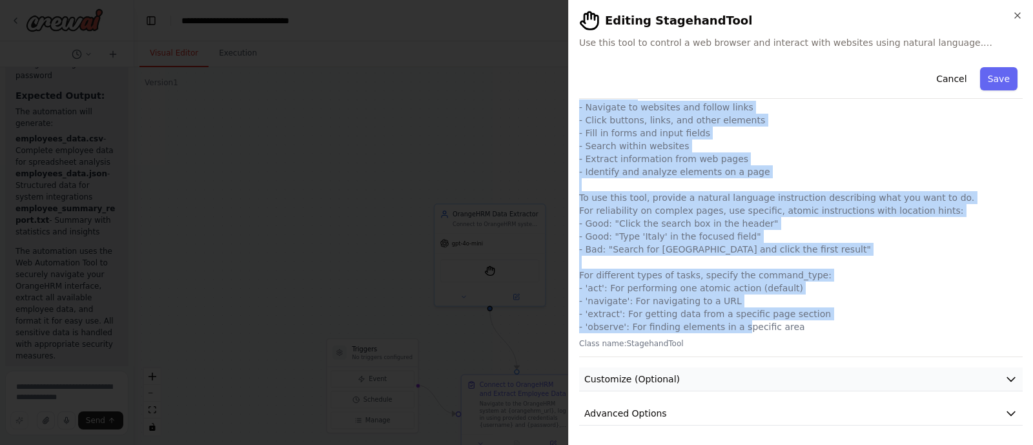
click at [978, 379] on button "Customize (Optional)" at bounding box center [801, 379] width 444 height 24
click at [986, 82] on button "Save" at bounding box center [998, 78] width 37 height 23
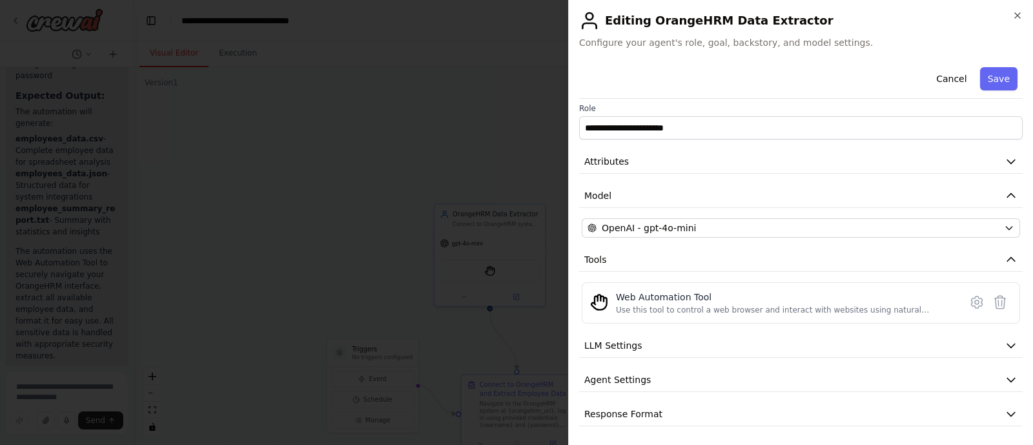
click at [1007, 21] on h2 "Editing OrangeHRM Data Extractor" at bounding box center [801, 20] width 444 height 21
click at [1027, 15] on div "**********" at bounding box center [800, 222] width 465 height 445
click at [1017, 15] on icon "button" at bounding box center [1017, 15] width 5 height 5
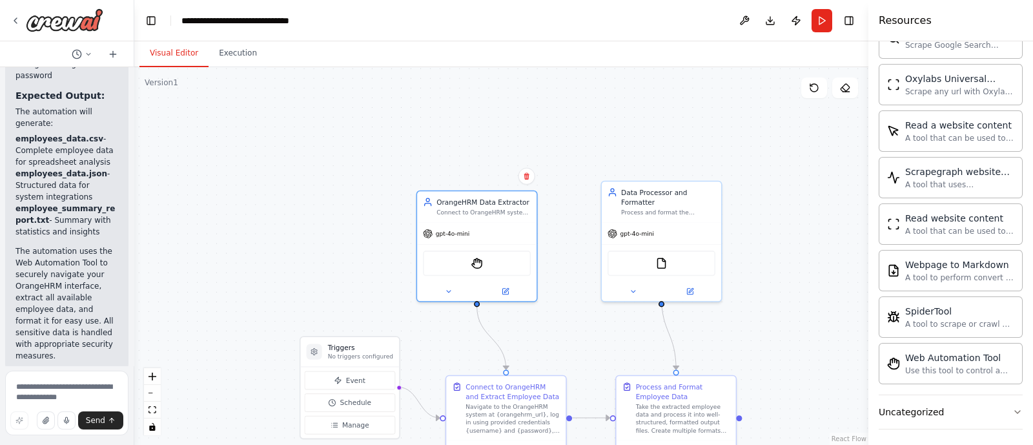
click at [575, 353] on div ".deletable-edge-delete-btn { width: 20px; height: 20px; border: 0px solid #ffff…" at bounding box center [501, 256] width 734 height 378
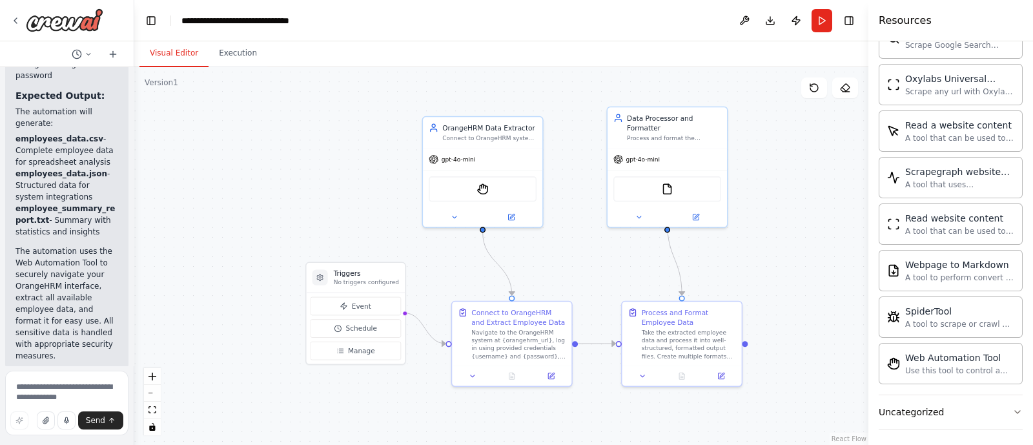
drag, startPoint x: 575, startPoint y: 353, endPoint x: 581, endPoint y: 279, distance: 73.8
click at [581, 279] on div ".deletable-edge-delete-btn { width: 20px; height: 20px; border: 0px solid #ffff…" at bounding box center [501, 256] width 734 height 378
click at [552, 376] on icon at bounding box center [551, 374] width 6 height 6
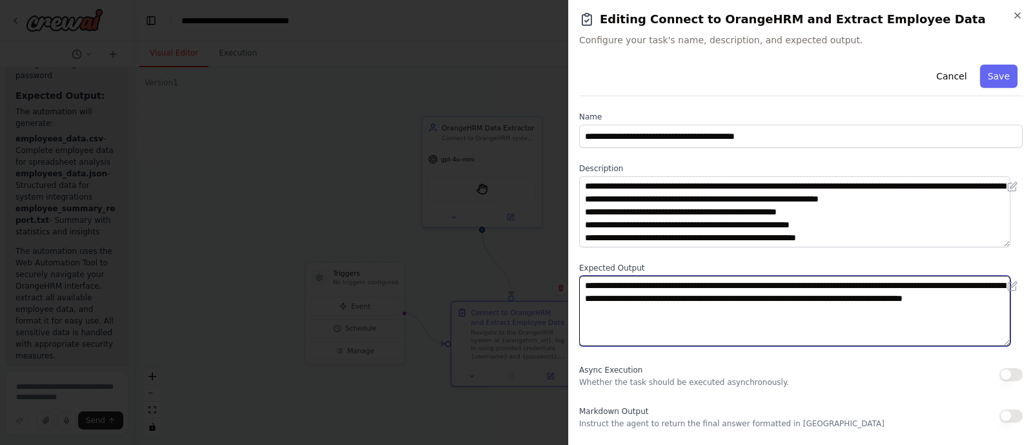
drag, startPoint x: 584, startPoint y: 289, endPoint x: 635, endPoint y: 289, distance: 51.0
click at [635, 289] on textarea "**********" at bounding box center [794, 311] width 431 height 71
click at [750, 322] on textarea "**********" at bounding box center [794, 311] width 431 height 71
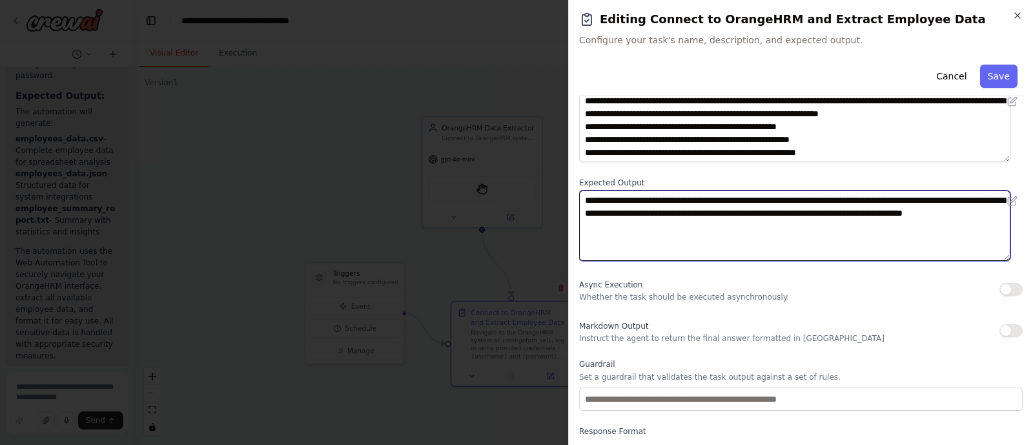
scroll to position [137, 0]
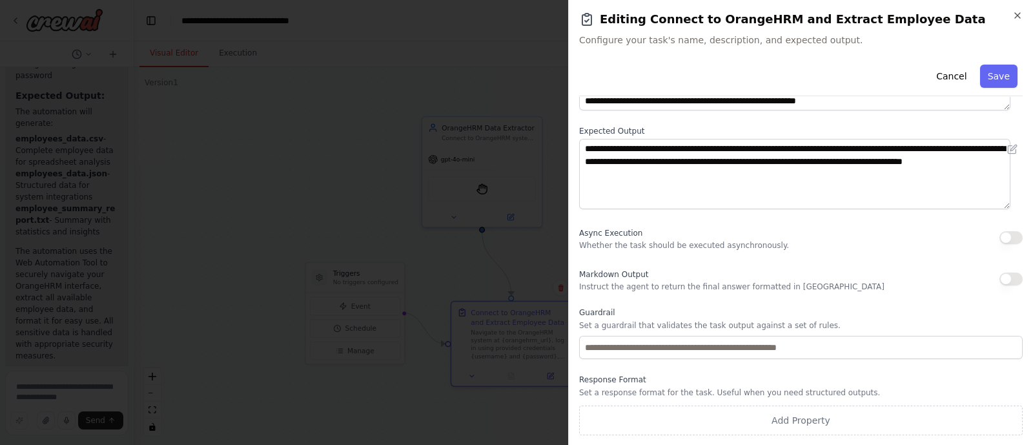
click at [1000, 236] on button "button" at bounding box center [1011, 237] width 23 height 13
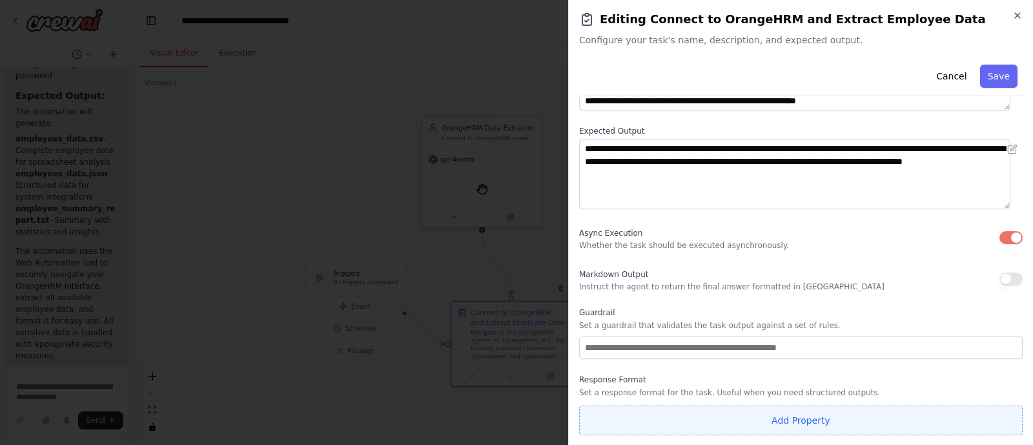
click at [792, 431] on button "Add Property" at bounding box center [801, 421] width 444 height 30
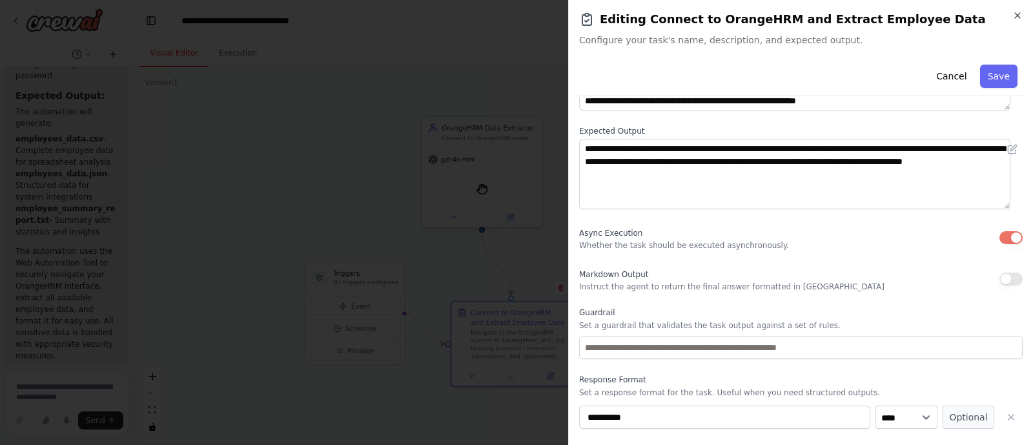
scroll to position [170, 0]
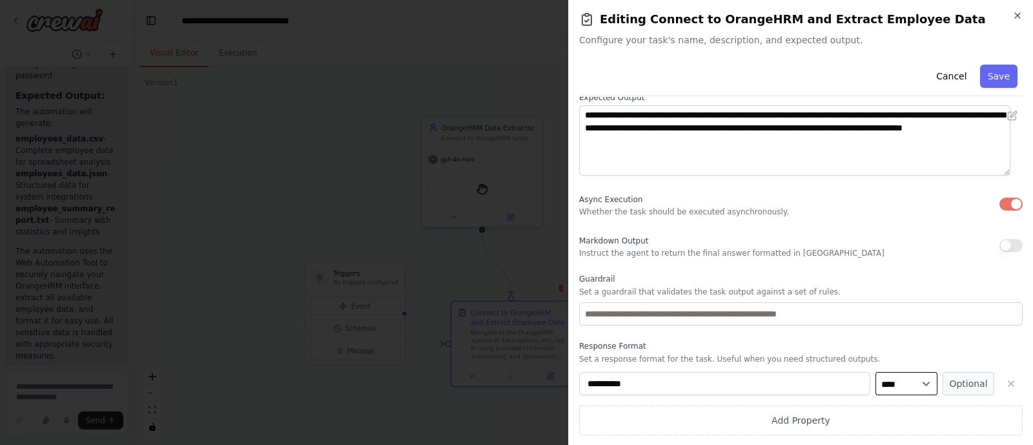
click at [893, 384] on select "**** ******* ******* **** ******" at bounding box center [907, 383] width 62 height 23
click at [828, 209] on div "Async Execution Whether the task should be executed asynchronously." at bounding box center [801, 204] width 444 height 26
click at [1009, 384] on icon "button" at bounding box center [1011, 383] width 5 height 5
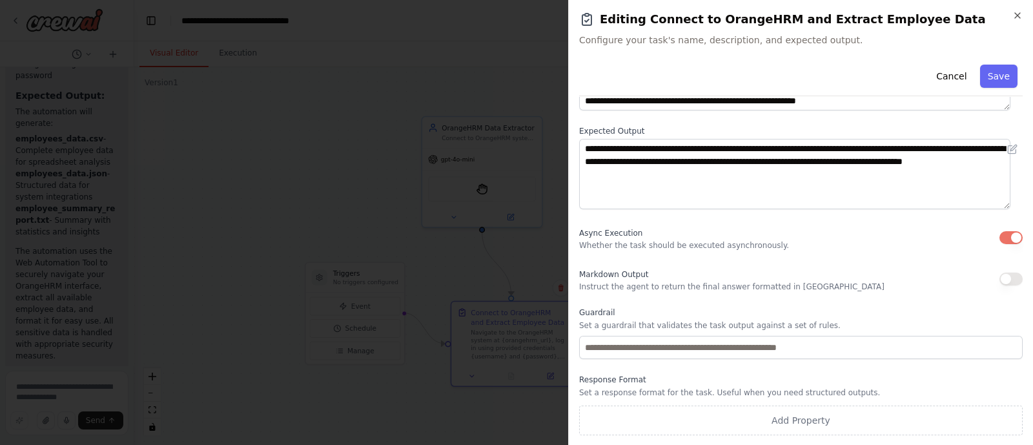
click at [991, 243] on div "Async Execution Whether the task should be executed asynchronously." at bounding box center [801, 238] width 444 height 26
click at [1000, 238] on button "button" at bounding box center [1011, 237] width 23 height 13
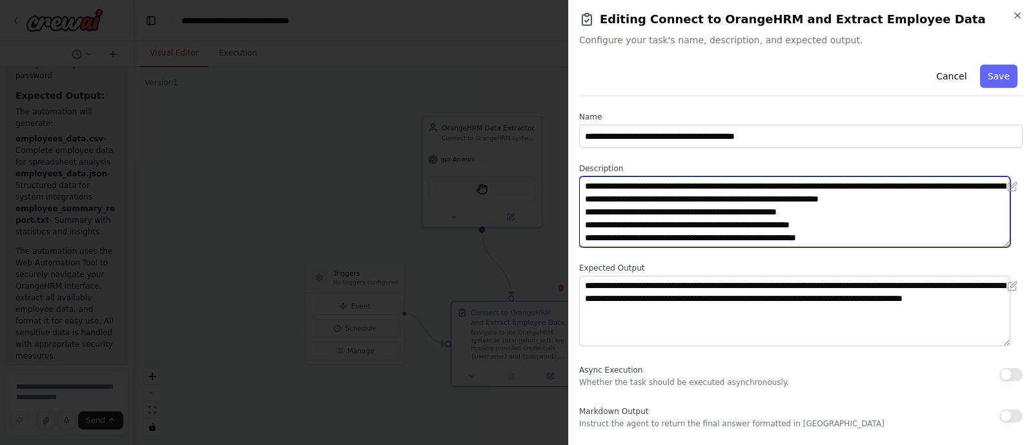
click at [874, 237] on textarea "**********" at bounding box center [794, 211] width 431 height 71
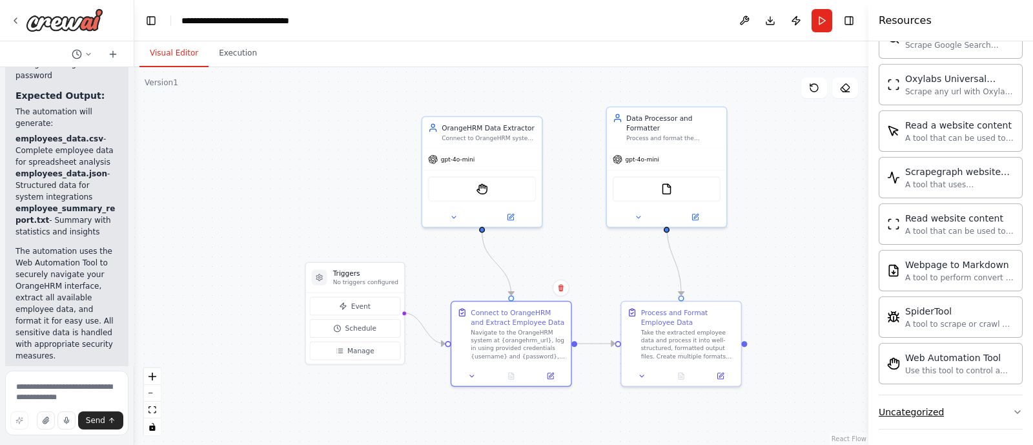
click at [929, 408] on div "Uncategorized" at bounding box center [911, 412] width 65 height 13
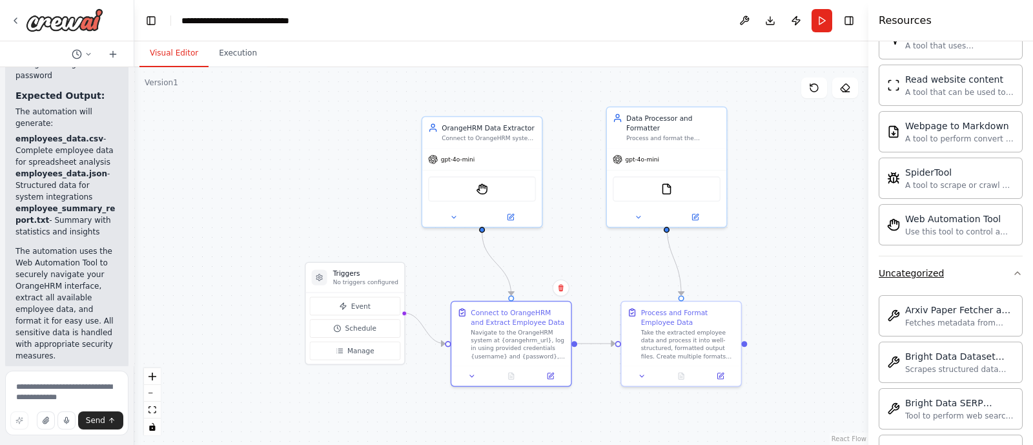
scroll to position [844, 0]
click at [971, 268] on button "Uncategorized" at bounding box center [951, 273] width 144 height 34
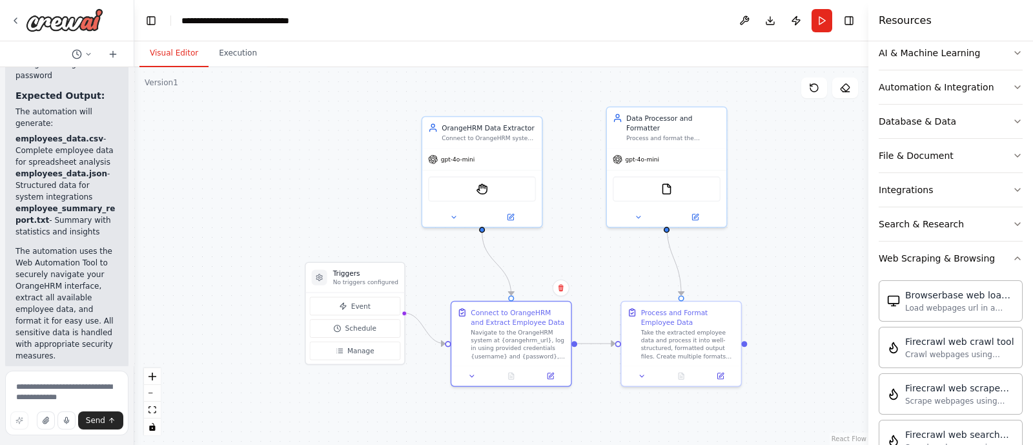
scroll to position [114, 0]
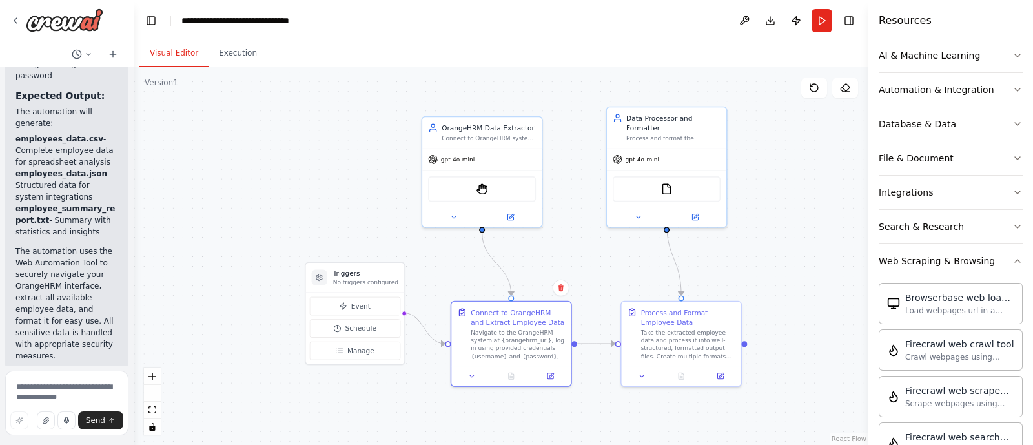
click at [971, 268] on button "Web Scraping & Browsing" at bounding box center [951, 261] width 144 height 34
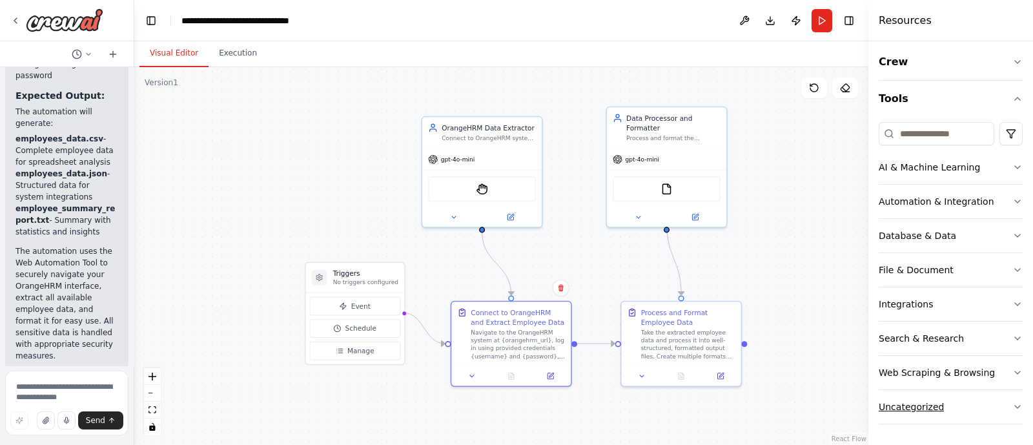
scroll to position [1, 0]
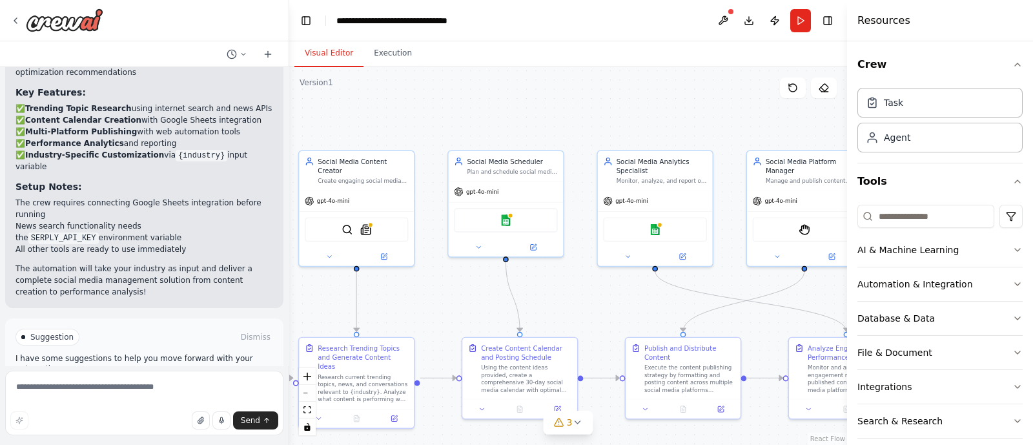
drag, startPoint x: 702, startPoint y: 317, endPoint x: 444, endPoint y: 305, distance: 257.9
click at [444, 305] on div ".deletable-edge-delete-btn { width: 20px; height: 20px; border: 0px solid #ffff…" at bounding box center [568, 256] width 558 height 378
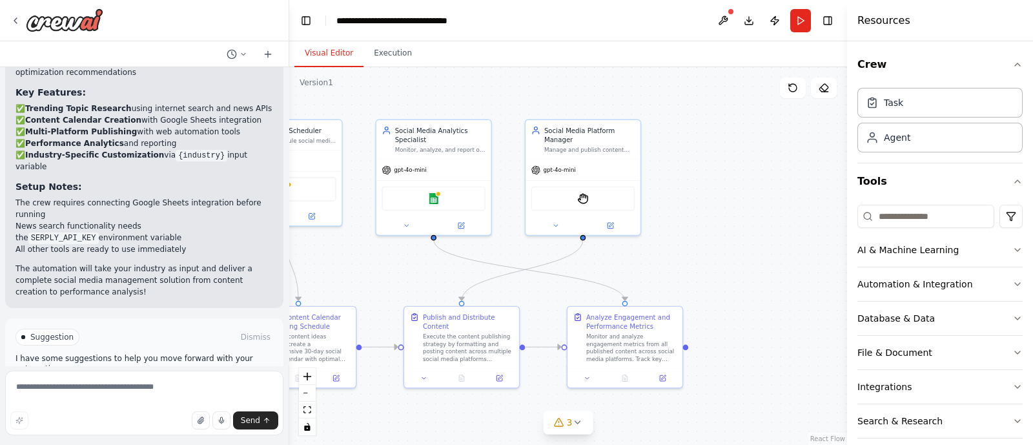
drag, startPoint x: 814, startPoint y: 304, endPoint x: 592, endPoint y: 273, distance: 223.7
click at [592, 273] on div ".deletable-edge-delete-btn { width: 20px; height: 20px; border: 0px solid #ffff…" at bounding box center [568, 256] width 558 height 378
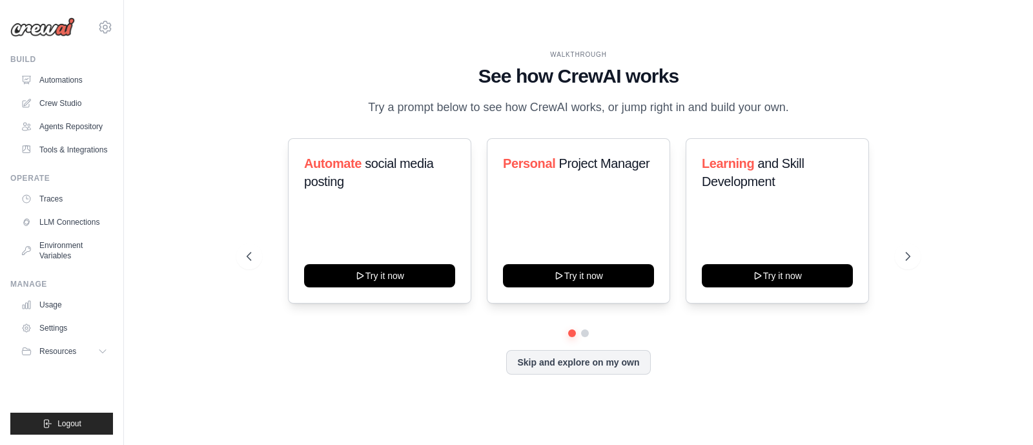
click at [97, 28] on div "renukakrishna83@gmail.com Settings" at bounding box center [61, 20] width 103 height 41
click at [103, 25] on icon at bounding box center [105, 27] width 4 height 4
click at [129, 83] on span "Settings" at bounding box center [161, 80] width 102 height 13
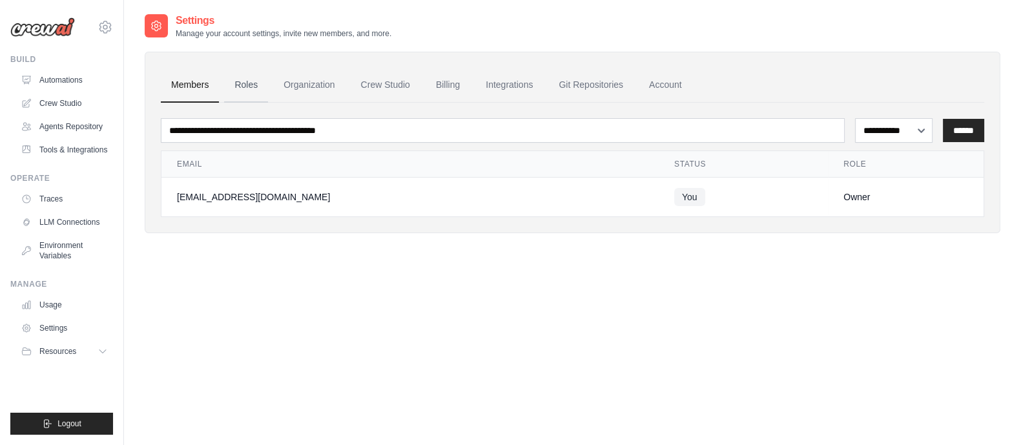
click at [255, 89] on link "Roles" at bounding box center [246, 85] width 44 height 35
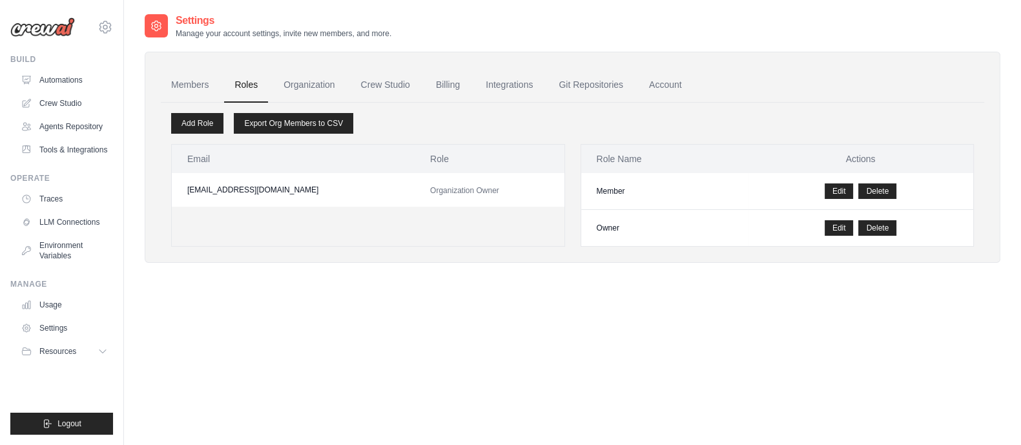
click at [302, 83] on link "Organization" at bounding box center [309, 85] width 72 height 35
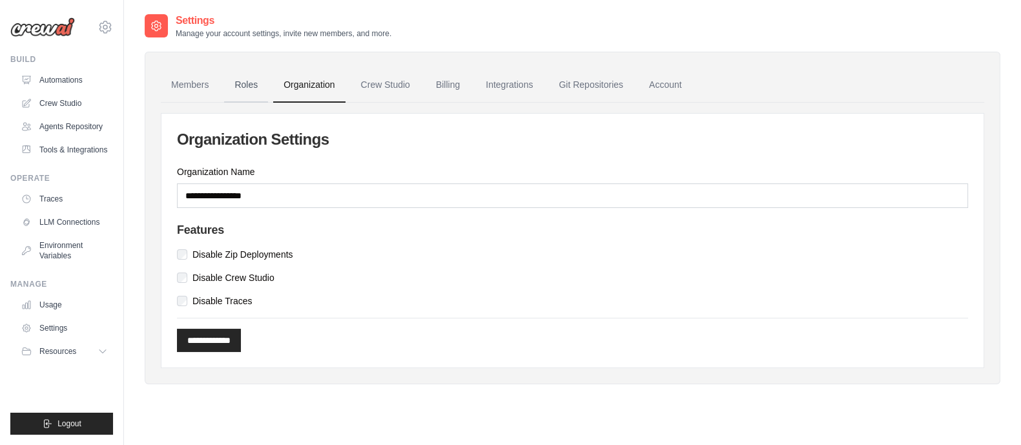
click at [241, 91] on link "Roles" at bounding box center [246, 85] width 44 height 35
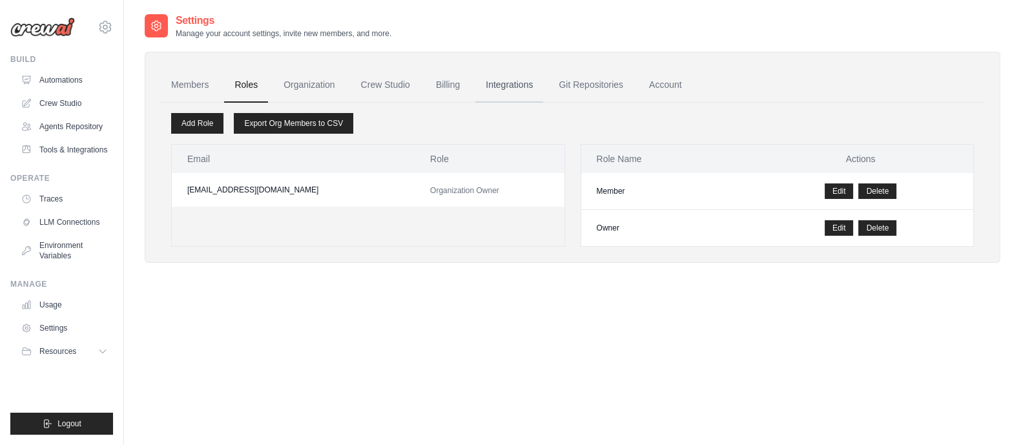
click at [526, 85] on link "Integrations" at bounding box center [509, 85] width 68 height 35
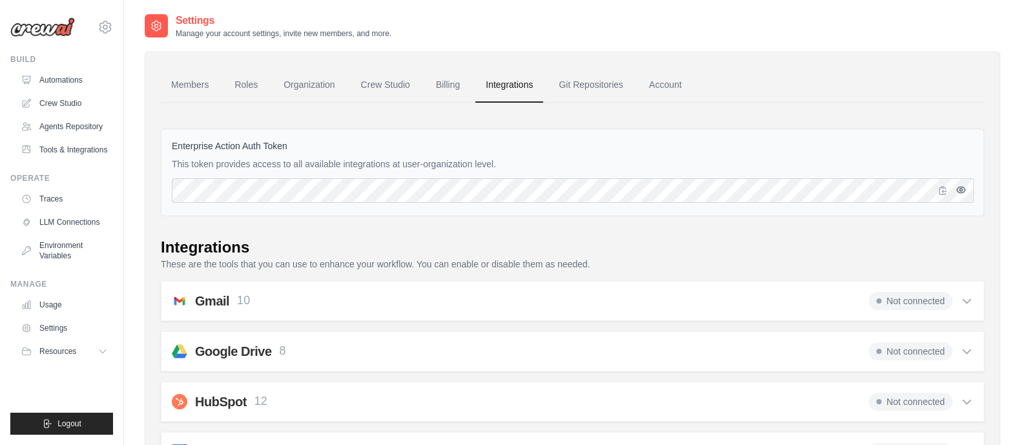
click at [957, 189] on icon "button" at bounding box center [961, 190] width 10 height 10
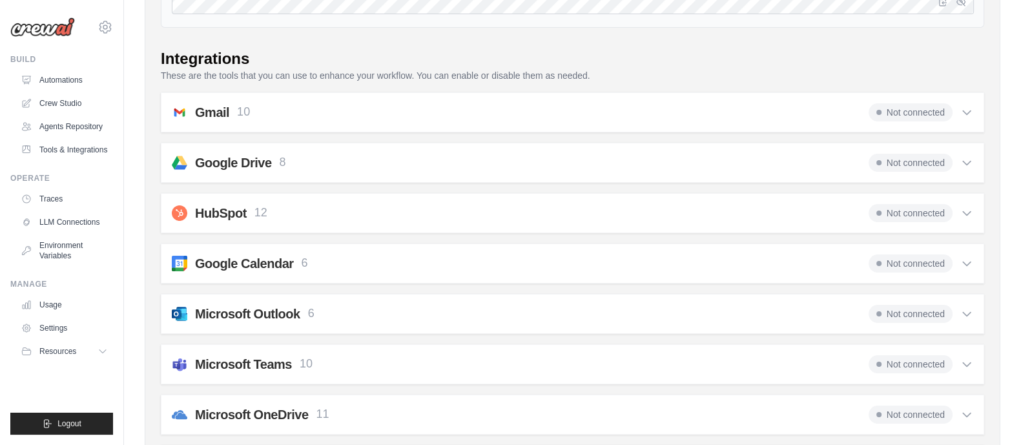
scroll to position [140, 0]
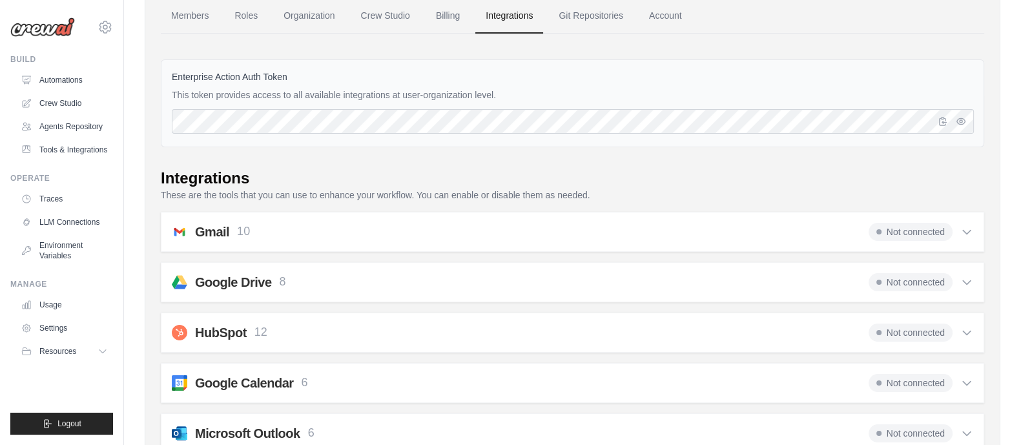
scroll to position [70, 0]
click at [493, 17] on link "Integrations" at bounding box center [509, 14] width 68 height 35
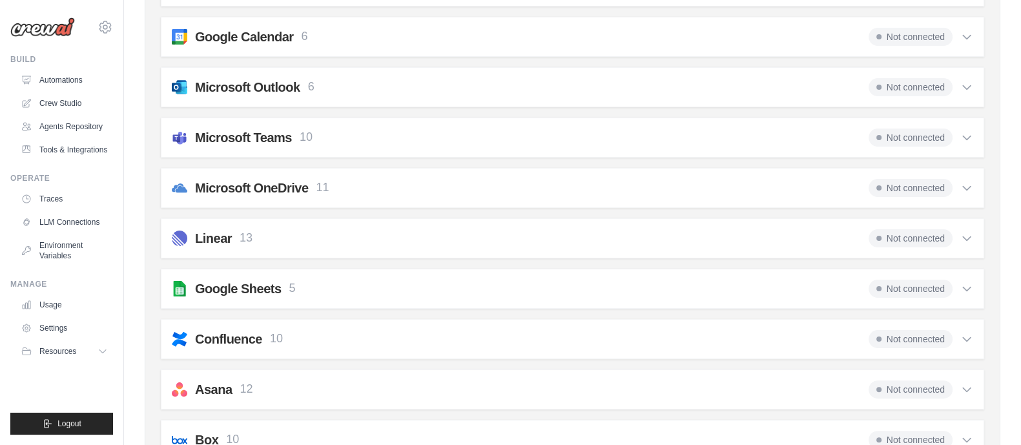
scroll to position [0, 0]
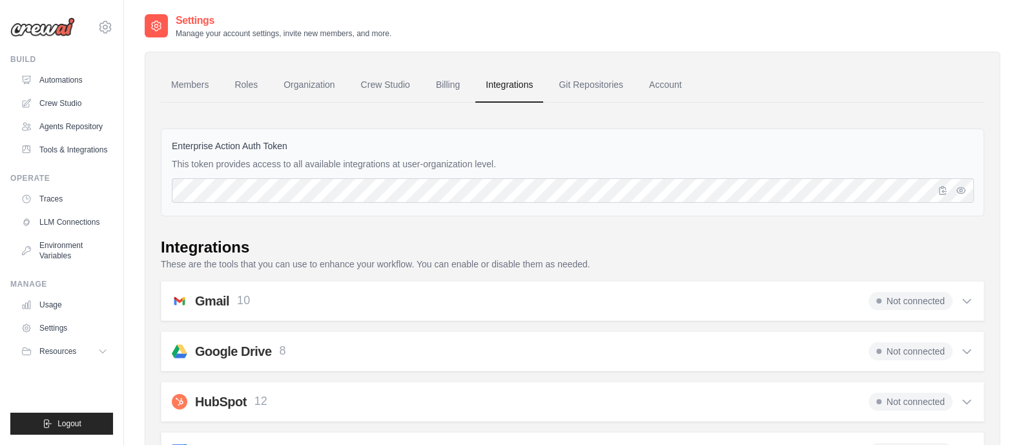
click at [965, 299] on icon at bounding box center [966, 300] width 13 height 13
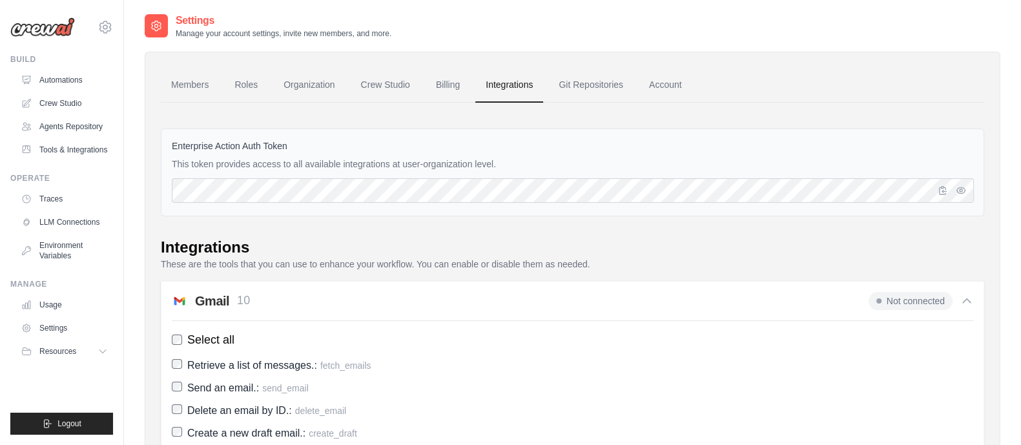
click at [965, 299] on icon at bounding box center [966, 300] width 13 height 13
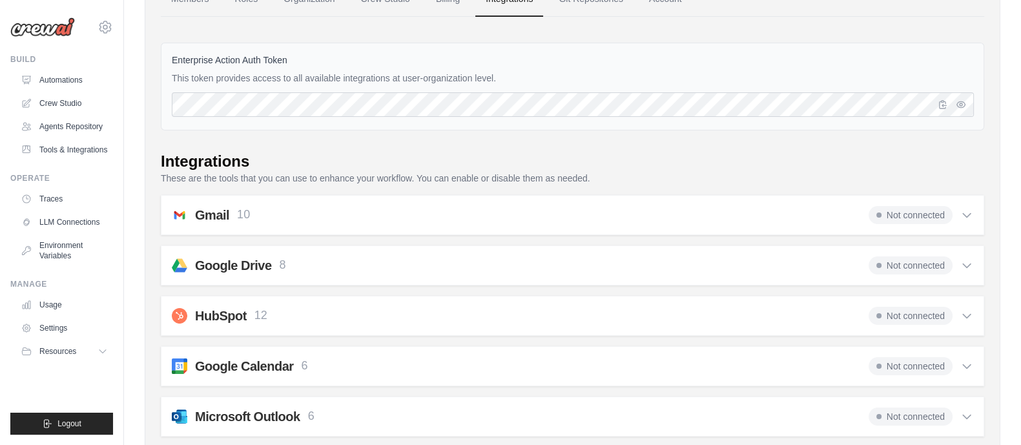
scroll to position [70, 0]
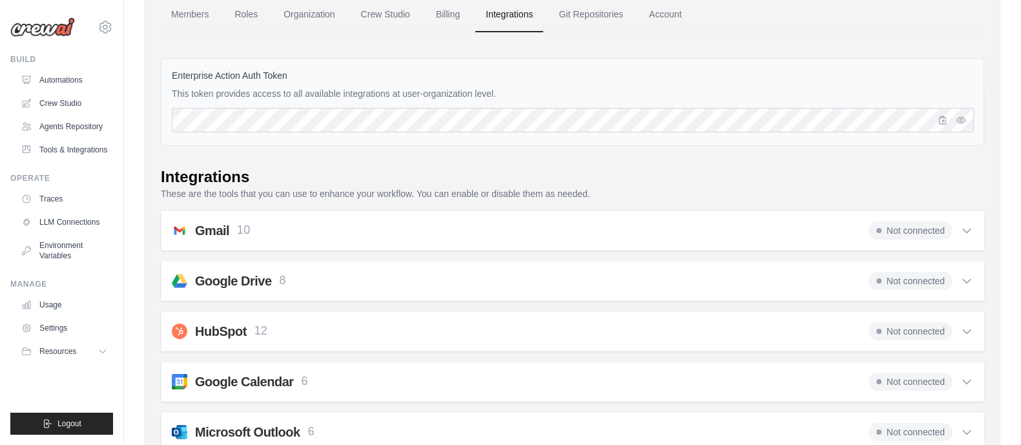
drag, startPoint x: 166, startPoint y: 72, endPoint x: 562, endPoint y: 97, distance: 396.6
click at [562, 97] on div "Enterprise Action Auth Token This token provides access to all available integr…" at bounding box center [572, 102] width 823 height 88
copy div "Enterprise Action Auth Token This token provides access to all available integr…"
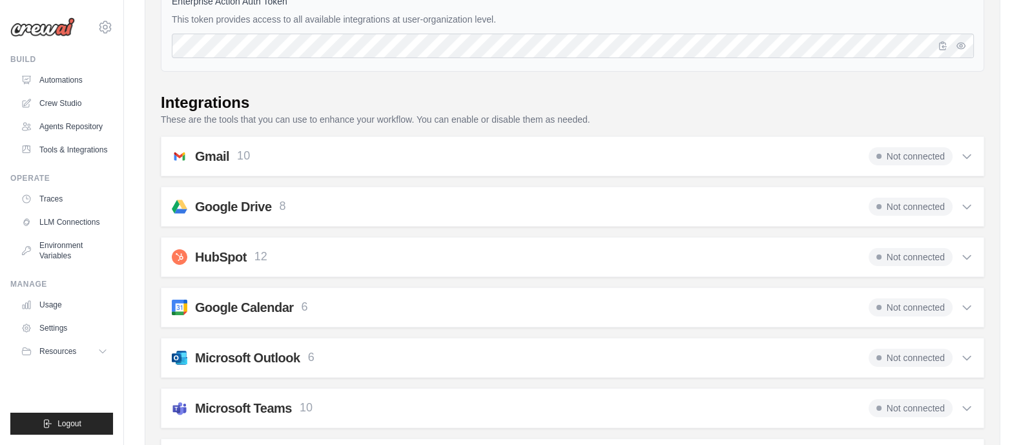
scroll to position [0, 0]
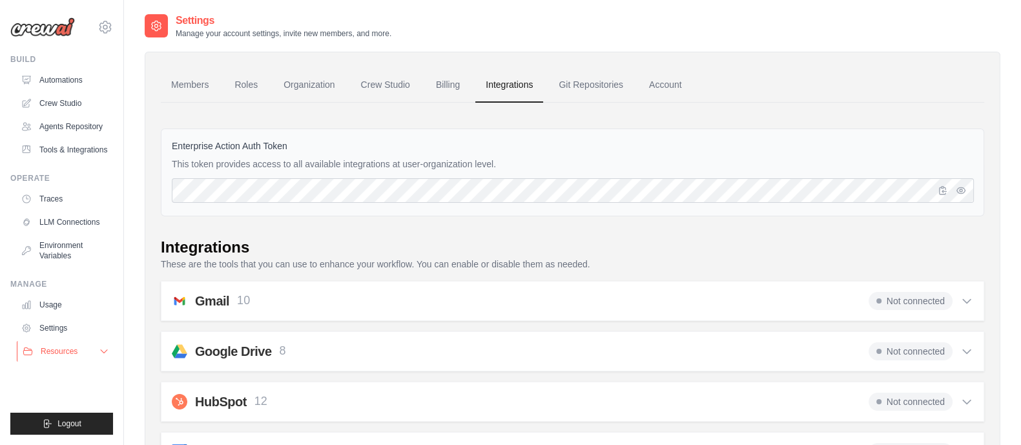
click at [74, 348] on span "Resources" at bounding box center [59, 351] width 37 height 10
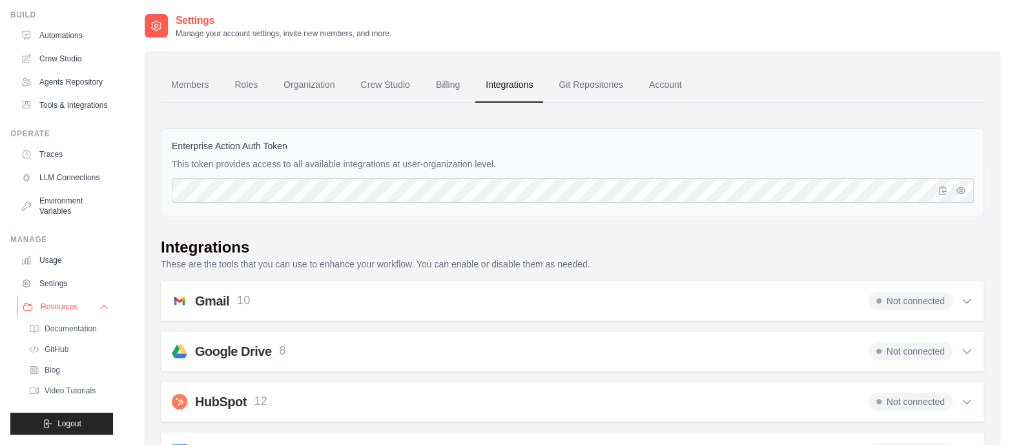
click at [66, 308] on span "Resources" at bounding box center [59, 307] width 37 height 10
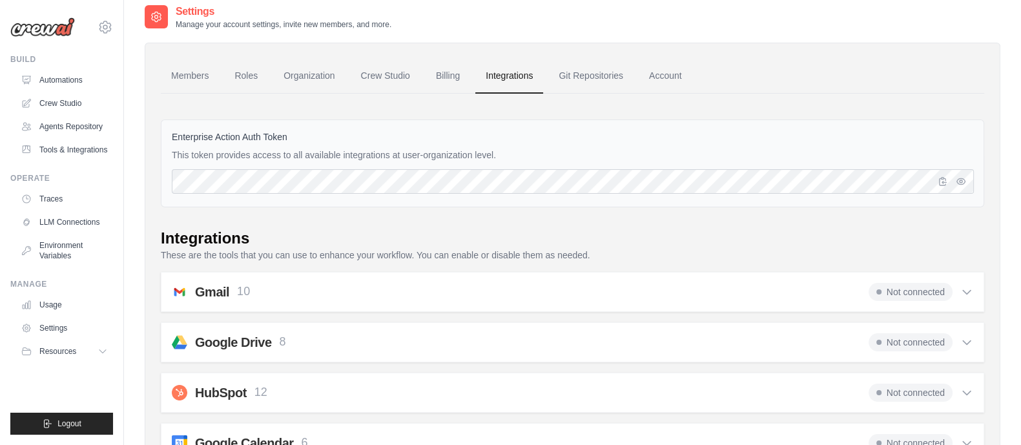
scroll to position [9, 0]
click at [583, 231] on div "Integrations" at bounding box center [572, 238] width 823 height 21
click at [944, 180] on icon "button" at bounding box center [942, 181] width 7 height 8
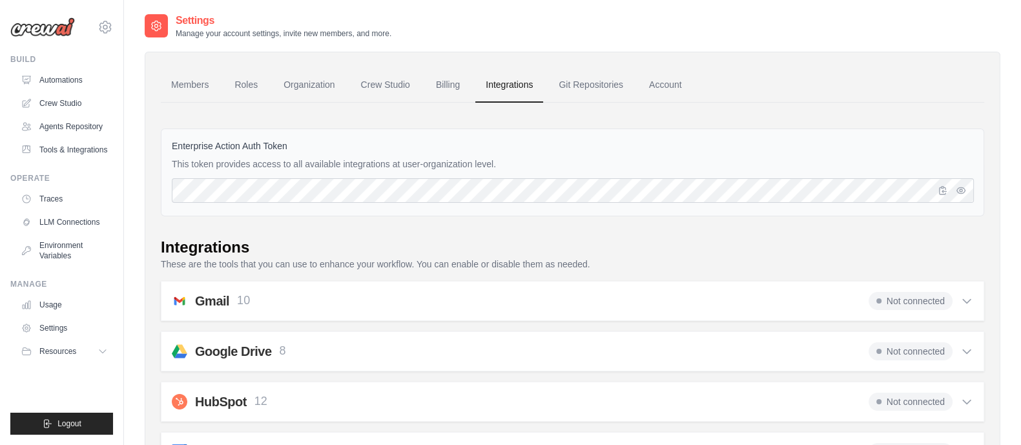
scroll to position [1, 0]
drag, startPoint x: 168, startPoint y: 143, endPoint x: 313, endPoint y: 138, distance: 144.7
click at [313, 138] on div "Enterprise Action Auth Token This token provides access to all available integr…" at bounding box center [572, 172] width 823 height 88
click at [962, 186] on icon "button" at bounding box center [960, 189] width 8 height 6
click at [962, 185] on icon "button" at bounding box center [960, 189] width 8 height 8
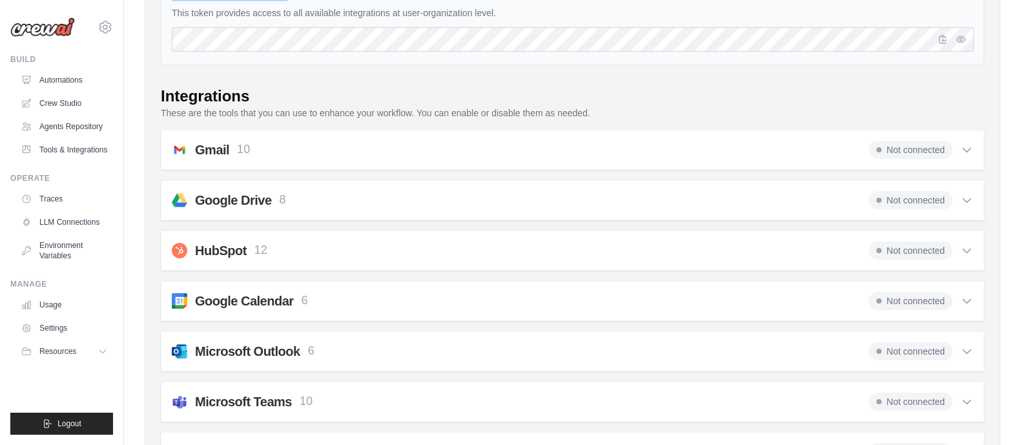
scroll to position [152, 0]
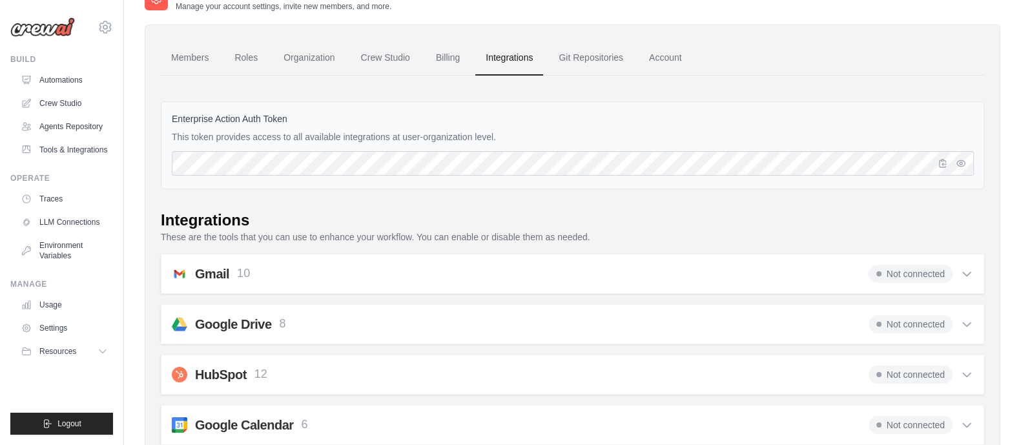
scroll to position [0, 0]
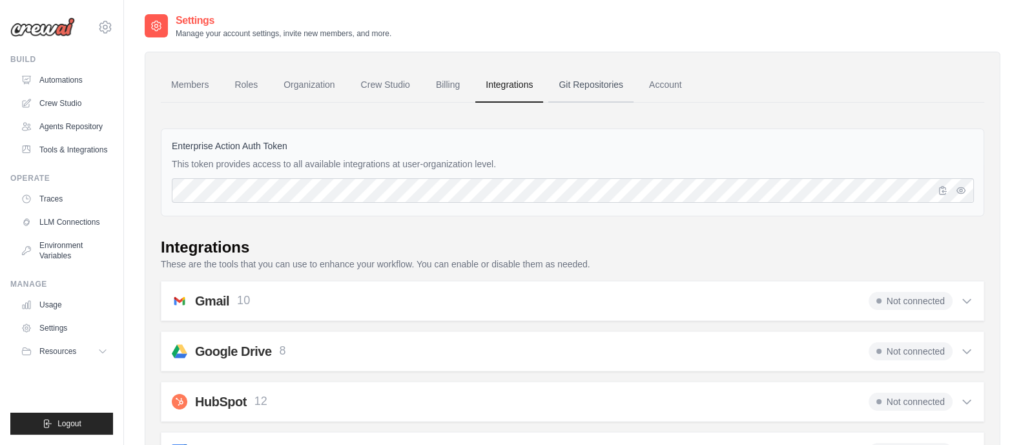
click at [594, 91] on link "Git Repositories" at bounding box center [590, 85] width 85 height 35
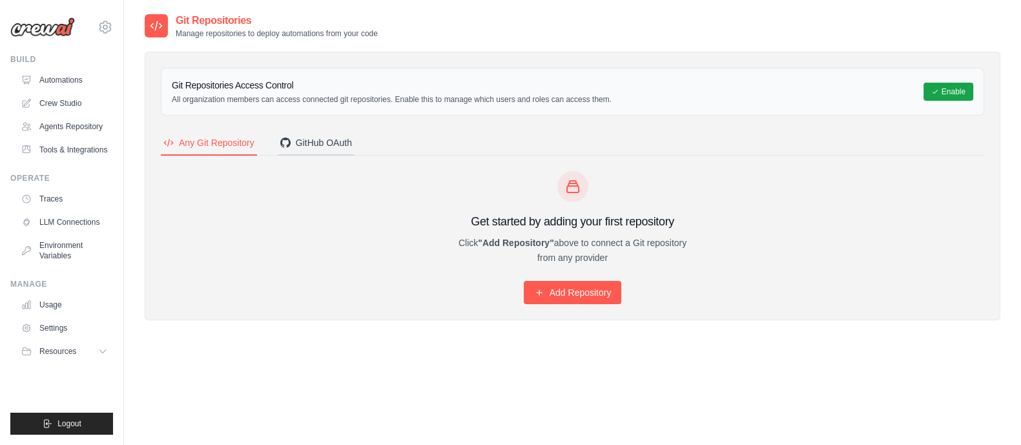
click at [324, 149] on div "GitHub OAuth" at bounding box center [316, 142] width 72 height 13
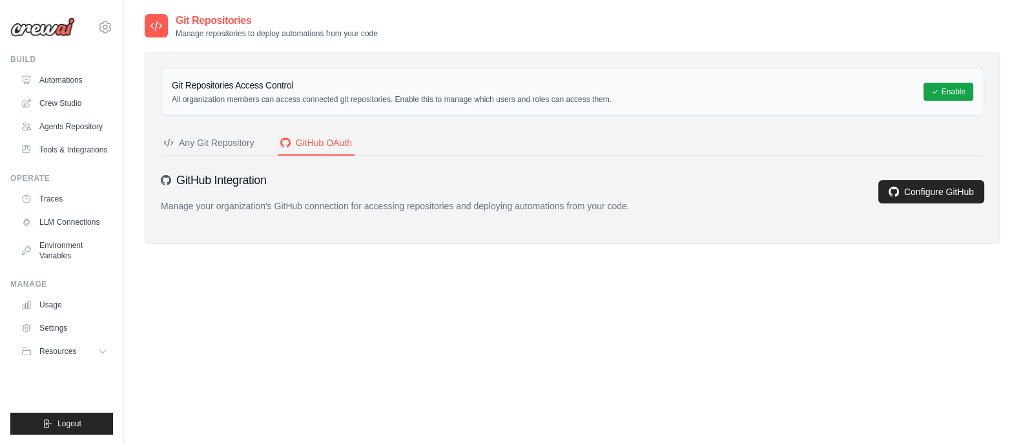
click at [207, 150] on button "Any Git Repository" at bounding box center [209, 143] width 96 height 25
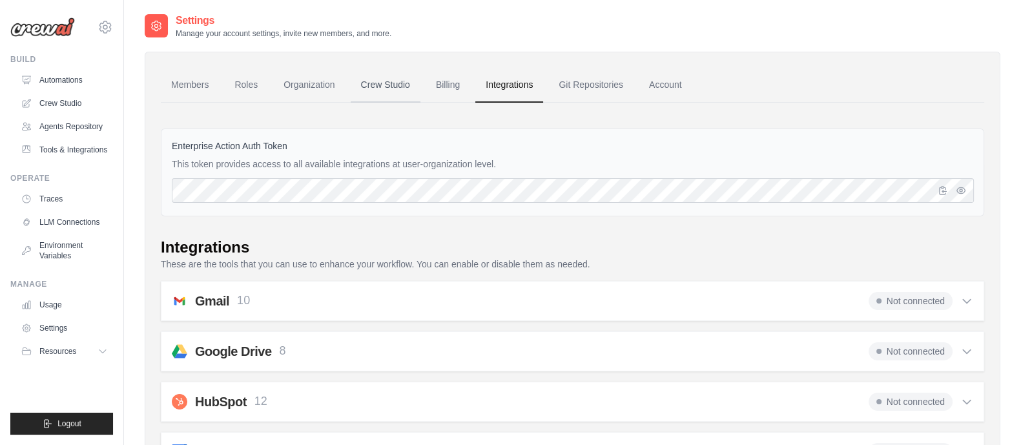
click at [393, 92] on link "Crew Studio" at bounding box center [386, 85] width 70 height 35
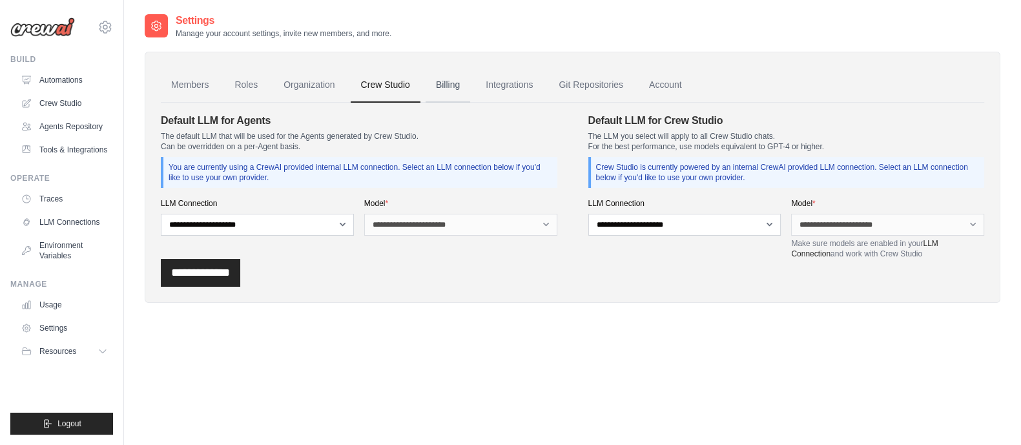
click at [459, 92] on link "Billing" at bounding box center [448, 85] width 45 height 35
click at [529, 76] on link "Integrations" at bounding box center [509, 85] width 68 height 35
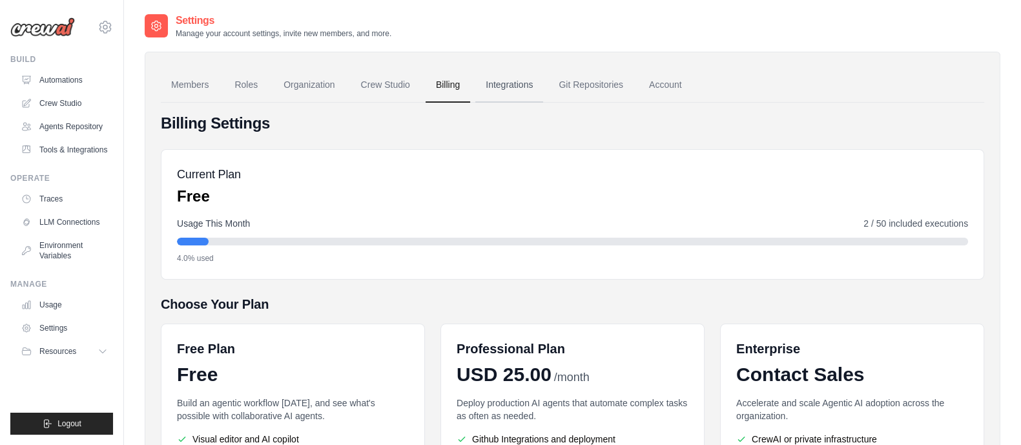
click at [497, 99] on link "Integrations" at bounding box center [509, 85] width 68 height 35
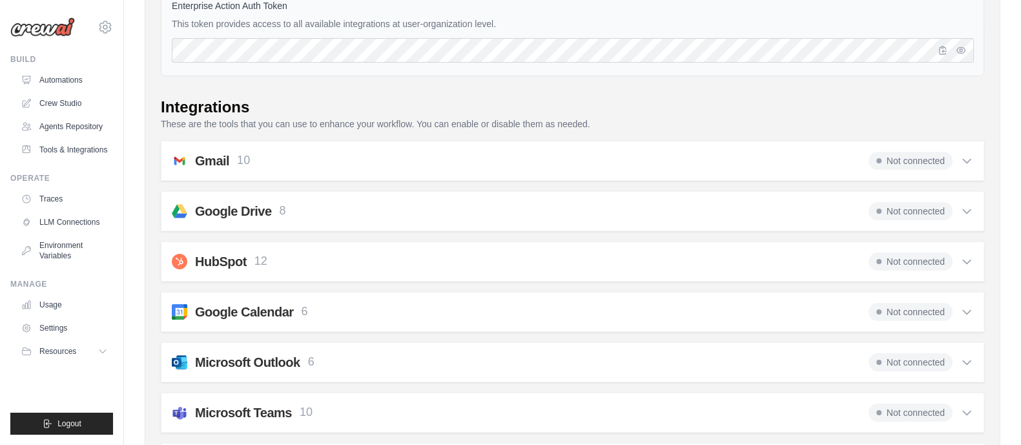
scroll to position [143, 0]
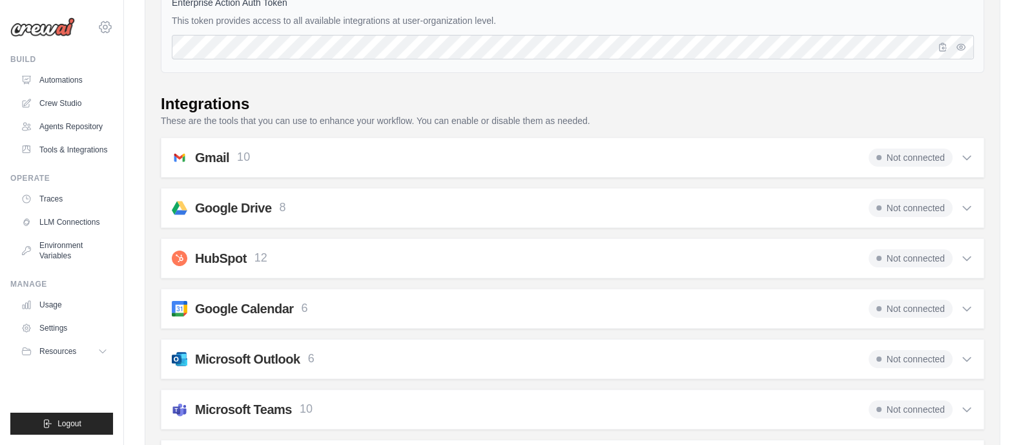
click at [103, 26] on icon at bounding box center [105, 26] width 15 height 15
click at [417, 70] on div "Enterprise Action Auth Token This token provides access to all available integr…" at bounding box center [572, 29] width 823 height 88
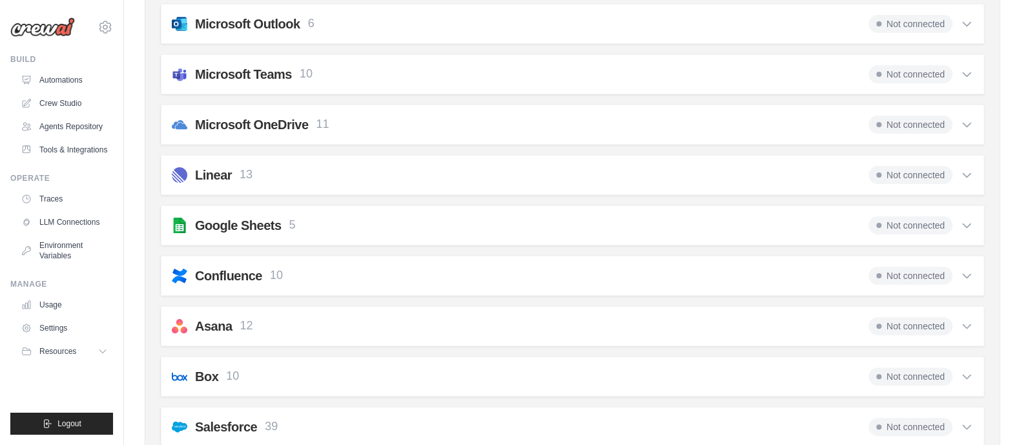
scroll to position [480, 0]
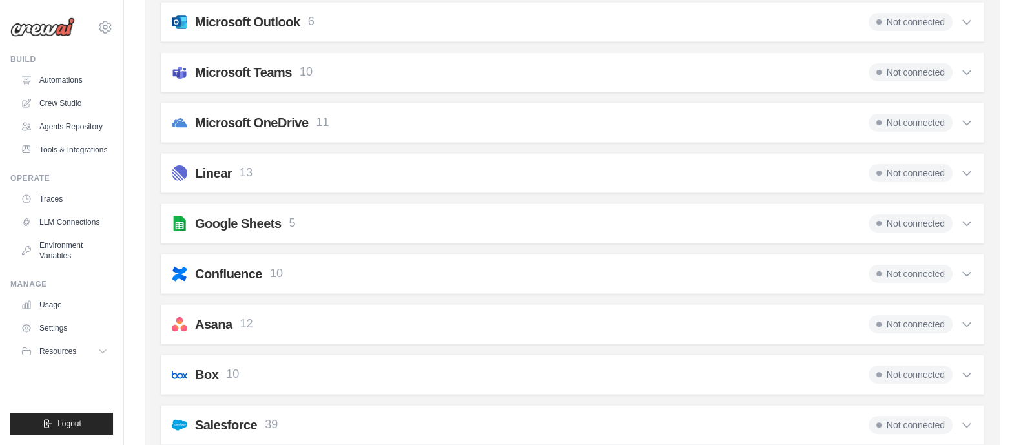
click at [776, 63] on div "Microsoft Teams 10 Not connected" at bounding box center [572, 72] width 801 height 18
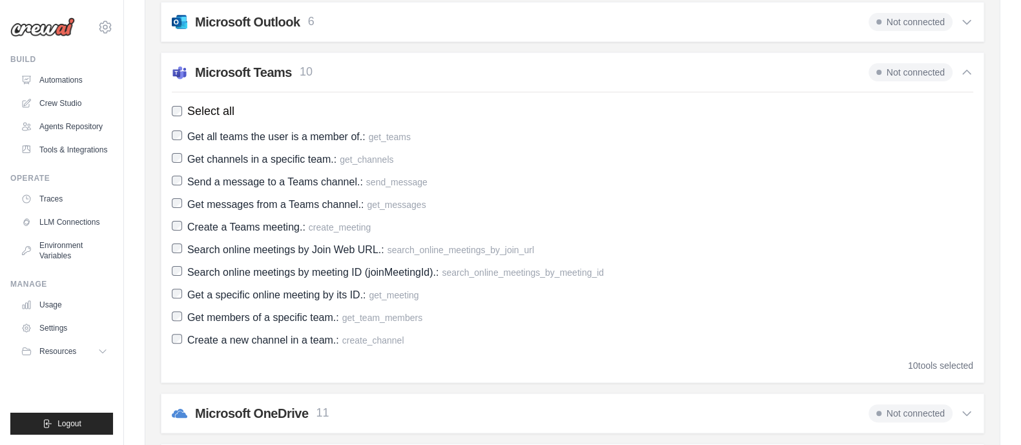
click at [776, 63] on div "Microsoft Teams 10 Not connected" at bounding box center [572, 72] width 801 height 18
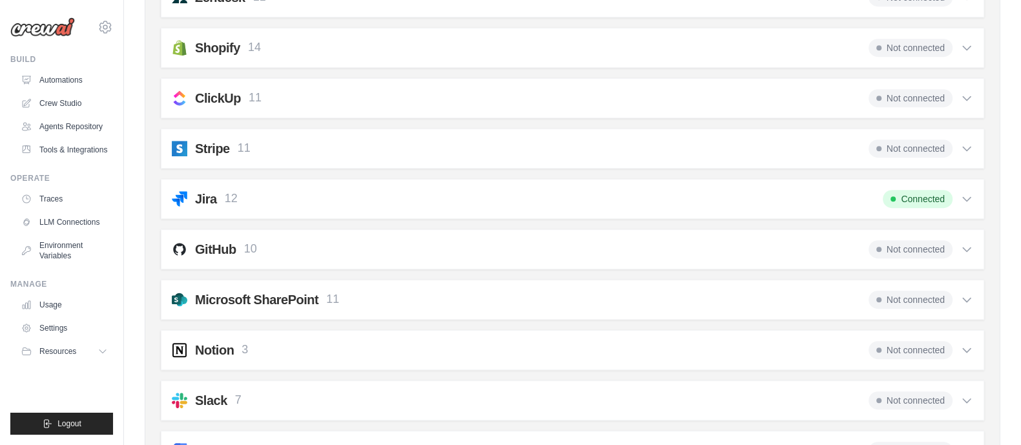
scroll to position [1271, 0]
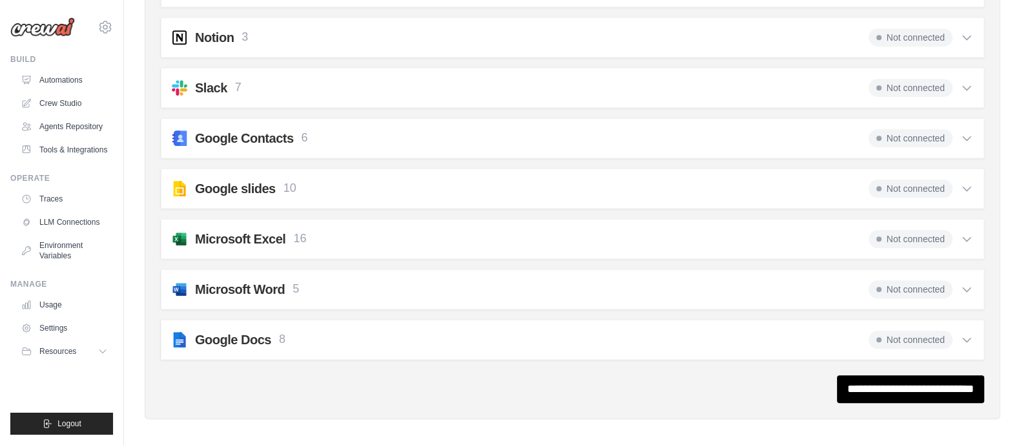
click at [978, 328] on div "Google Docs 8 Not connected Select all Create a new Google Document.: create_do…" at bounding box center [572, 340] width 823 height 40
click at [973, 333] on icon at bounding box center [966, 339] width 13 height 13
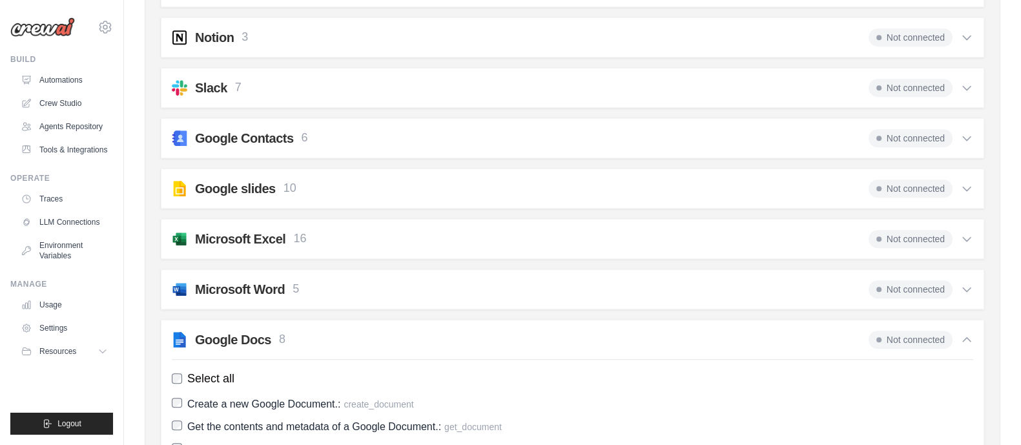
scroll to position [1516, 0]
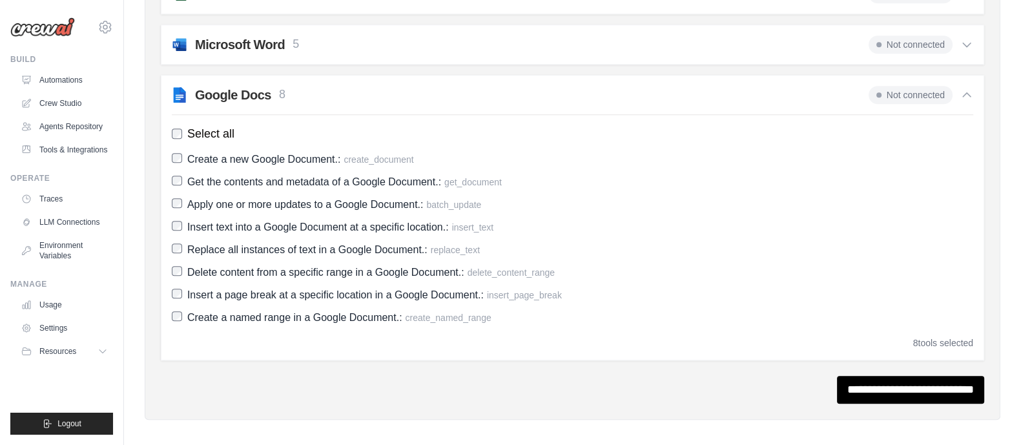
click at [961, 94] on div "Not connected" at bounding box center [921, 95] width 105 height 18
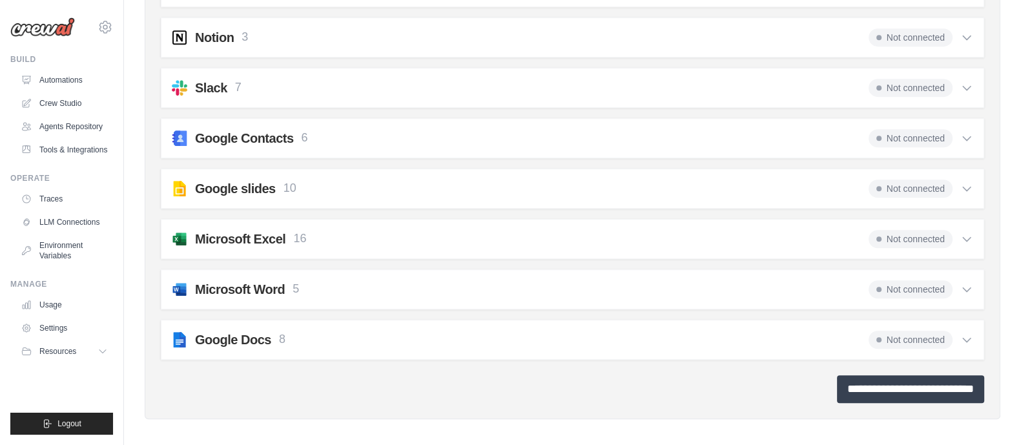
click at [877, 375] on input "**********" at bounding box center [910, 389] width 147 height 28
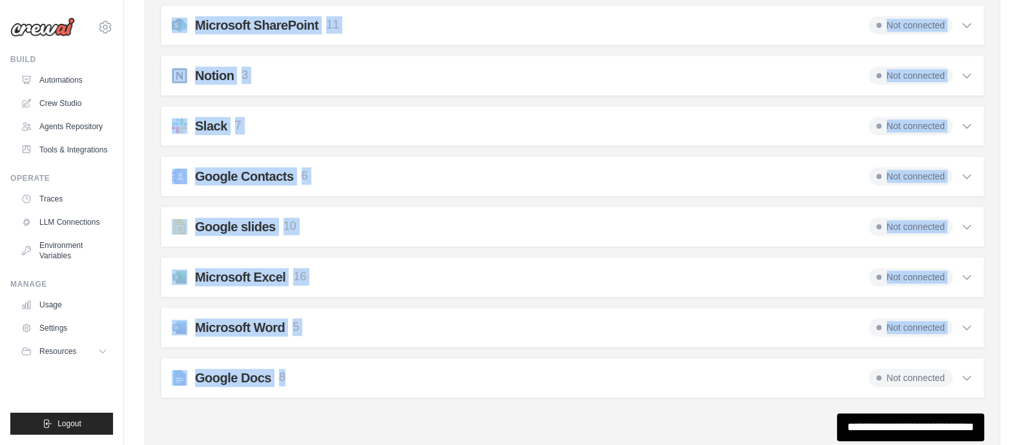
scroll to position [1314, 0]
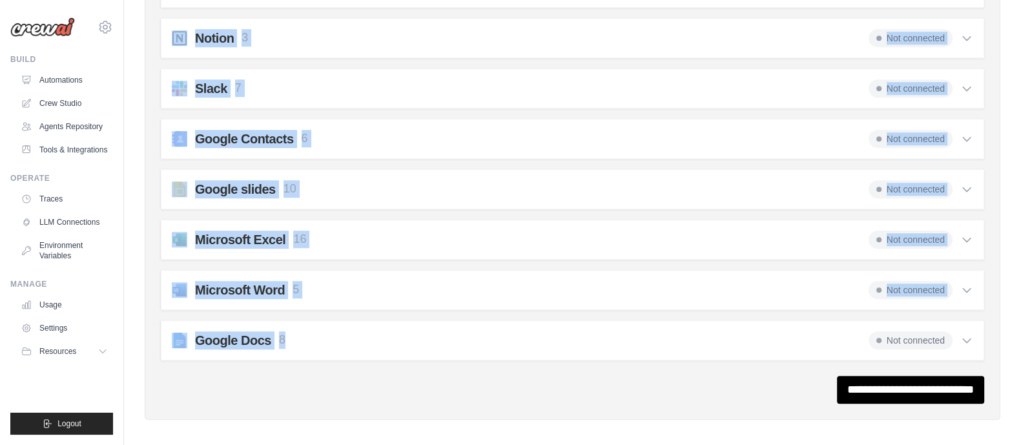
drag, startPoint x: 159, startPoint y: 154, endPoint x: 430, endPoint y: 325, distance: 321.1
copy div "Integrations These are the tools that you can use to enhance your workflow. You…"
